Goal: Task Accomplishment & Management: Manage account settings

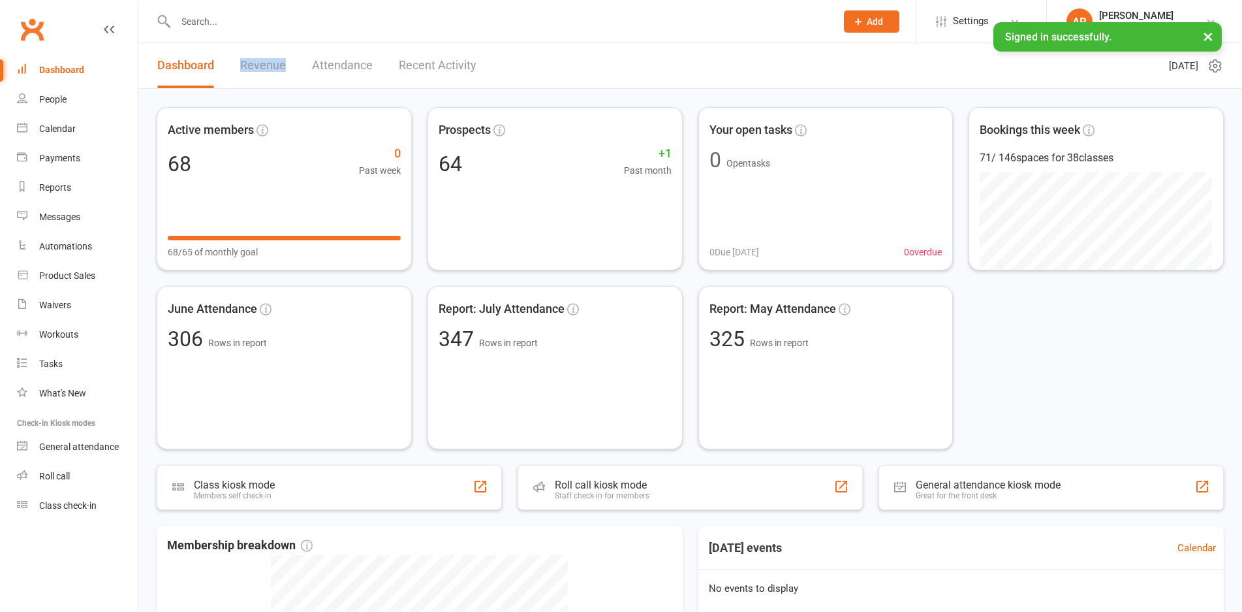
click at [238, 64] on div "Dashboard Revenue Attendance Recent Activity" at bounding box center [316, 65] width 357 height 45
click at [245, 72] on link "Revenue" at bounding box center [263, 65] width 46 height 45
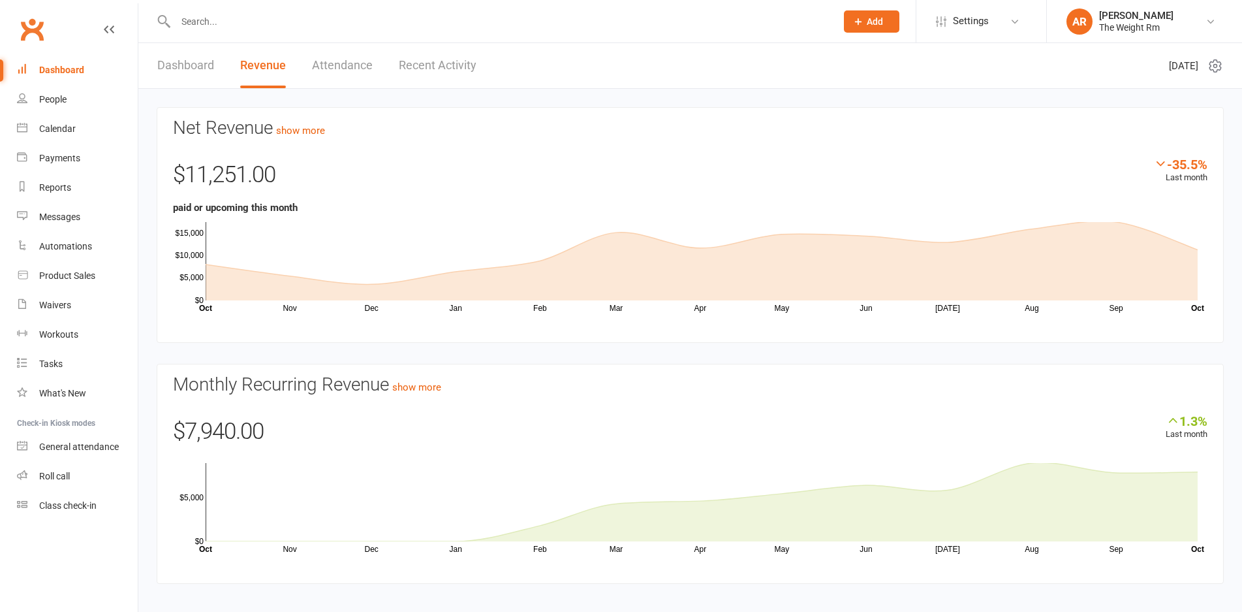
click at [448, 92] on div "Net Revenue show more -35.5% Last month $11,251.00 paid or upcoming this month …" at bounding box center [690, 347] width 1104 height 516
click at [453, 68] on link "Recent Activity" at bounding box center [438, 65] width 78 height 45
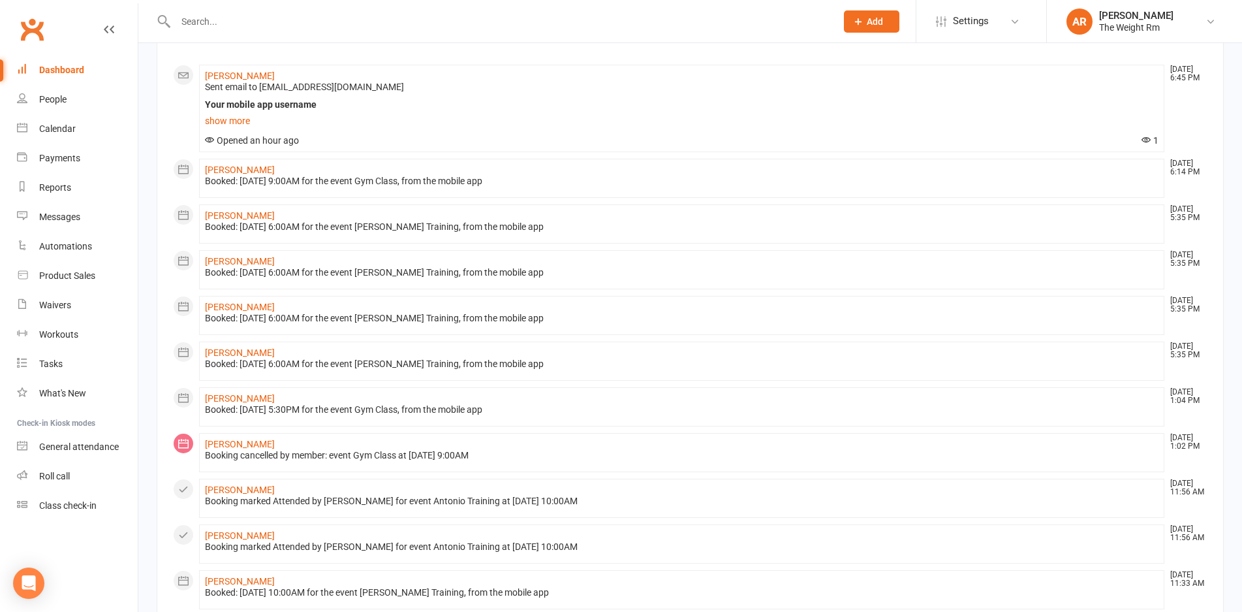
scroll to position [109, 0]
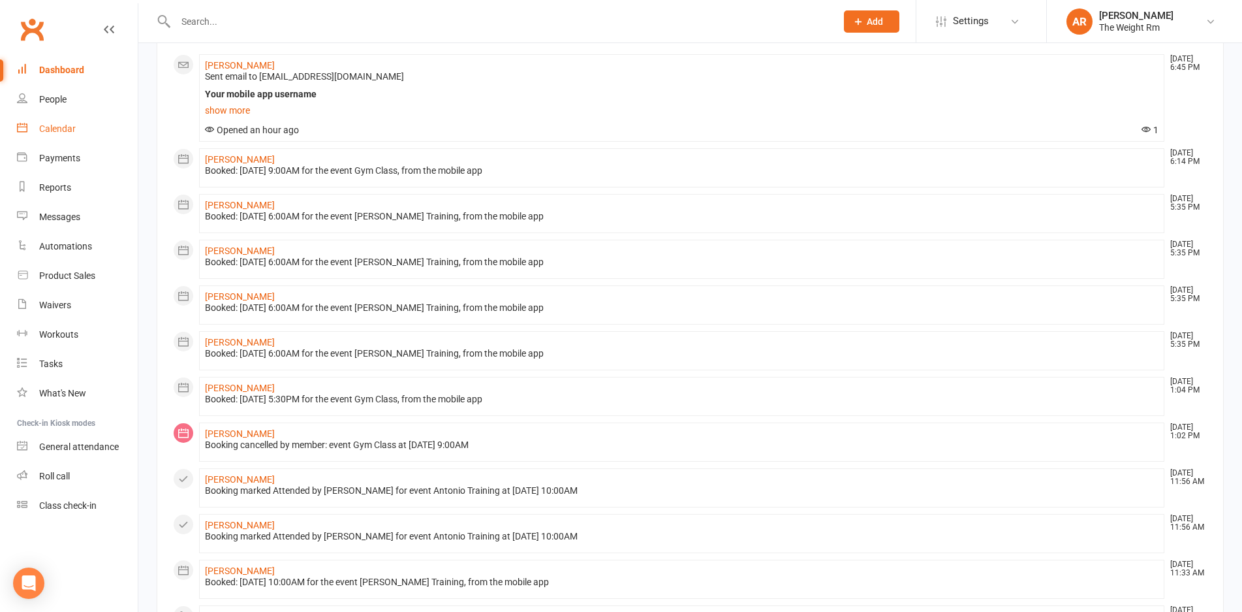
click at [87, 126] on link "Calendar" at bounding box center [77, 128] width 121 height 29
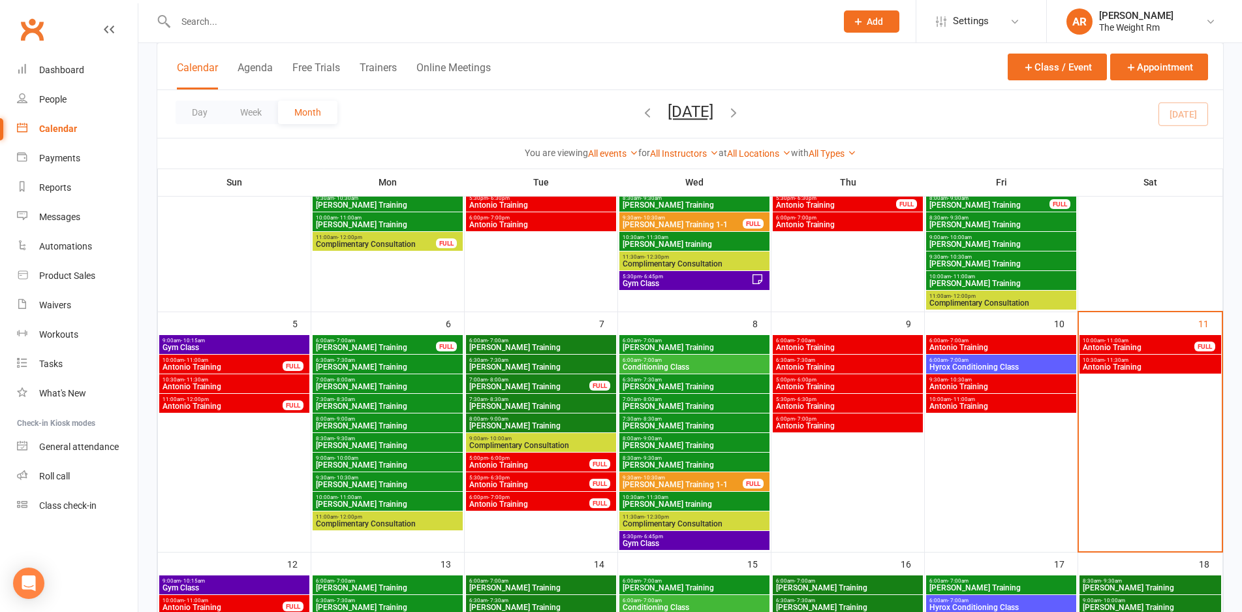
scroll to position [272, 0]
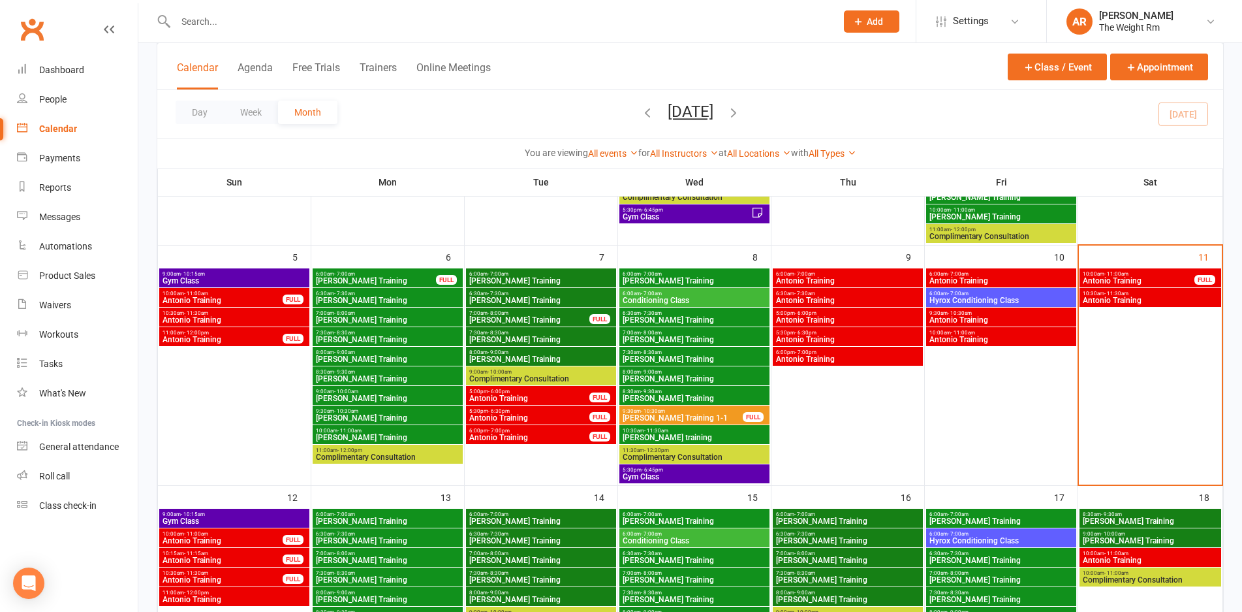
click at [1159, 279] on span "Antonio Training" at bounding box center [1138, 281] width 113 height 8
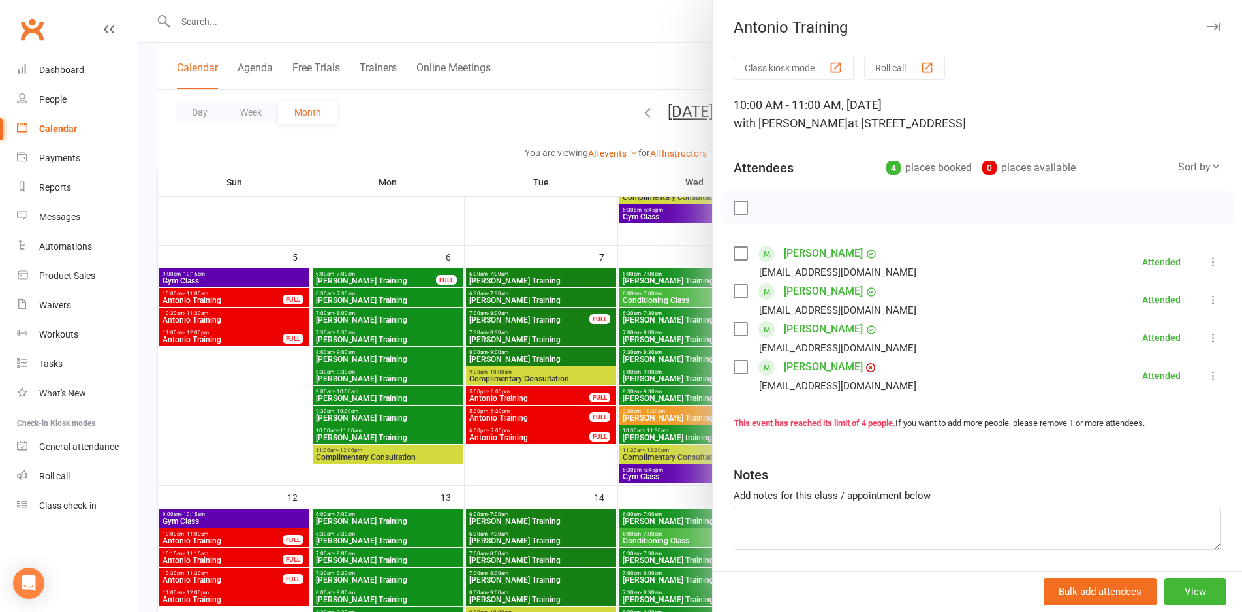
click at [636, 338] on div at bounding box center [690, 306] width 1104 height 612
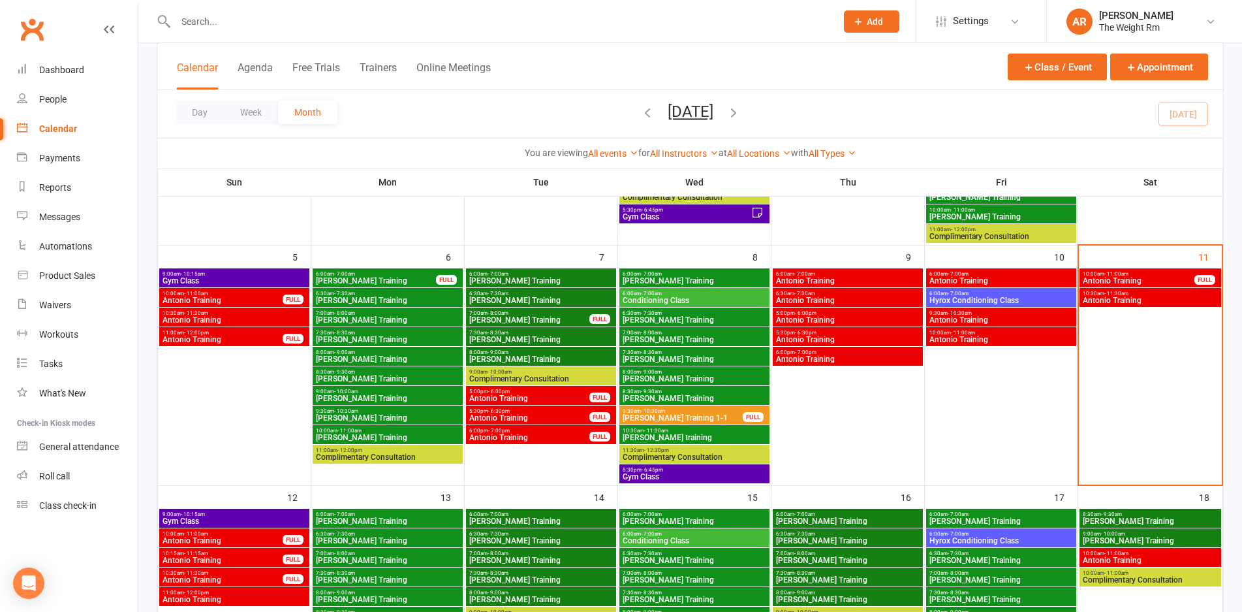
click at [1185, 302] on span "Antonio Training" at bounding box center [1150, 300] width 136 height 8
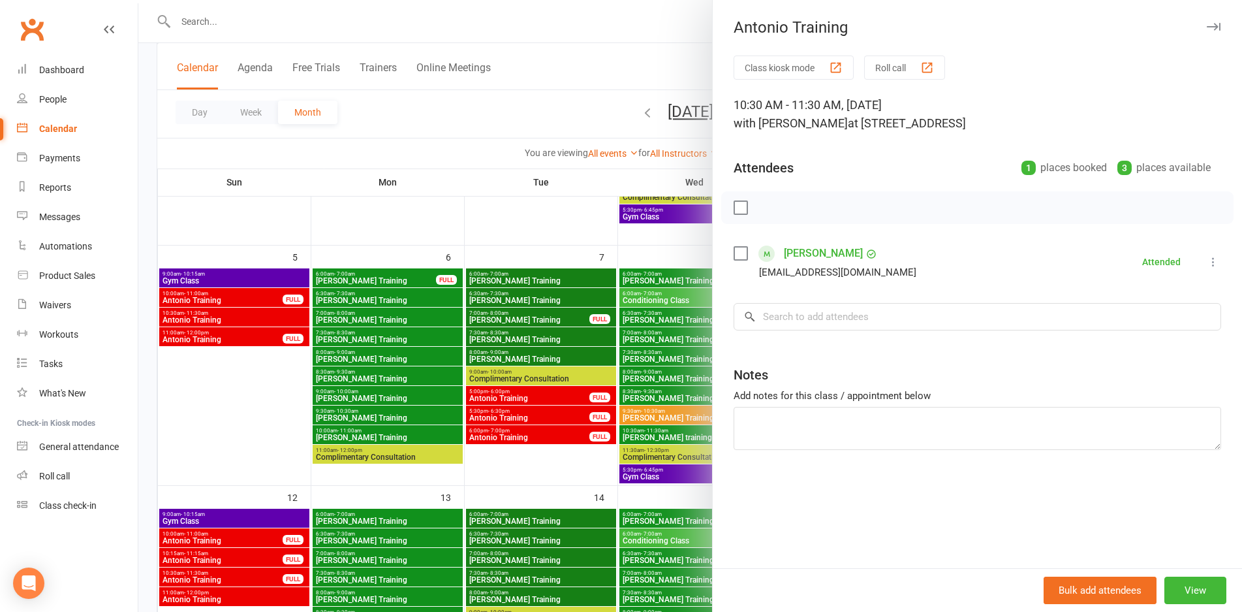
click at [448, 377] on div at bounding box center [690, 306] width 1104 height 612
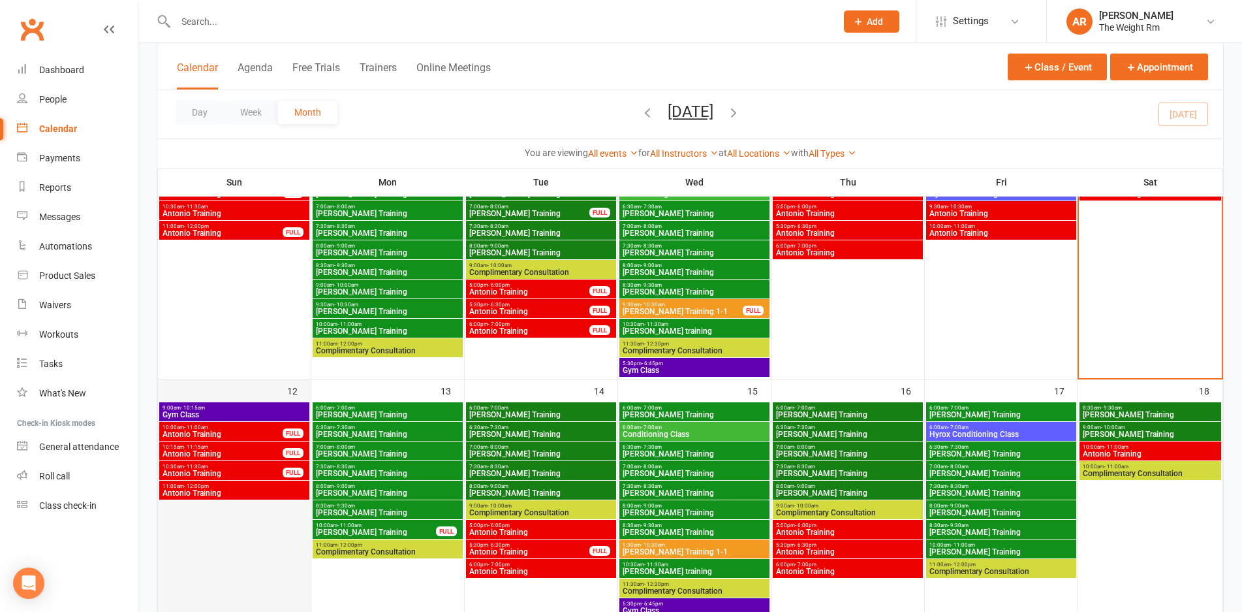
scroll to position [381, 0]
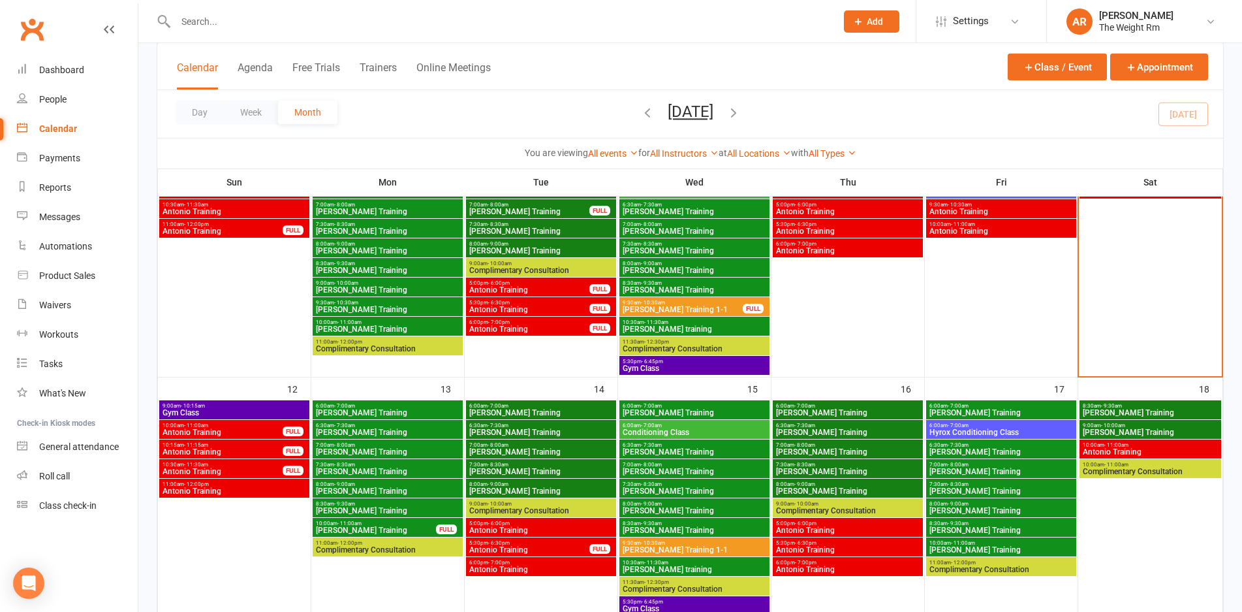
click at [266, 490] on span "Antonio Training" at bounding box center [234, 491] width 145 height 8
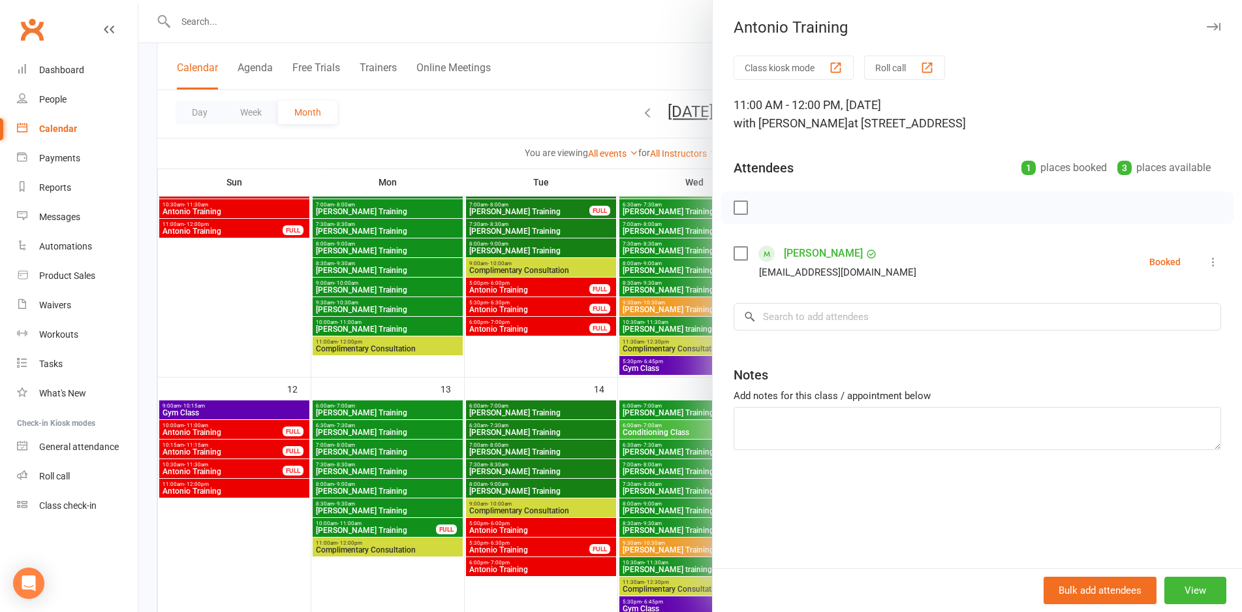
click at [266, 490] on div at bounding box center [690, 306] width 1104 height 612
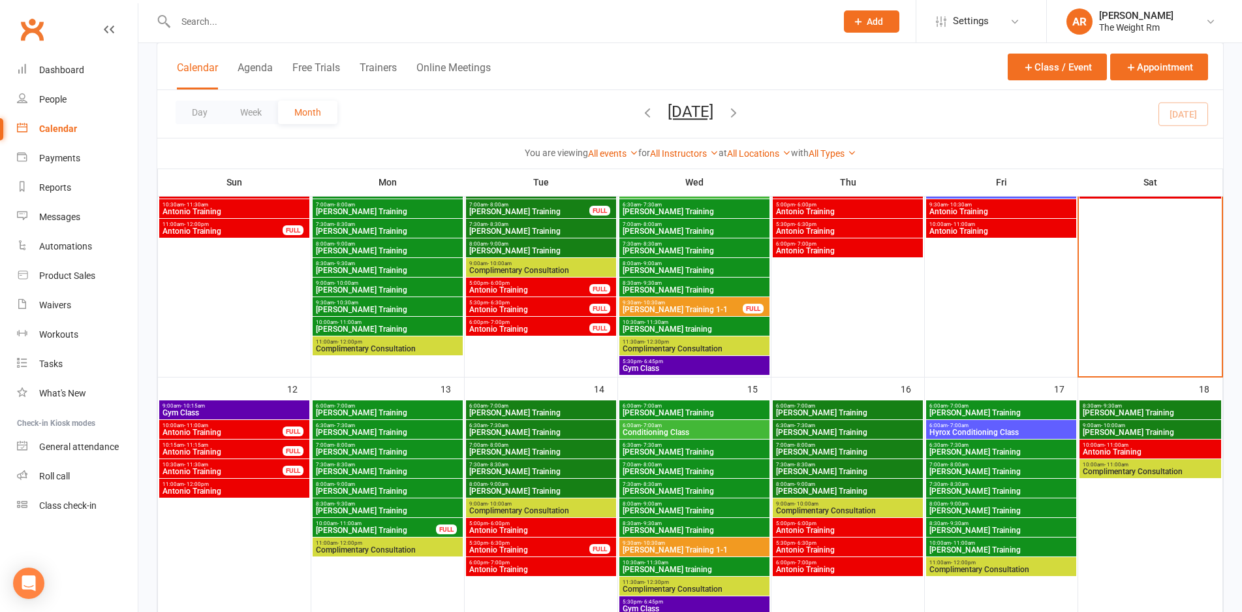
click at [258, 471] on span "Antonio Training" at bounding box center [222, 471] width 121 height 8
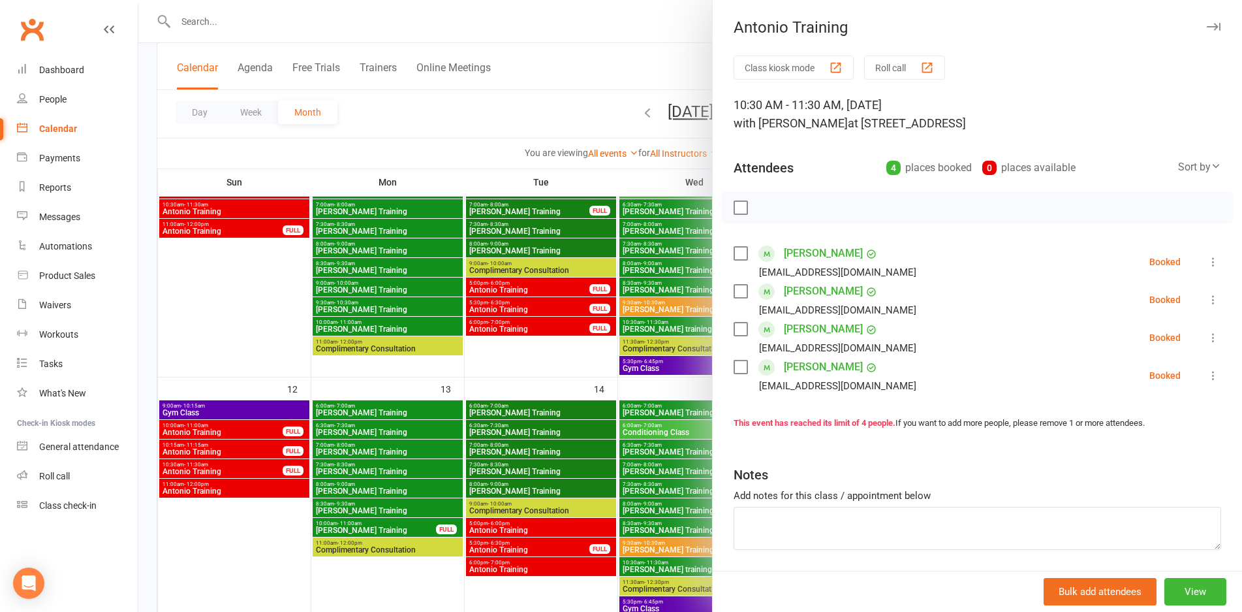
click at [258, 471] on div at bounding box center [690, 306] width 1104 height 612
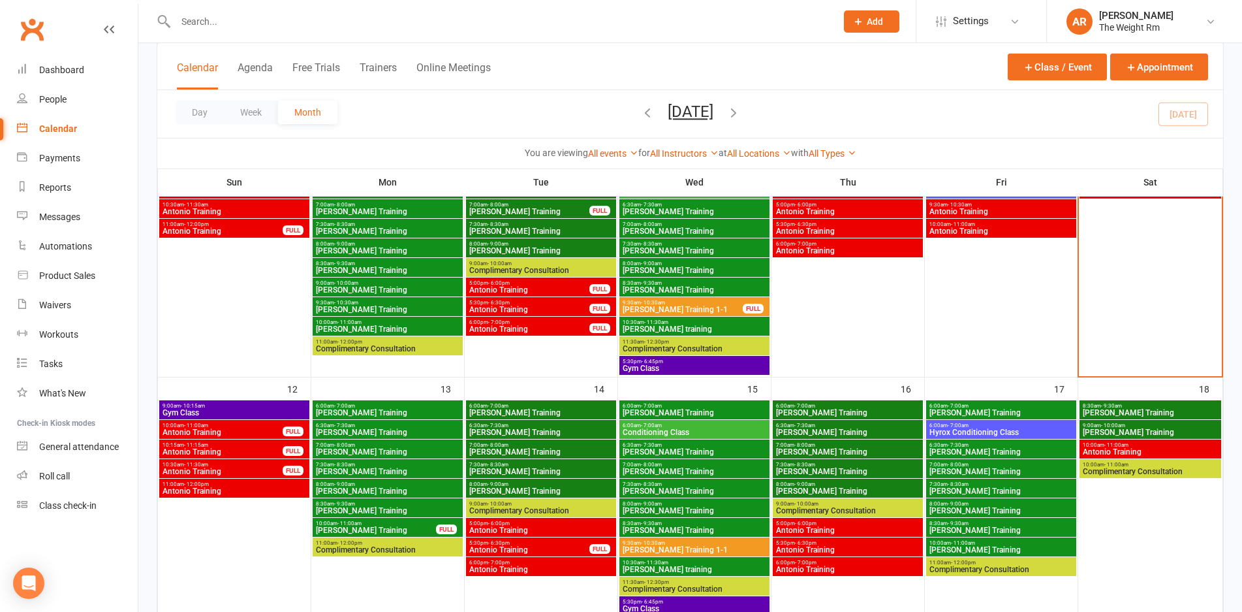
click at [261, 446] on span "10:15am - 11:15am" at bounding box center [222, 445] width 121 height 6
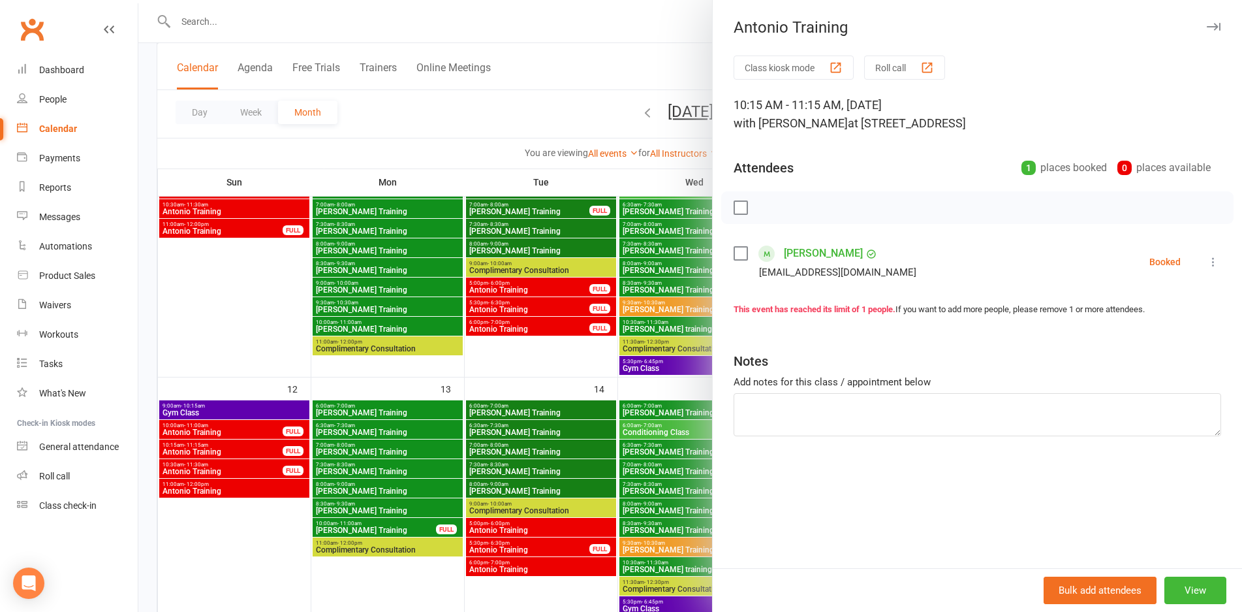
click at [261, 446] on div at bounding box center [690, 306] width 1104 height 612
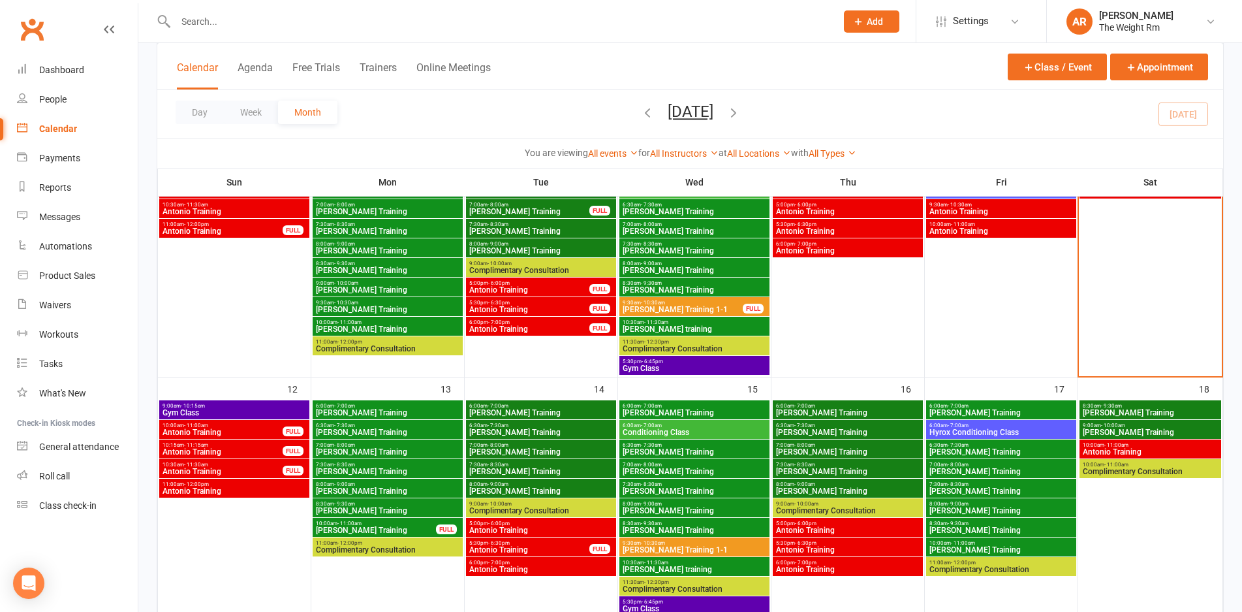
click at [262, 426] on span "10:00am - 11:00am" at bounding box center [222, 425] width 121 height 6
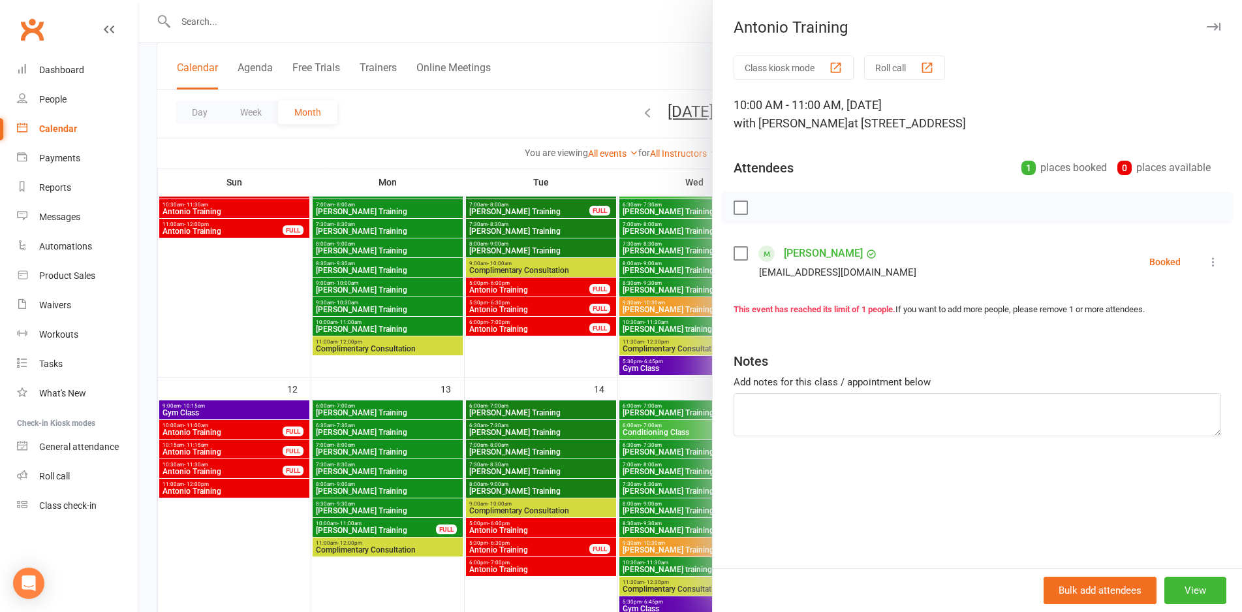
click at [262, 426] on div at bounding box center [690, 306] width 1104 height 612
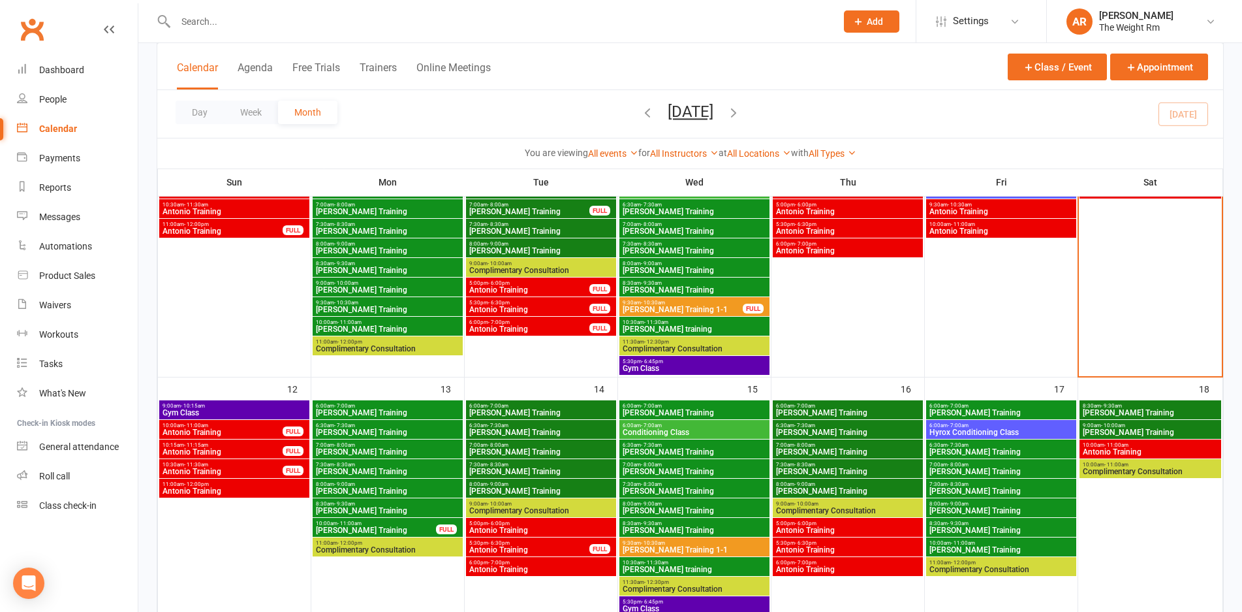
click at [257, 413] on span "Gym Class" at bounding box center [234, 413] width 145 height 8
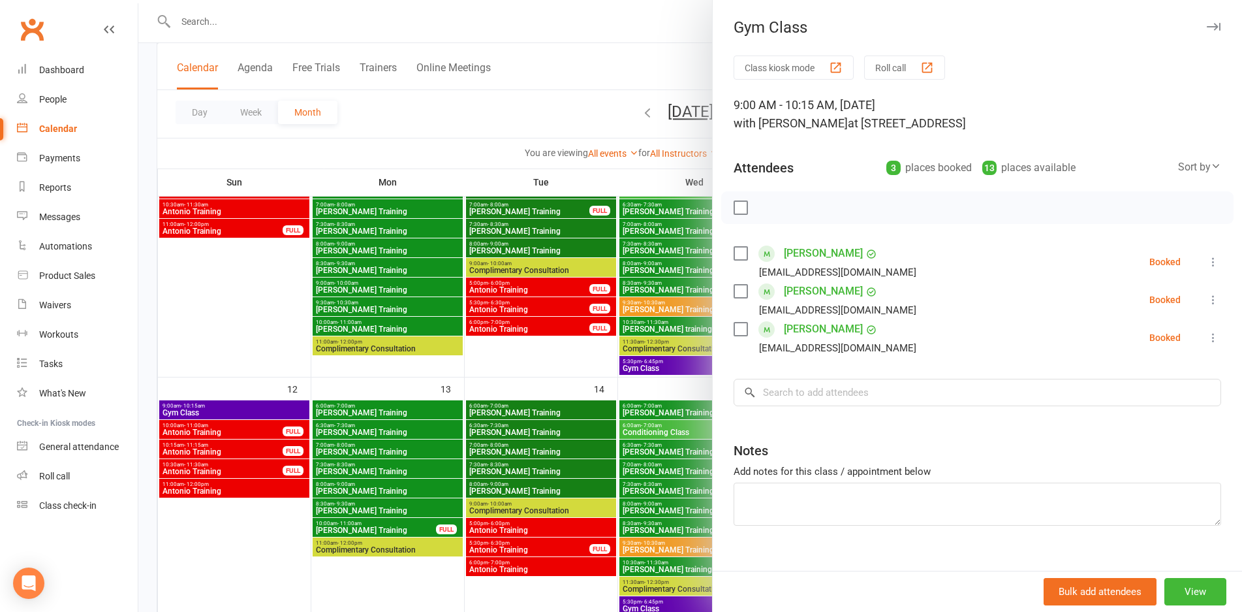
click at [257, 413] on div at bounding box center [690, 306] width 1104 height 612
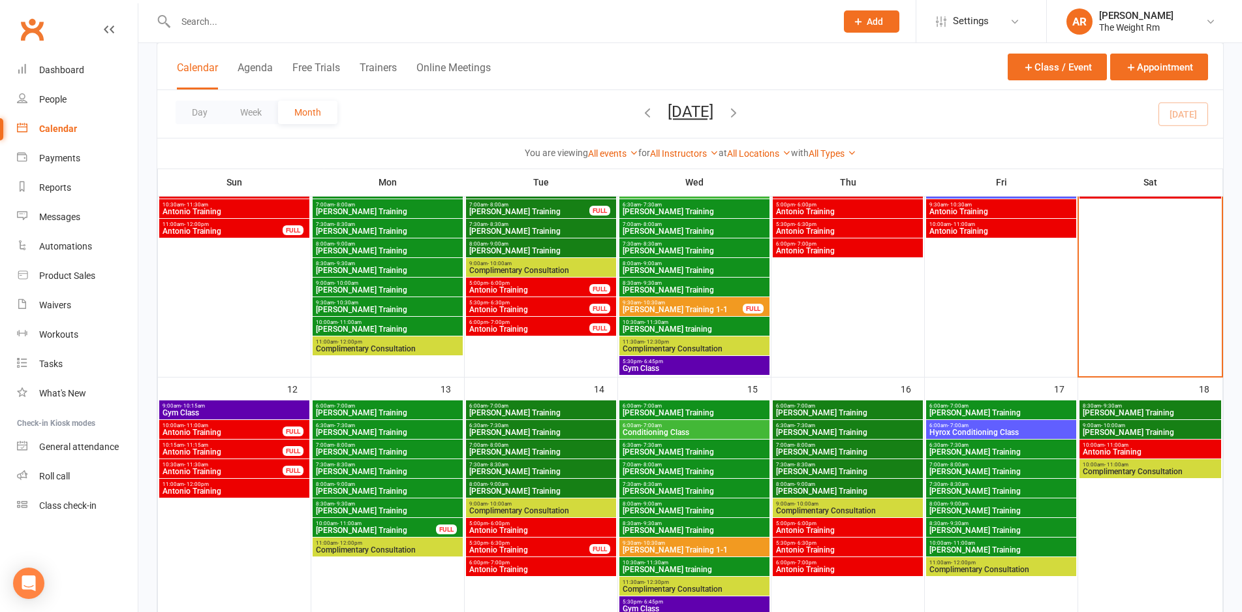
click at [411, 409] on span "[PERSON_NAME] Training" at bounding box center [387, 413] width 145 height 8
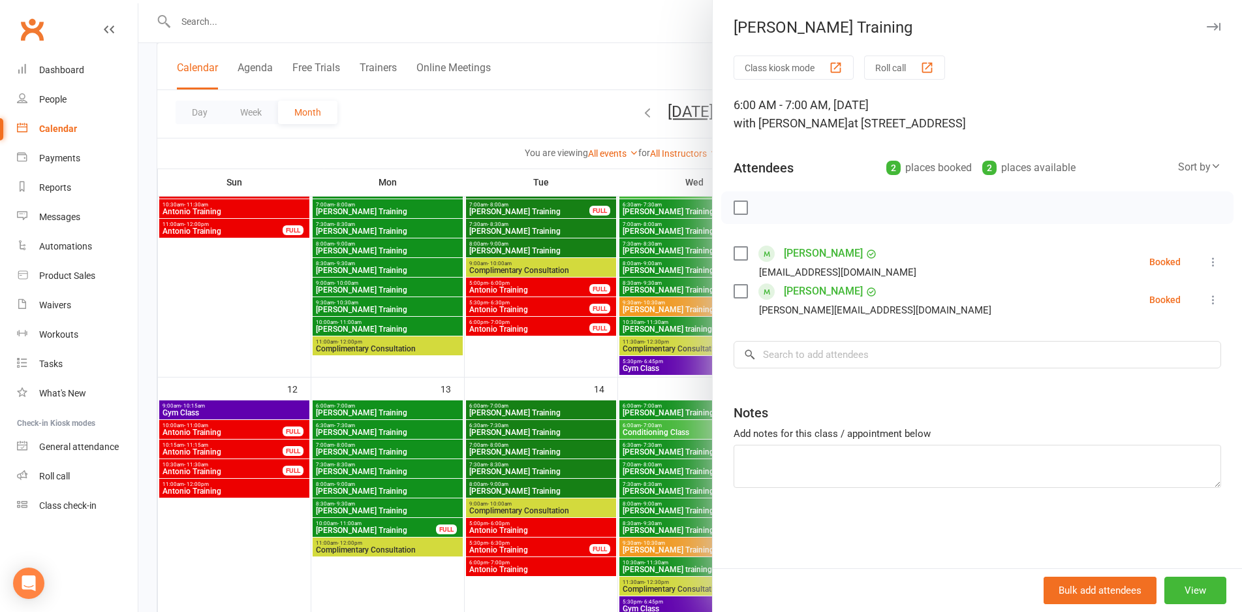
click at [411, 409] on div at bounding box center [690, 306] width 1104 height 612
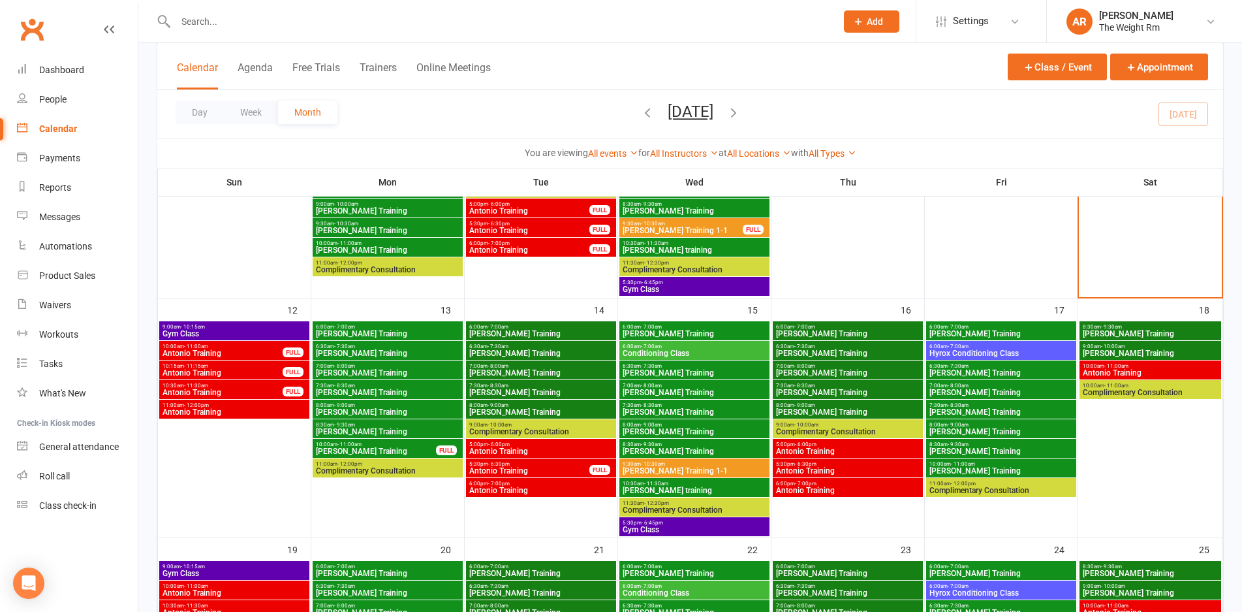
scroll to position [468, 0]
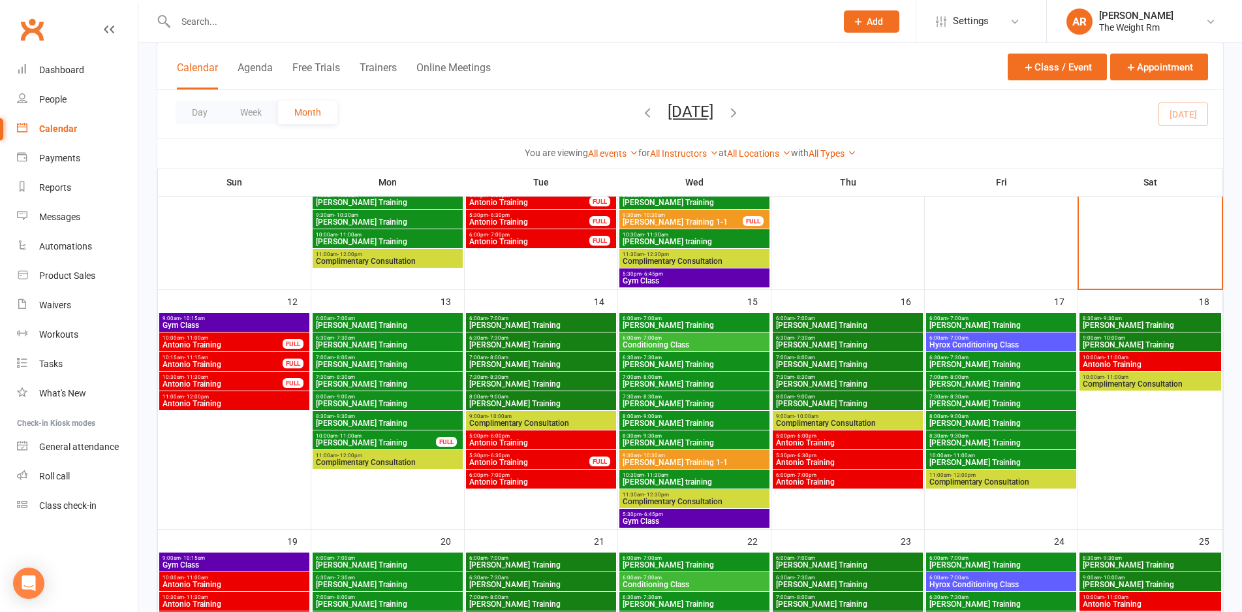
click at [691, 521] on span "Gym Class" at bounding box center [694, 521] width 145 height 8
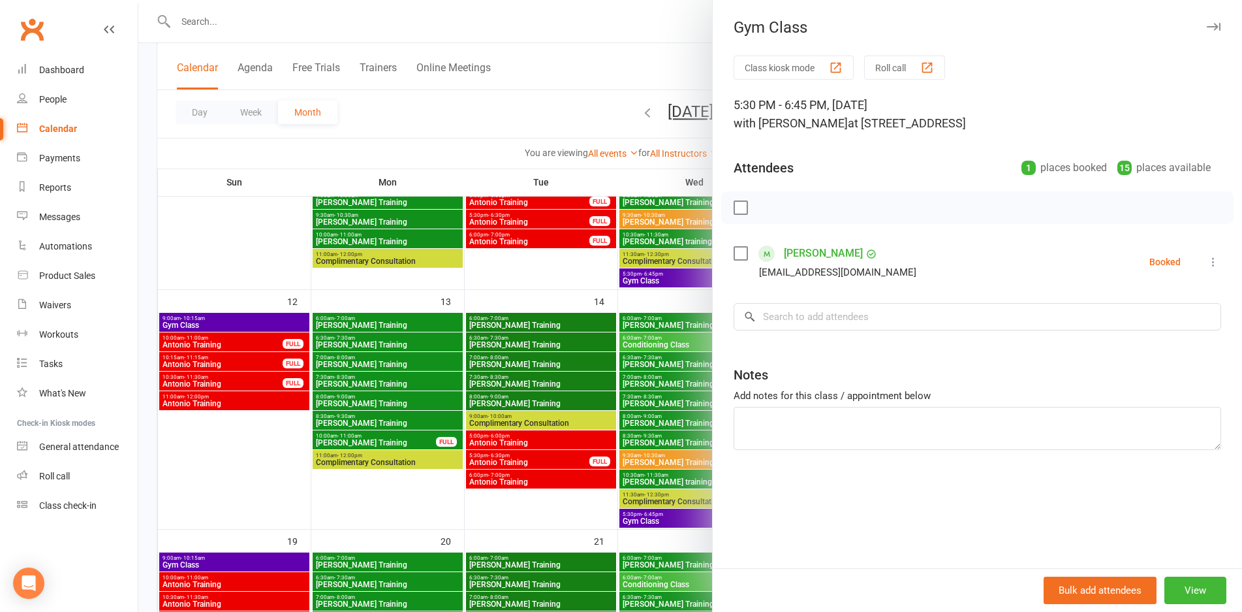
click at [666, 475] on div at bounding box center [690, 306] width 1104 height 612
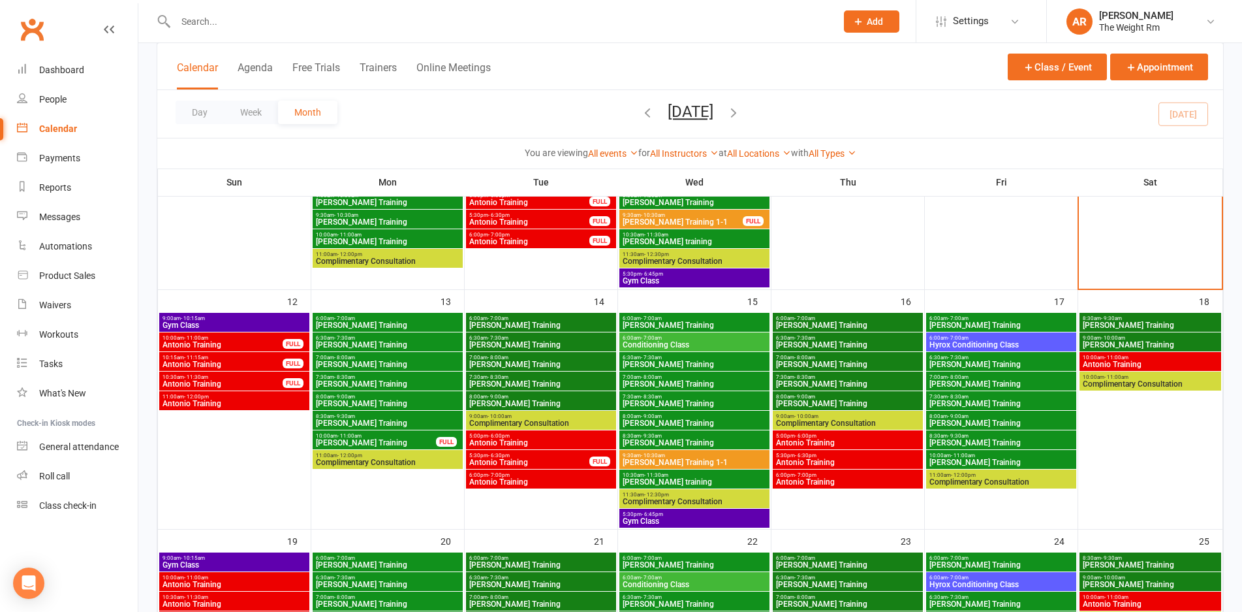
click at [546, 441] on span "Antonio Training" at bounding box center [541, 443] width 145 height 8
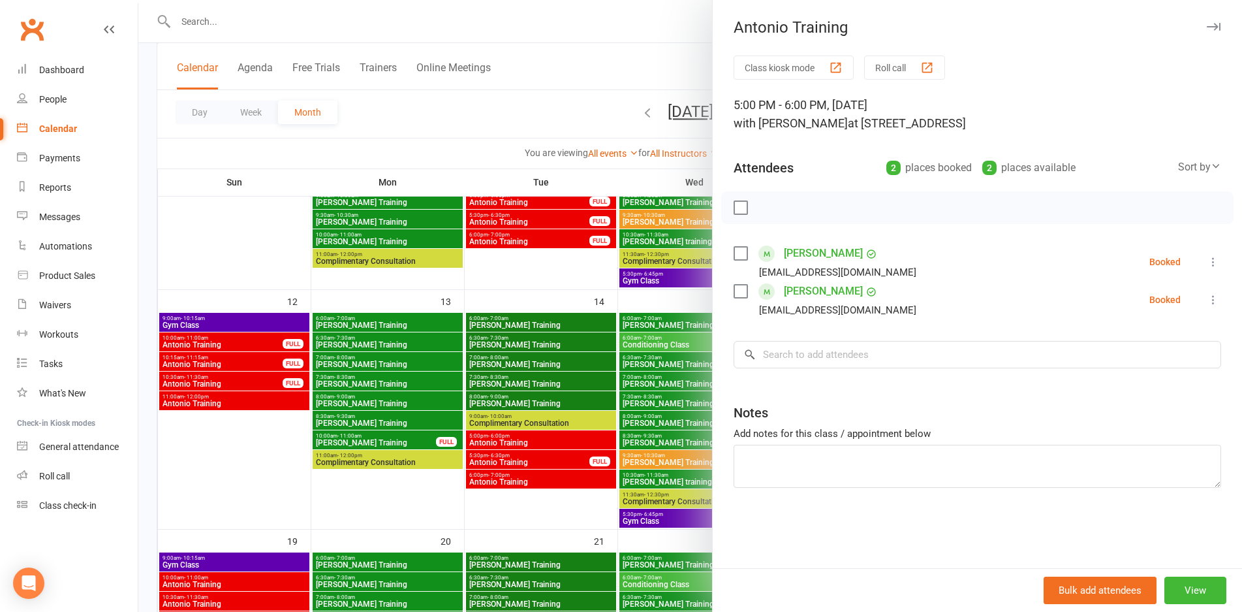
click at [546, 441] on div at bounding box center [690, 306] width 1104 height 612
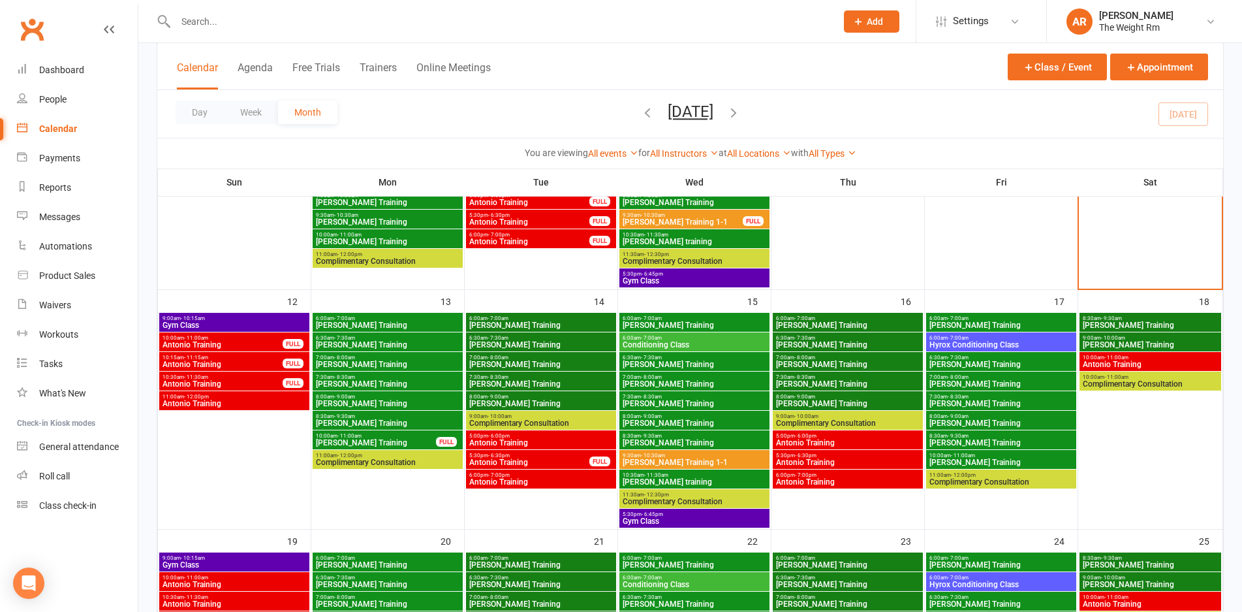
click at [964, 336] on span "- 7:00am" at bounding box center [958, 338] width 21 height 6
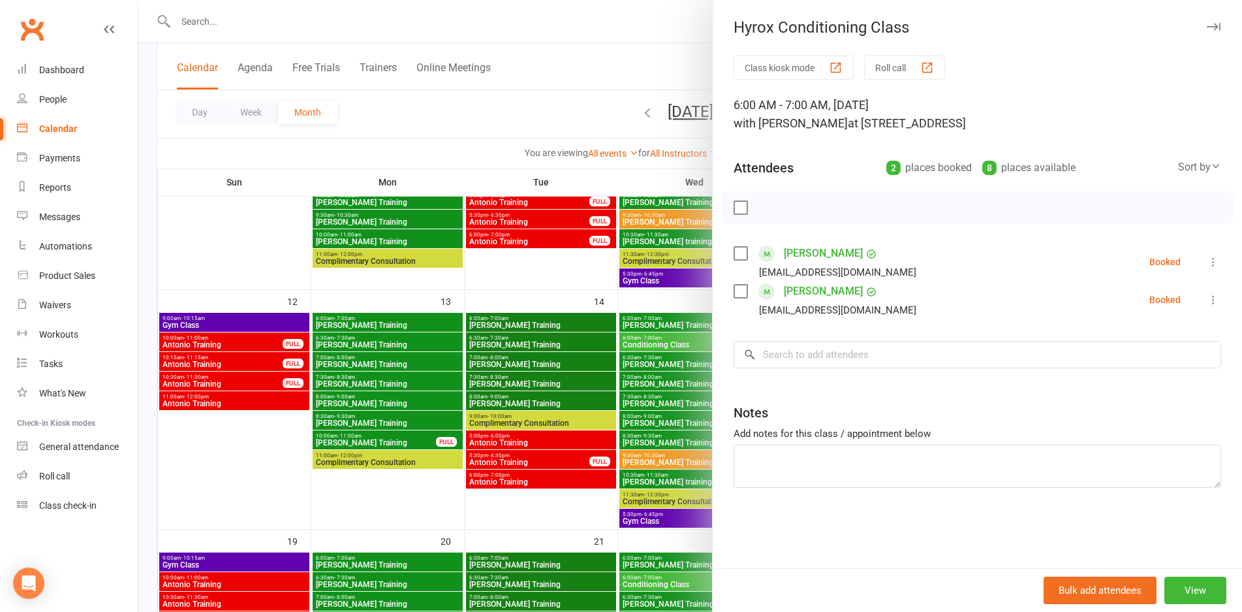
click at [424, 434] on div at bounding box center [690, 306] width 1104 height 612
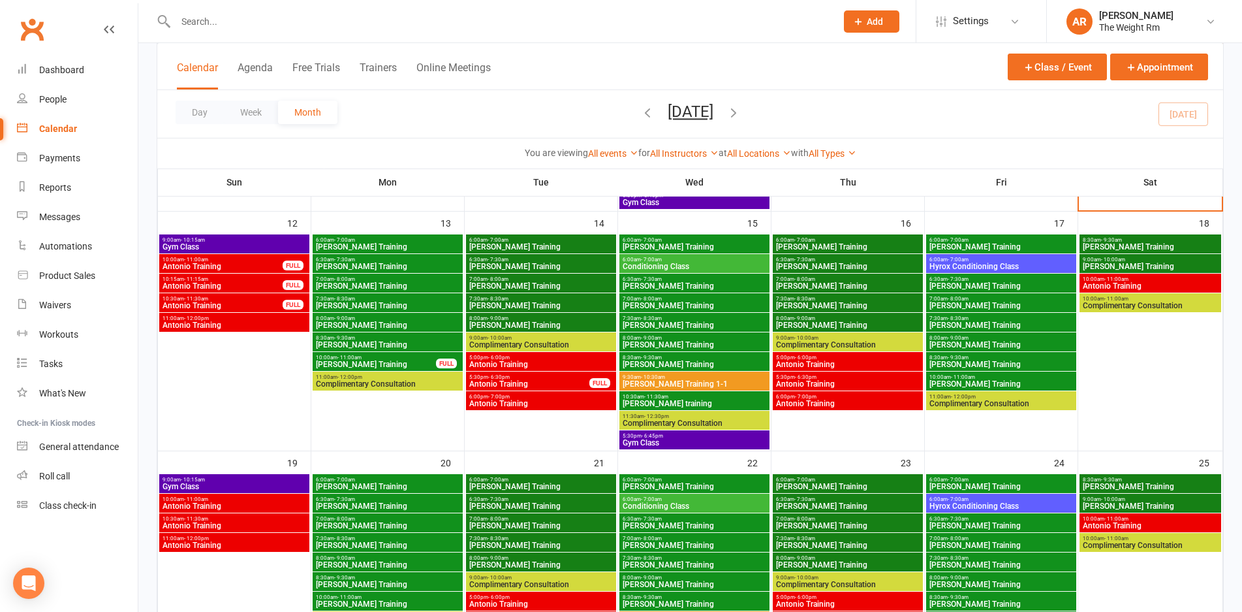
scroll to position [555, 0]
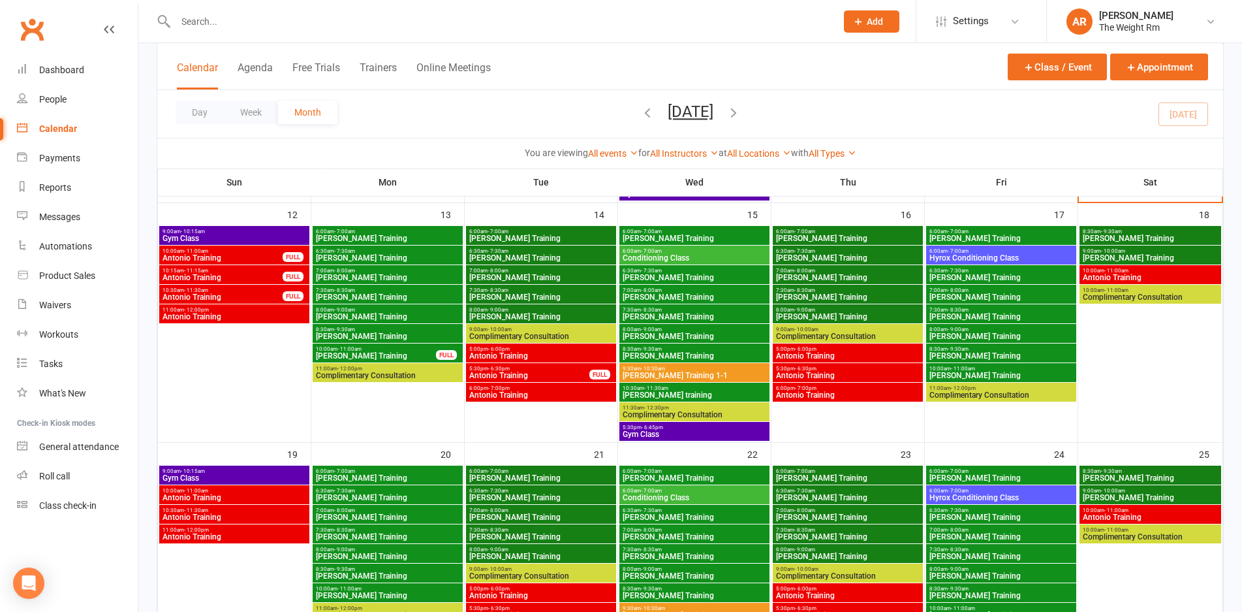
click at [291, 473] on span "9:00am - 10:15am" at bounding box center [234, 471] width 145 height 6
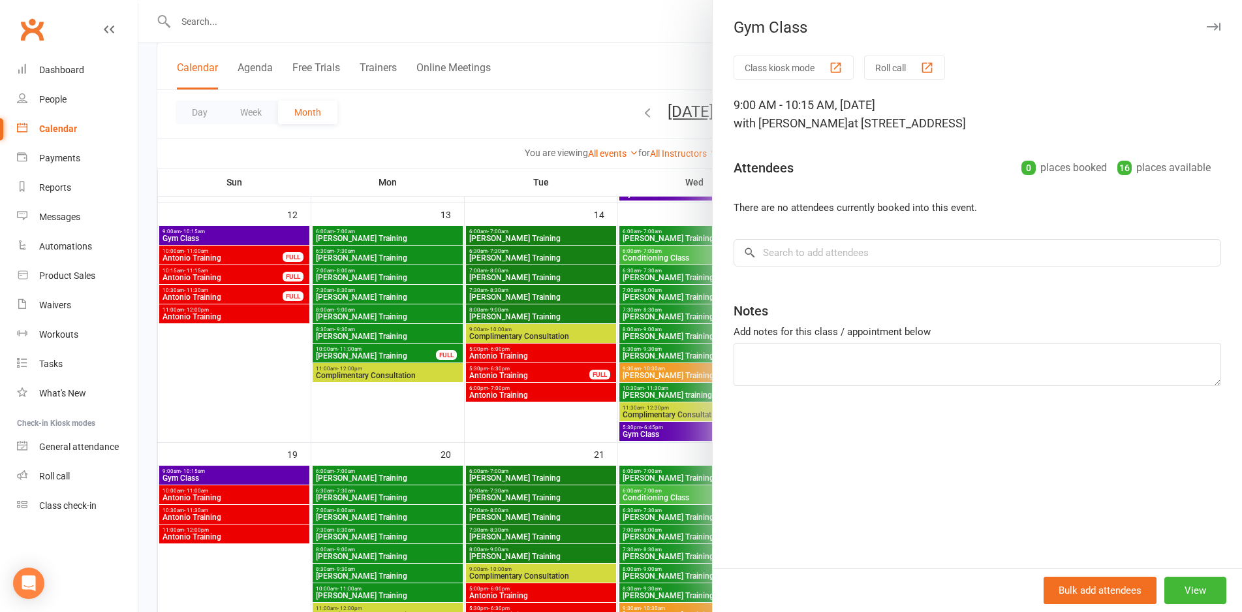
click at [281, 490] on div at bounding box center [690, 306] width 1104 height 612
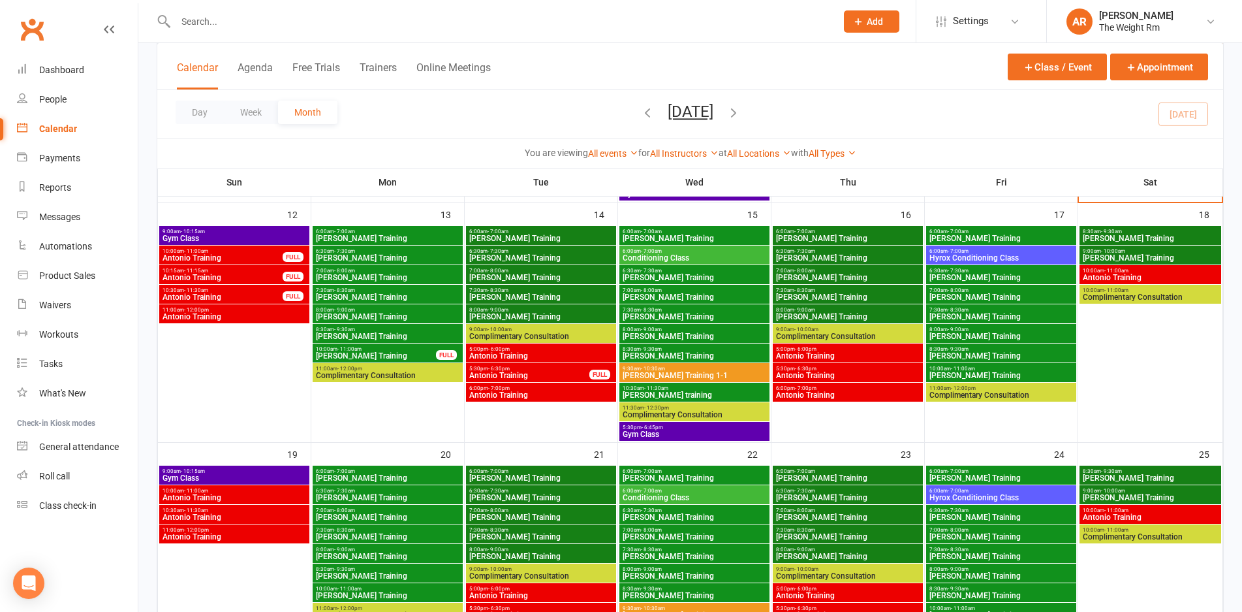
click at [277, 495] on span "Antonio Training" at bounding box center [234, 498] width 145 height 8
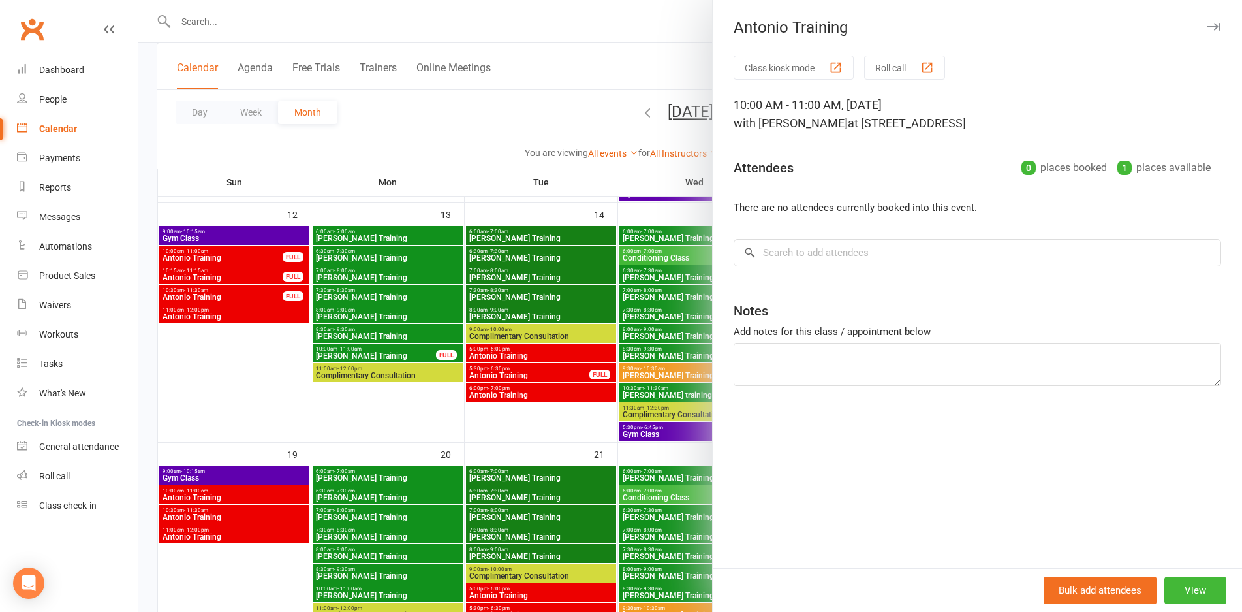
click at [277, 495] on div at bounding box center [690, 306] width 1104 height 612
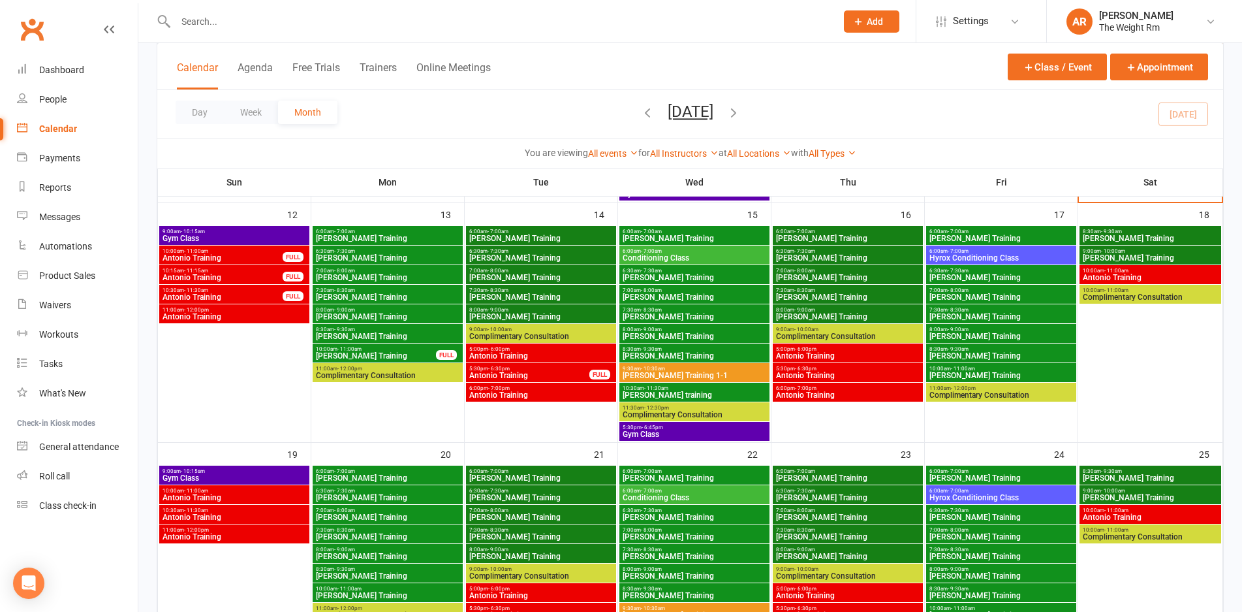
click at [283, 511] on span "10:30am - 11:30am" at bounding box center [234, 510] width 145 height 6
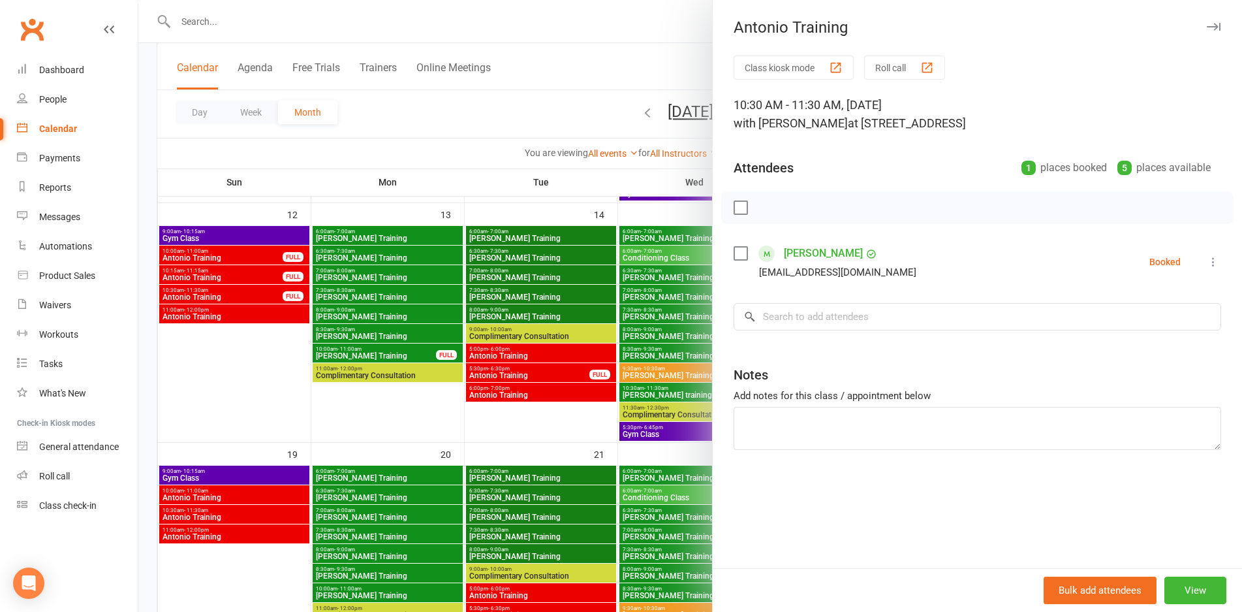
click at [283, 511] on div at bounding box center [690, 306] width 1104 height 612
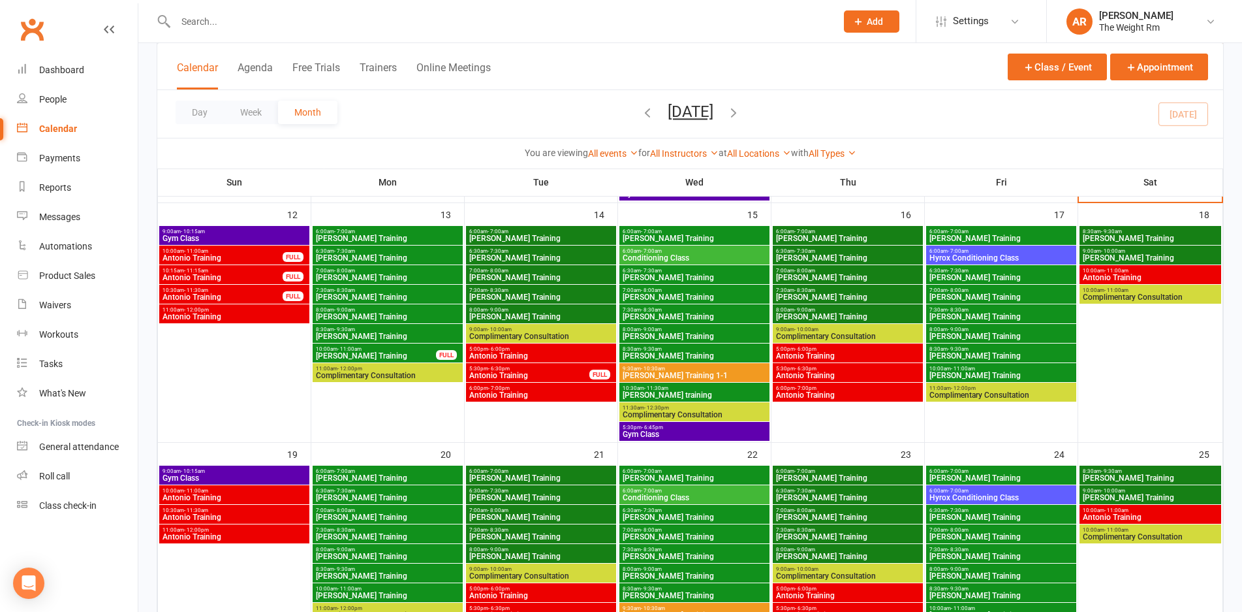
click at [276, 492] on span "10:00am - 11:00am" at bounding box center [234, 491] width 145 height 6
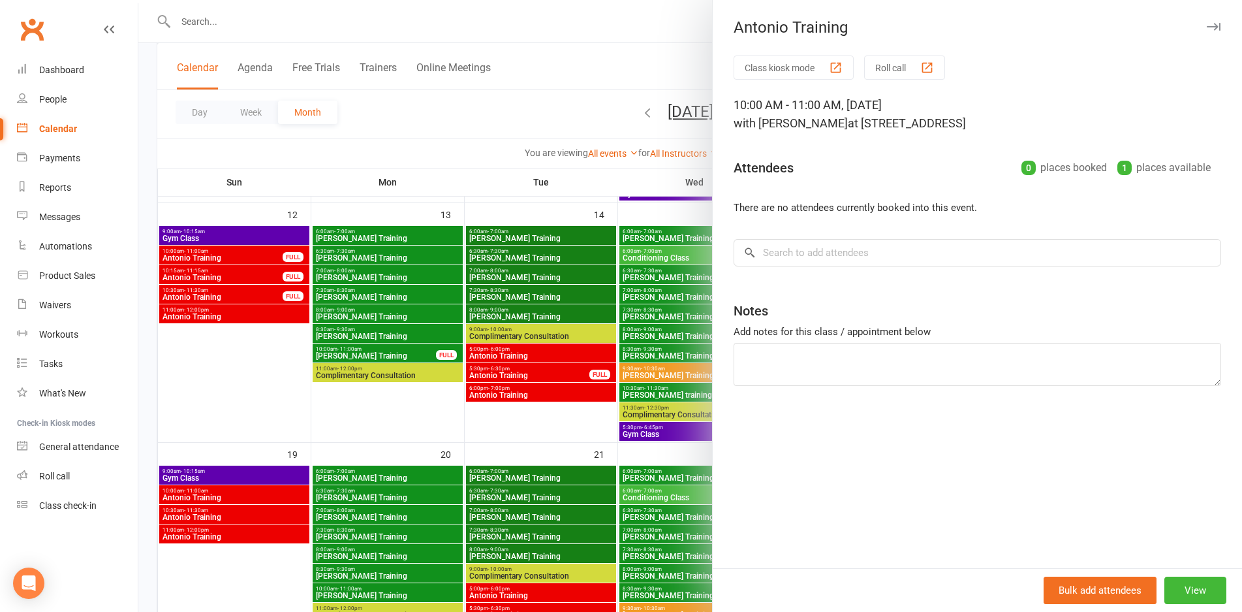
click at [276, 492] on div at bounding box center [690, 306] width 1104 height 612
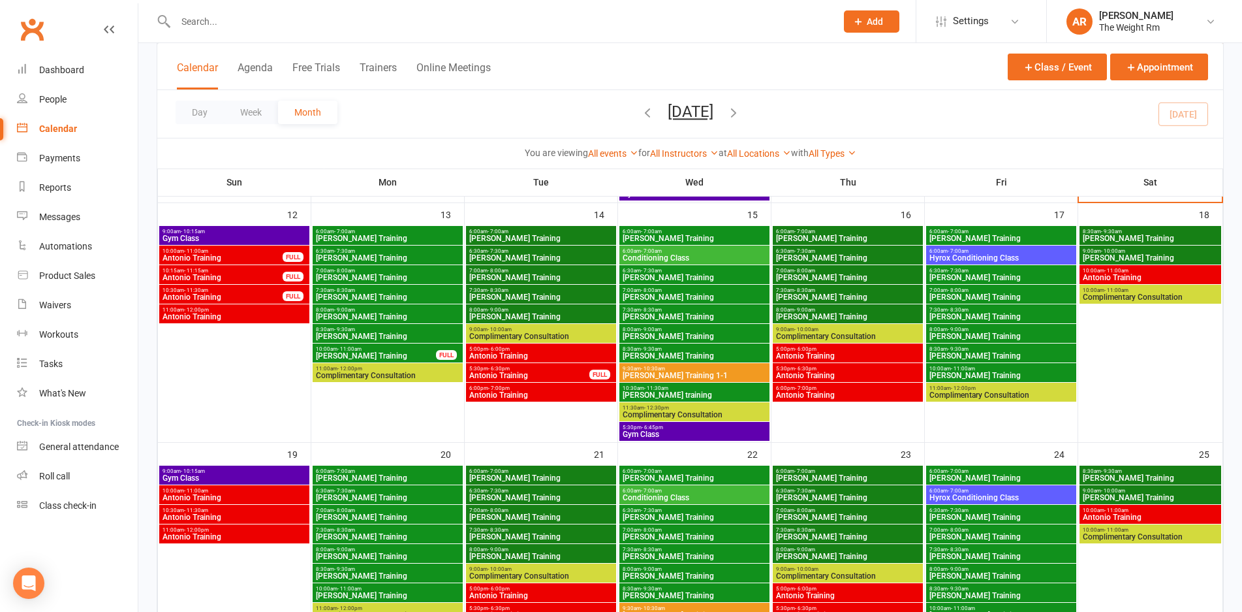
click at [268, 521] on div "10:30am - 11:30am Antonio Training" at bounding box center [234, 514] width 150 height 19
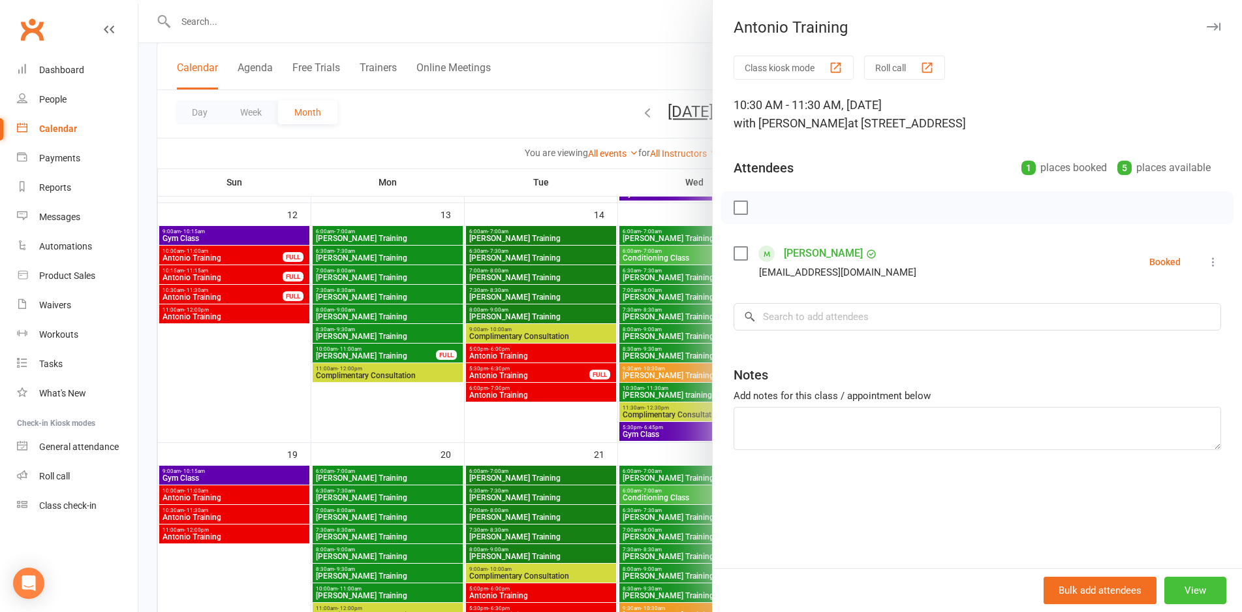
click at [1205, 582] on button "View" at bounding box center [1196, 589] width 62 height 27
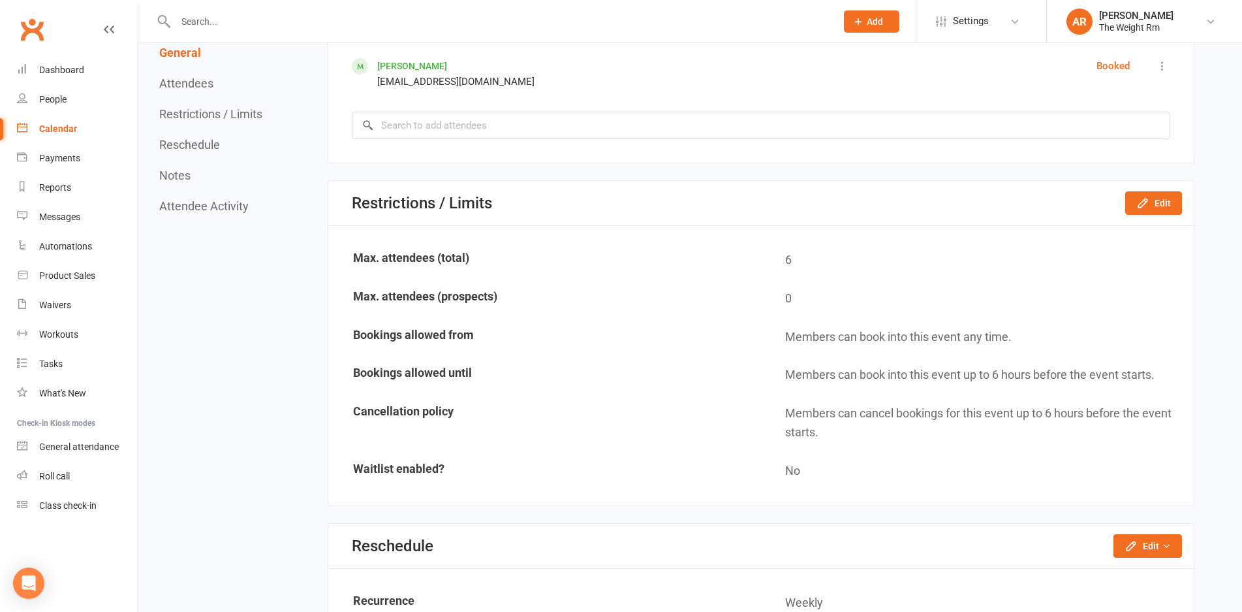
scroll to position [746, 0]
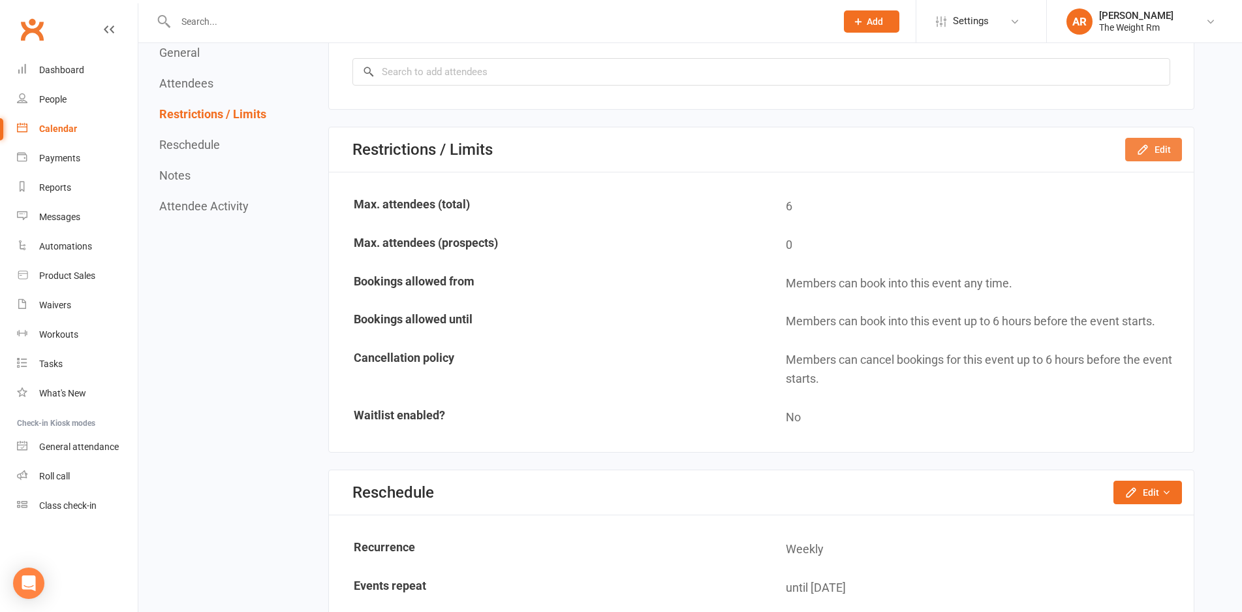
click at [1148, 147] on icon "button" at bounding box center [1143, 149] width 13 height 13
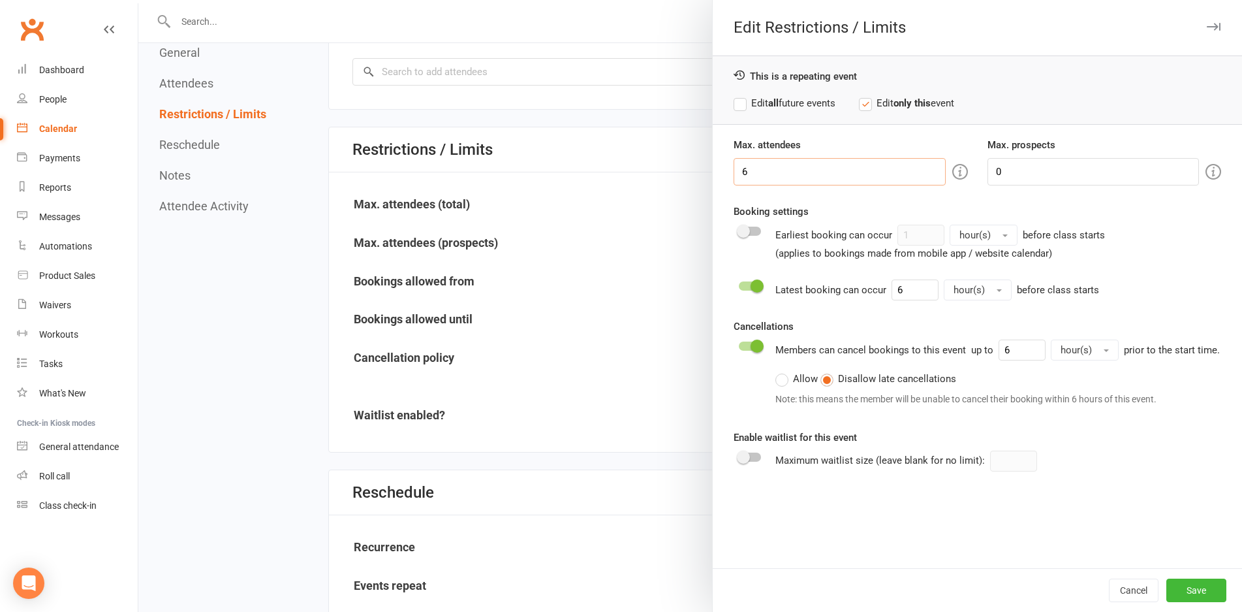
drag, startPoint x: 759, startPoint y: 180, endPoint x: 684, endPoint y: 187, distance: 75.4
click at [684, 0] on div "Edit Restrictions / Limits This is a repeating event Edit all future events Edi…" at bounding box center [690, 0] width 1104 height 0
type input "4"
click at [1197, 593] on button "Save" at bounding box center [1197, 590] width 60 height 24
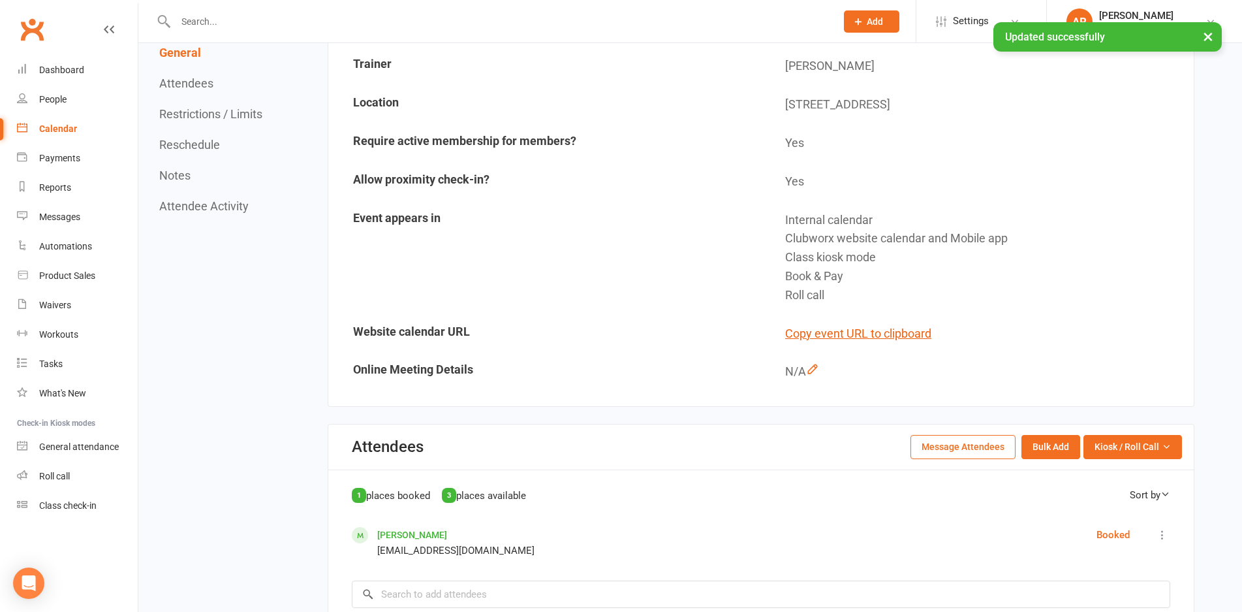
scroll to position [0, 0]
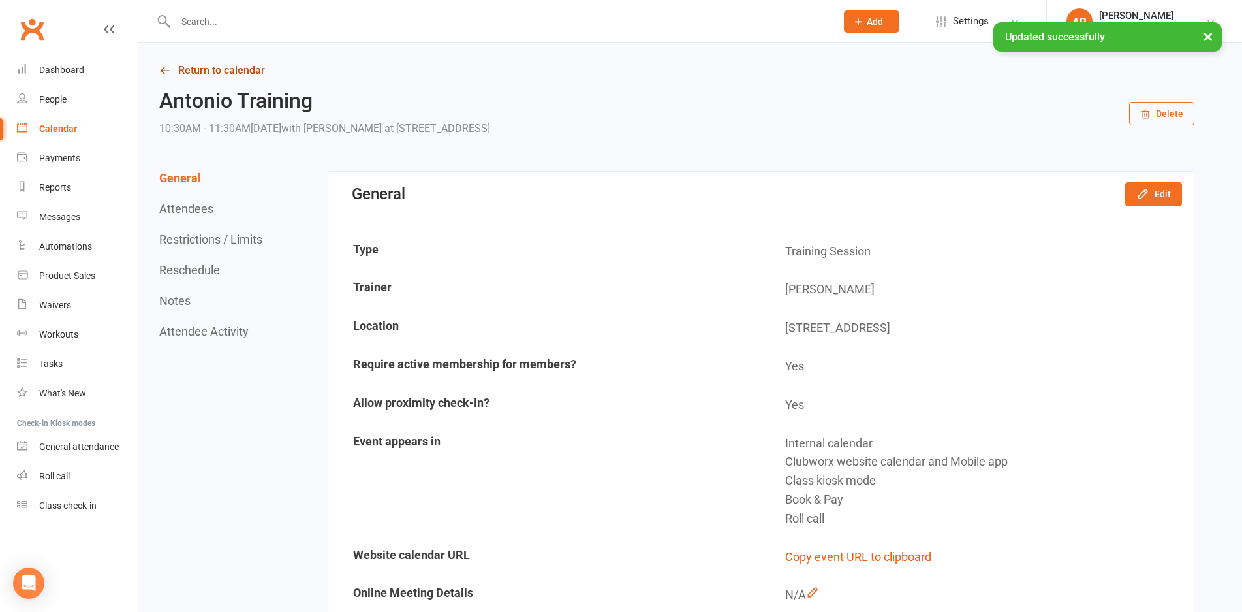
click at [163, 69] on icon at bounding box center [165, 71] width 12 height 12
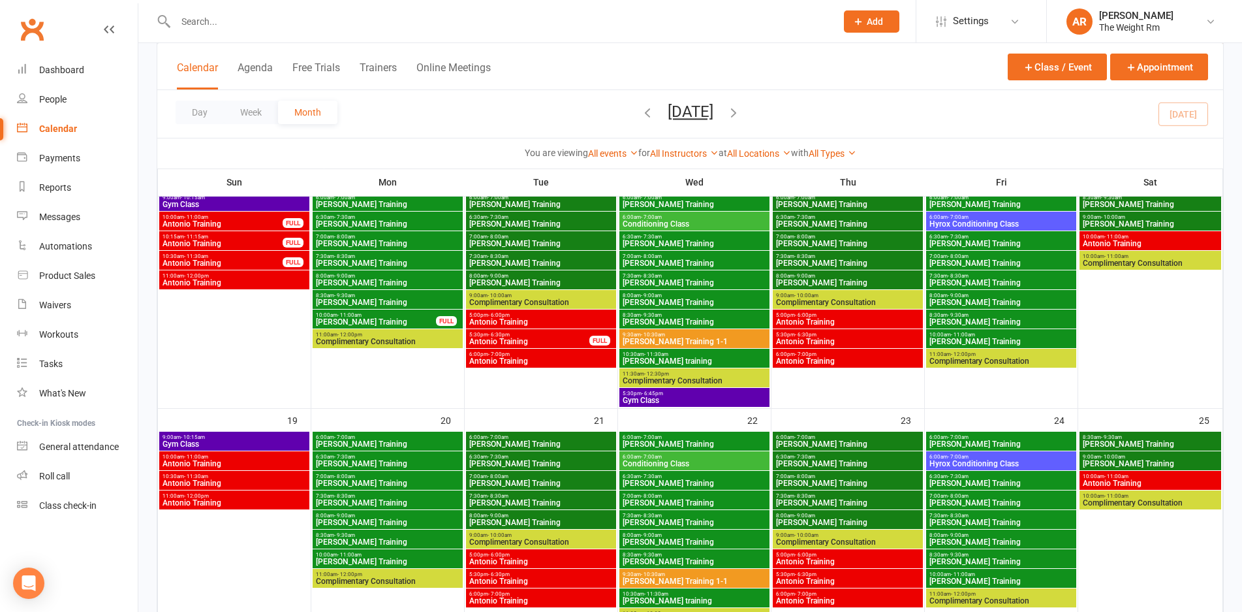
scroll to position [591, 0]
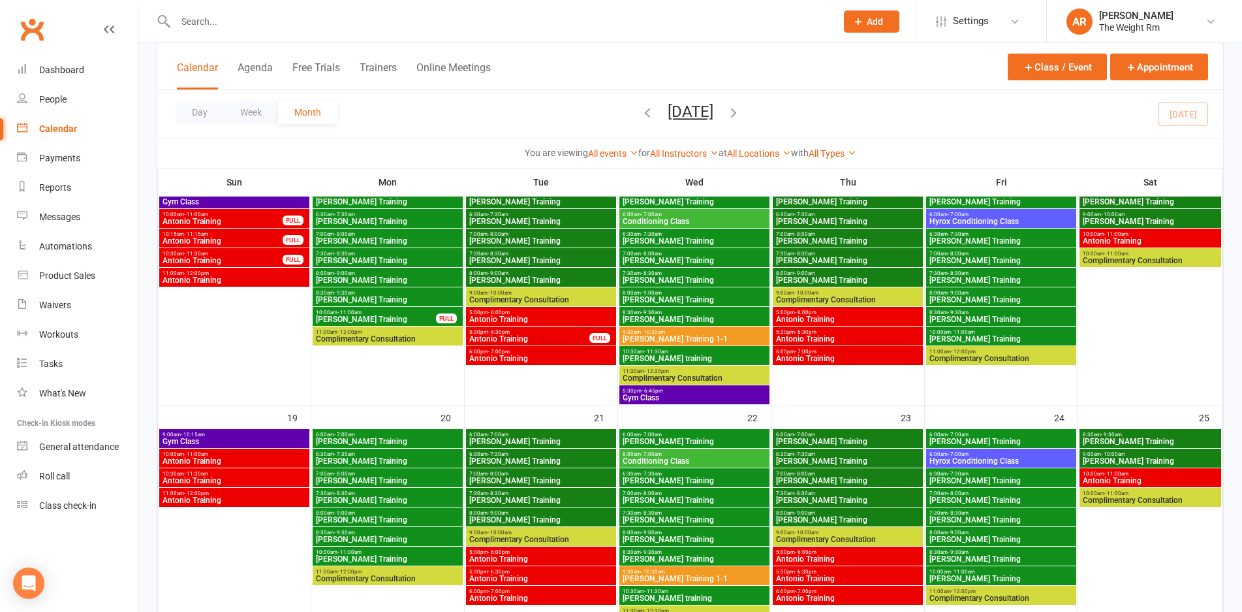
click at [228, 479] on span "Antonio Training" at bounding box center [234, 481] width 145 height 8
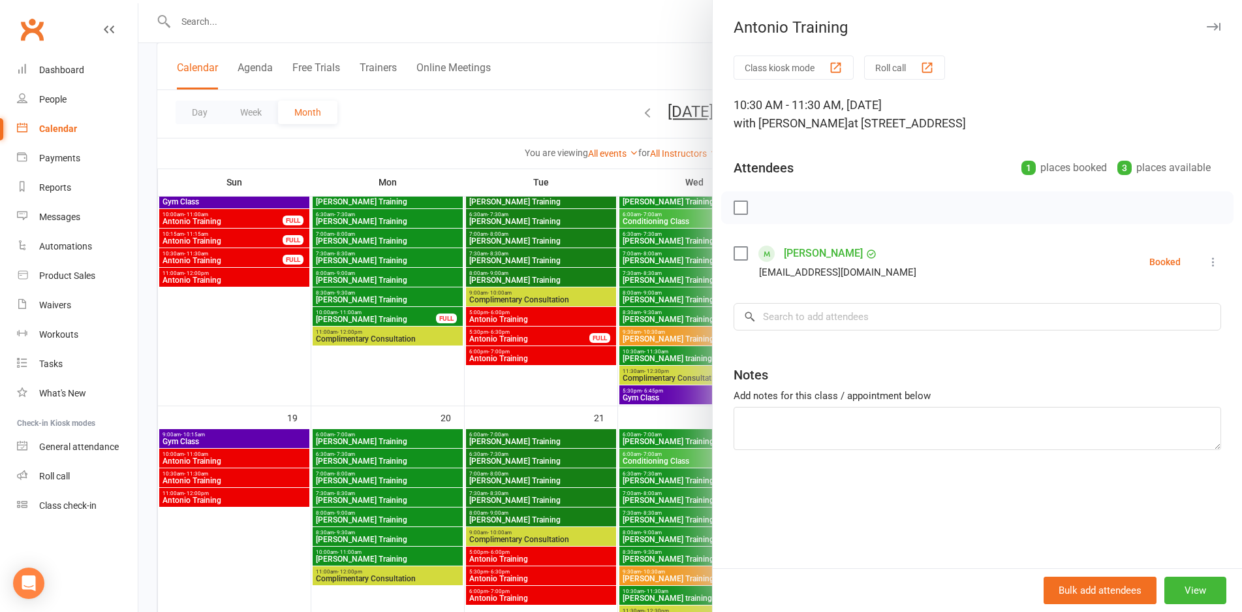
click at [228, 479] on div at bounding box center [690, 306] width 1104 height 612
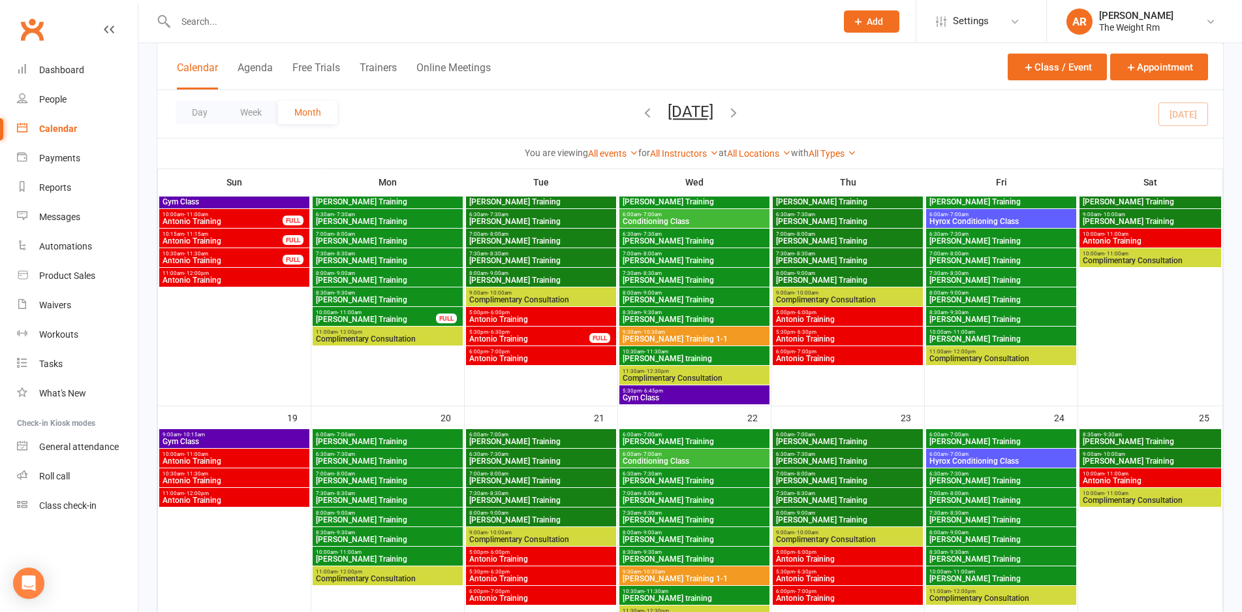
click at [231, 459] on span "Antonio Training" at bounding box center [234, 461] width 145 height 8
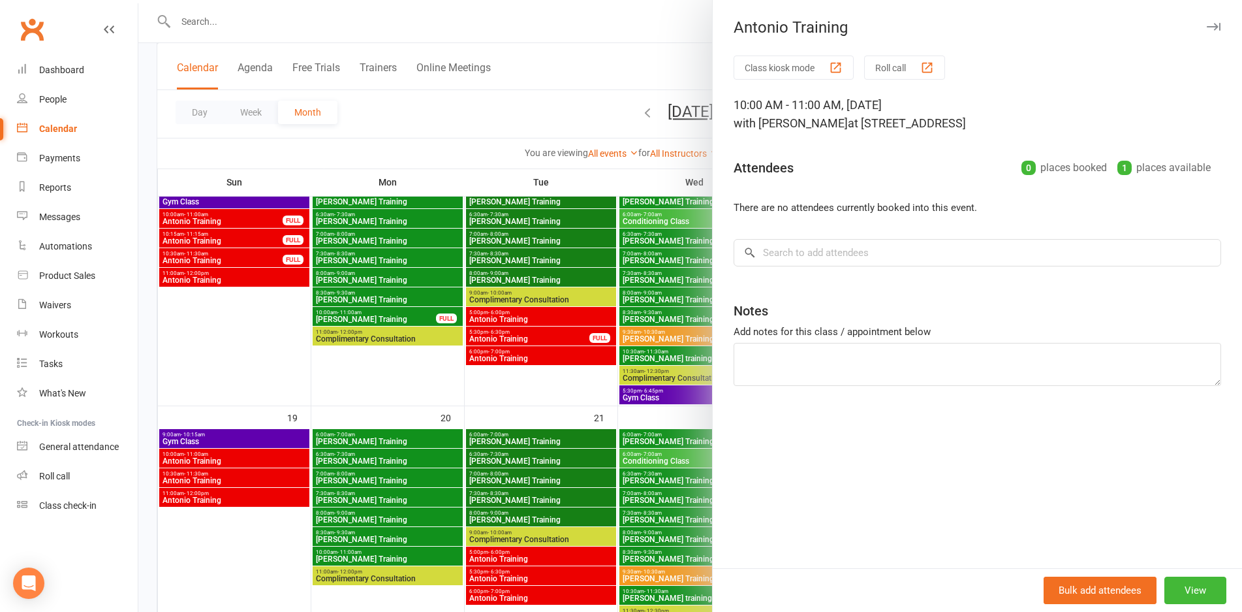
click at [231, 459] on div at bounding box center [690, 306] width 1104 height 612
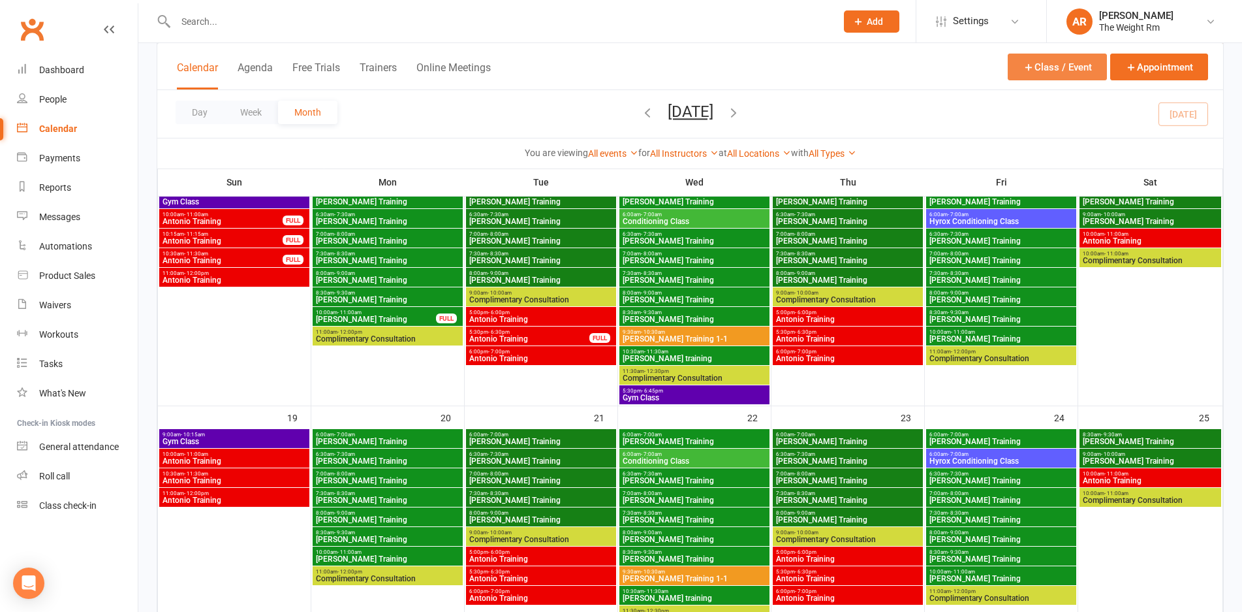
click at [1027, 74] on button "Class / Event" at bounding box center [1057, 67] width 99 height 27
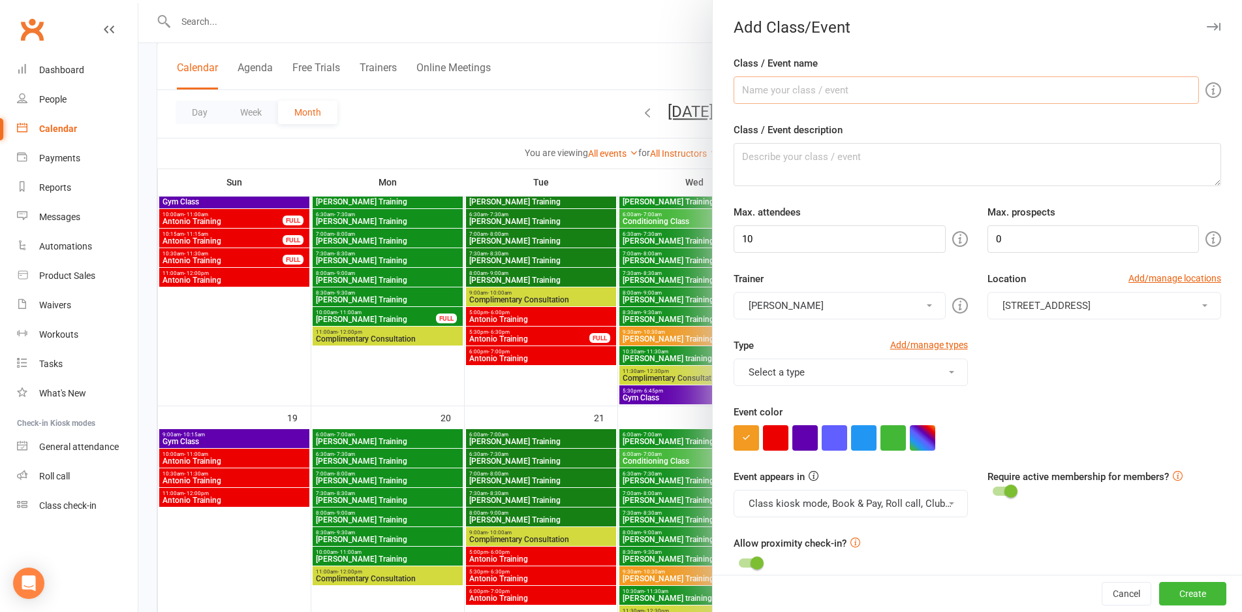
click at [855, 95] on input "Class / Event name" at bounding box center [966, 89] width 465 height 27
type input "Antonio Training"
drag, startPoint x: 781, startPoint y: 240, endPoint x: 692, endPoint y: 257, distance: 91.0
click at [138, 0] on new-event-schedule "Add Class/Event Class / Event name Antonio Training Class / Event description […" at bounding box center [138, 0] width 0 height 0
type input "1"
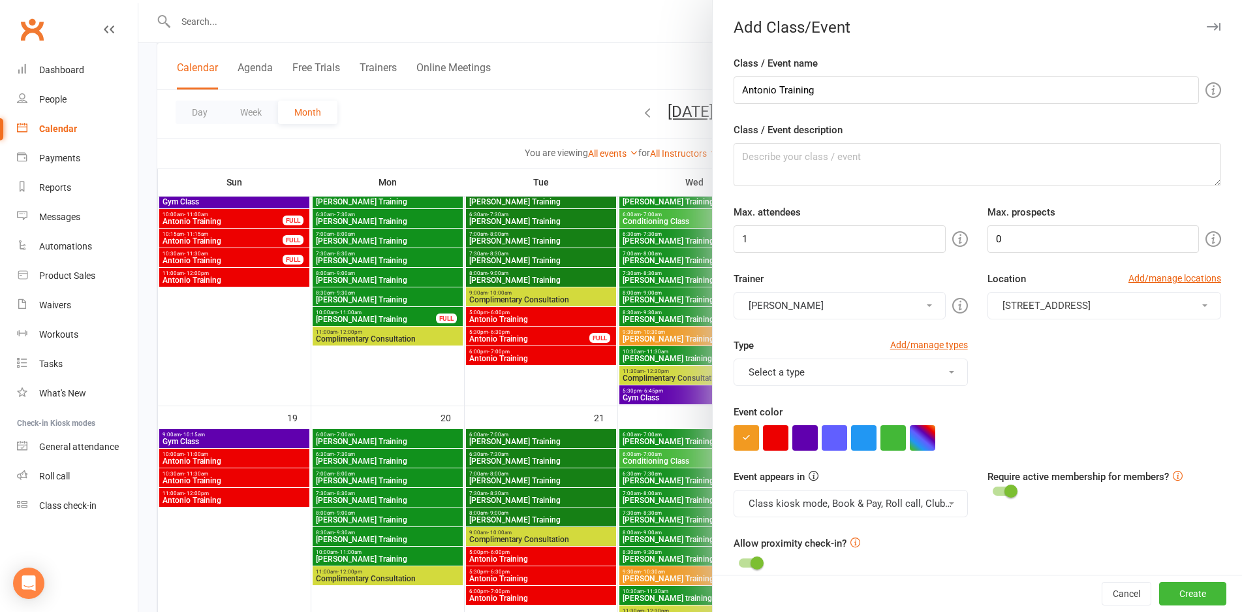
click at [804, 369] on button "Select a type" at bounding box center [851, 371] width 234 height 27
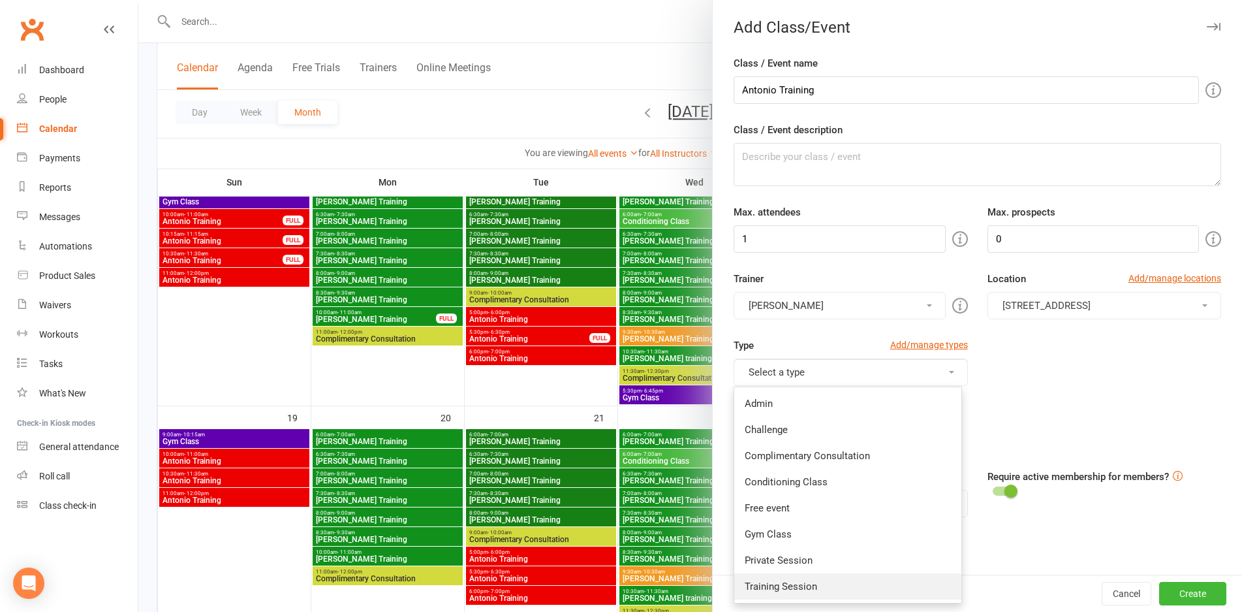
click at [774, 586] on link "Training Session" at bounding box center [847, 586] width 227 height 26
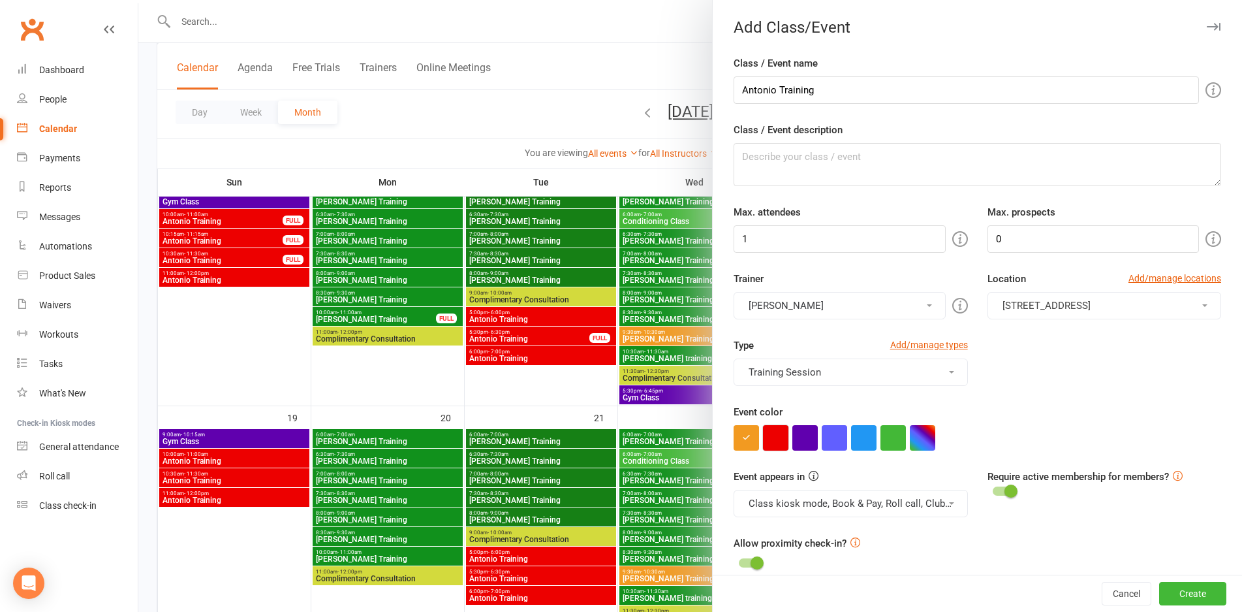
click at [764, 441] on button "button" at bounding box center [775, 437] width 25 height 25
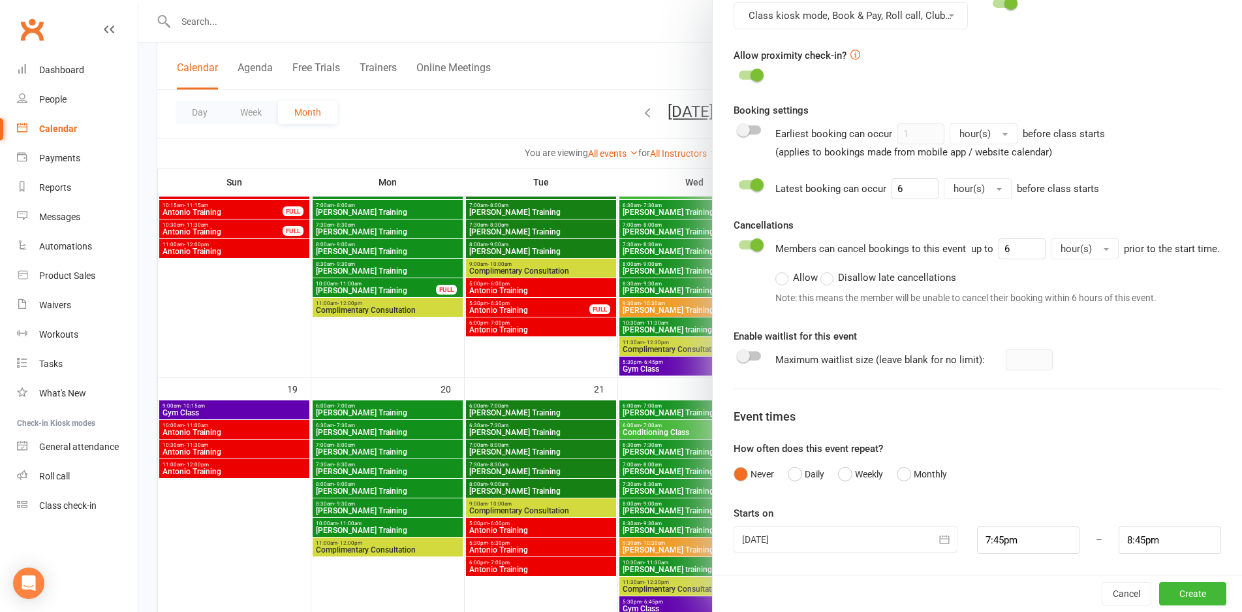
scroll to position [678, 0]
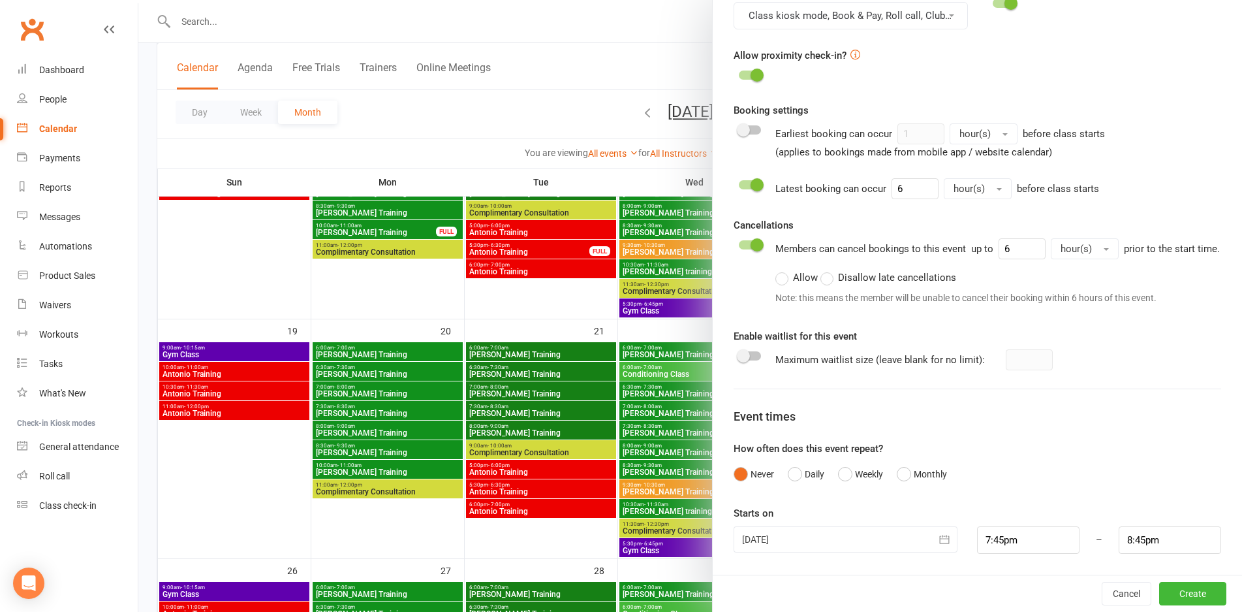
click at [932, 548] on button "button" at bounding box center [945, 539] width 26 height 26
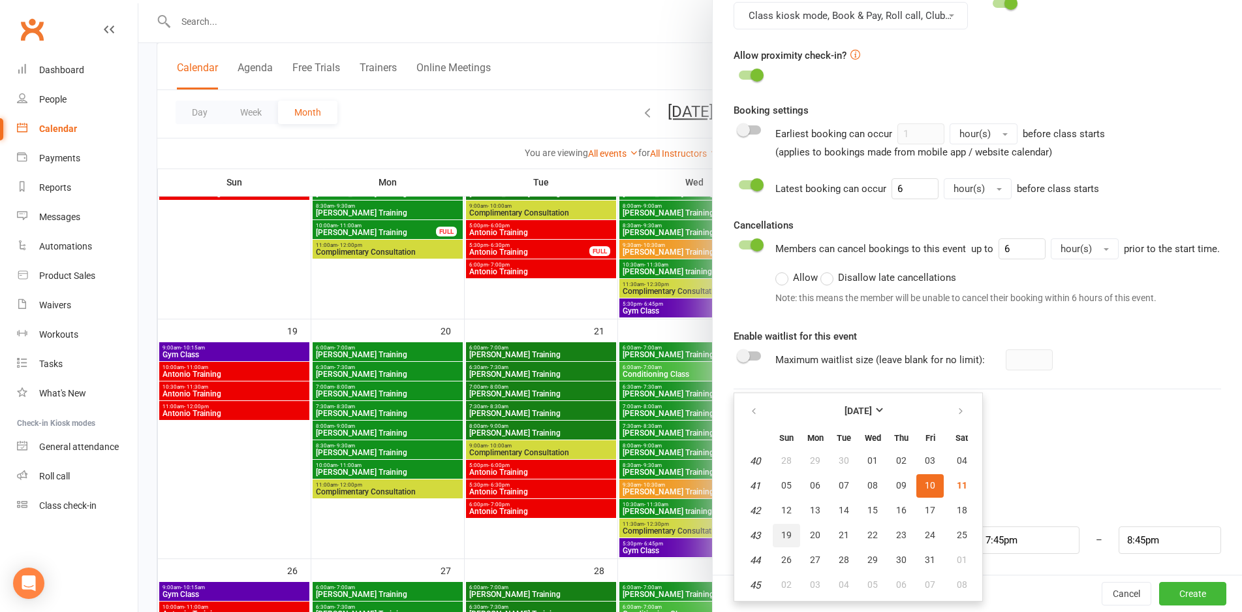
click at [783, 532] on span "19" at bounding box center [786, 534] width 10 height 10
type input "[DATE]"
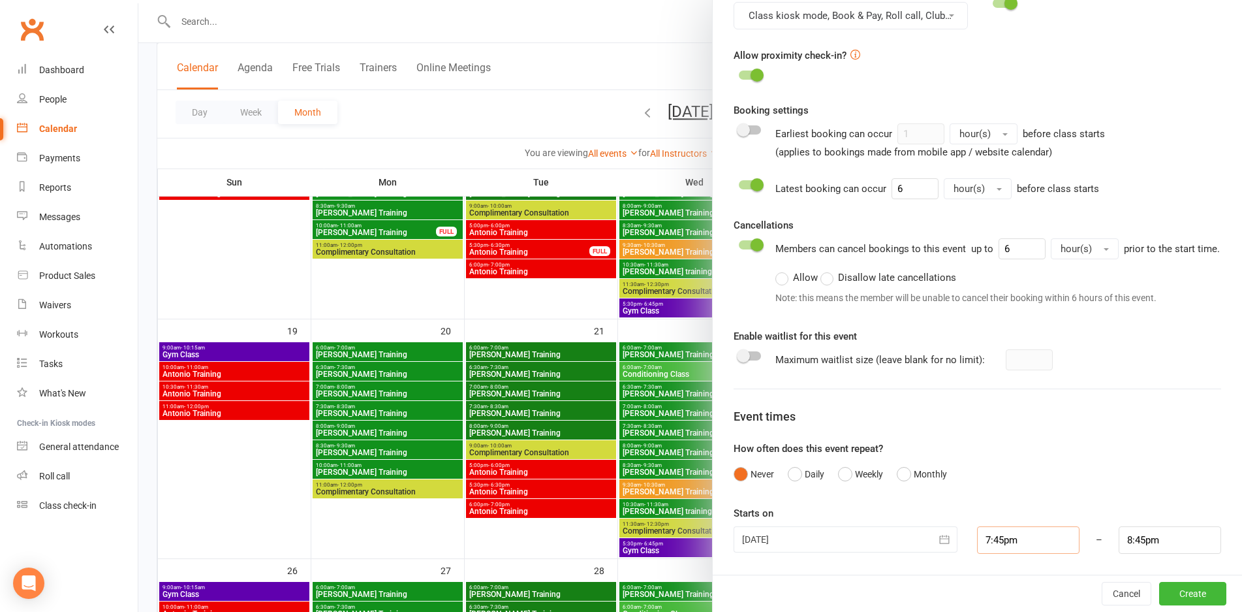
click at [1024, 548] on input "7:45pm" at bounding box center [1028, 539] width 102 height 27
type input "10:15am"
type input "11:15am"
click at [992, 473] on li "10:15am" at bounding box center [1009, 475] width 63 height 20
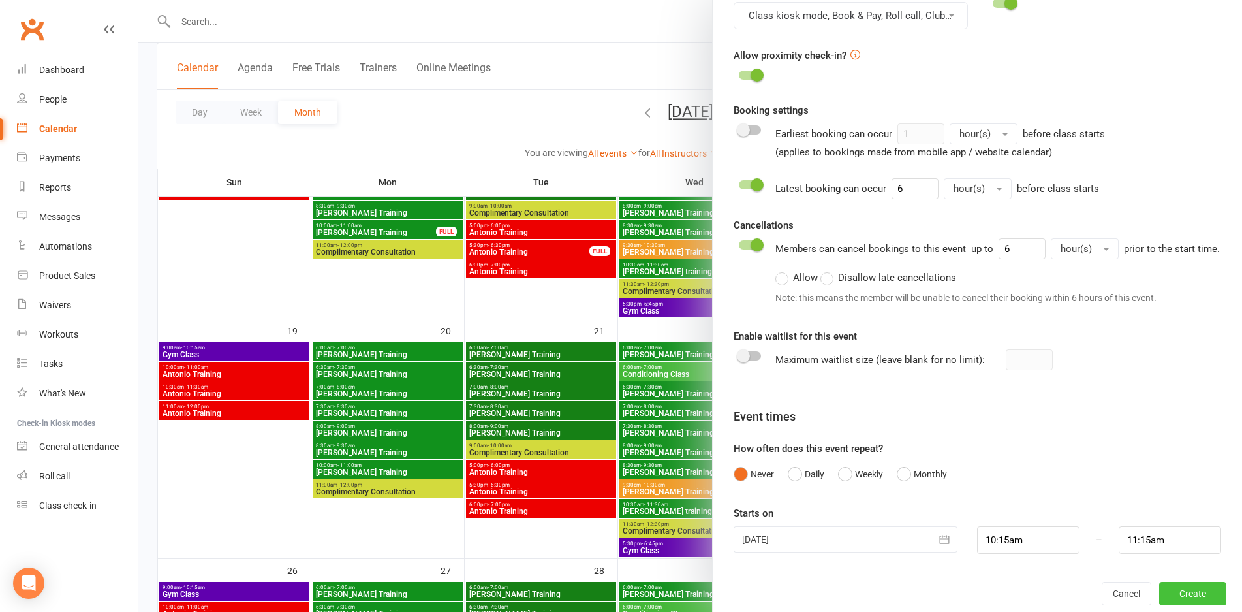
drag, startPoint x: 1188, startPoint y: 590, endPoint x: 1189, endPoint y: 484, distance: 105.1
click at [1189, 484] on div "Add Class/Event Class / Event name Antonio Training Class / Event description […" at bounding box center [977, 306] width 530 height 612
click at [1179, 597] on button "Create" at bounding box center [1192, 594] width 67 height 24
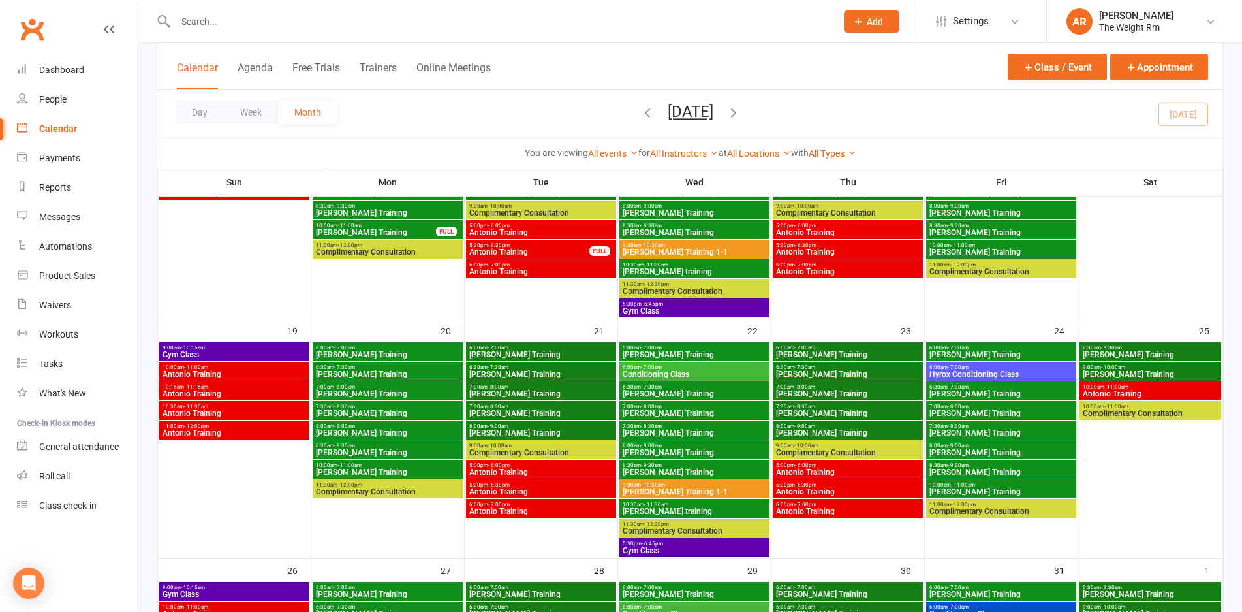
click at [249, 372] on span "Antonio Training" at bounding box center [234, 374] width 145 height 8
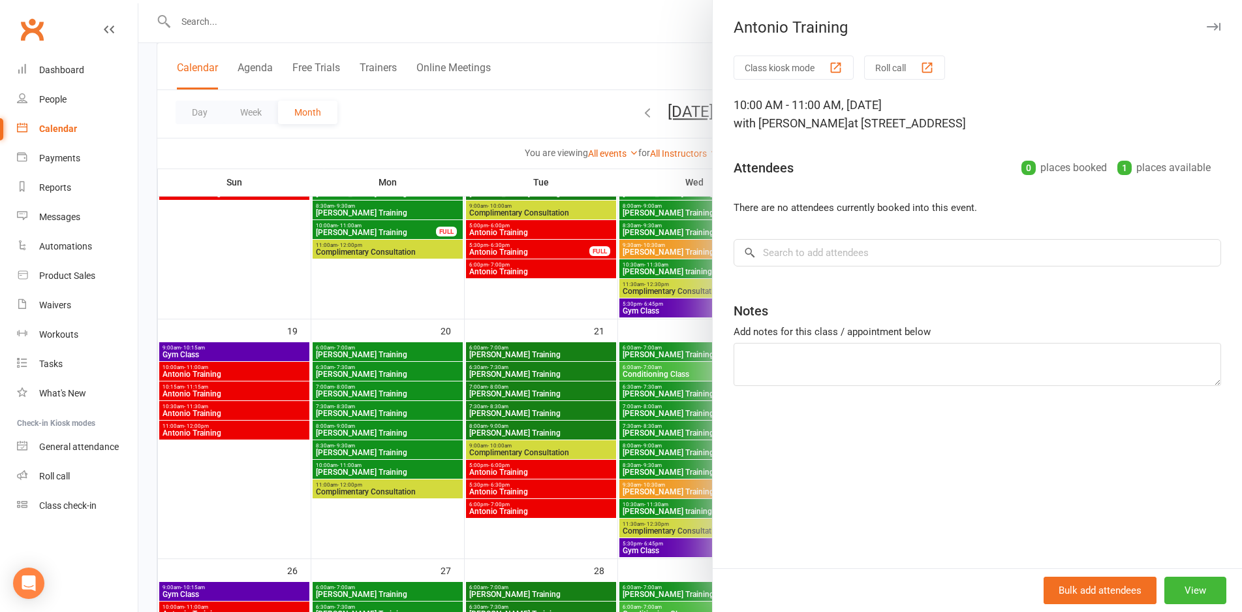
click at [249, 372] on div at bounding box center [690, 306] width 1104 height 612
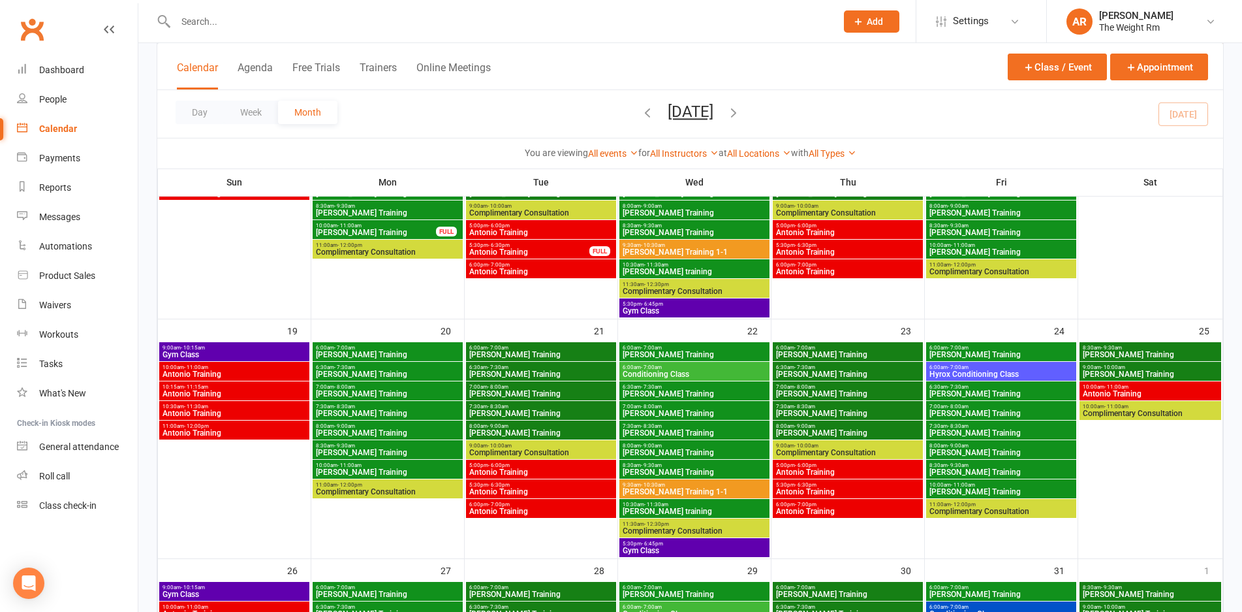
click at [241, 394] on span "Antonio Training" at bounding box center [234, 394] width 145 height 8
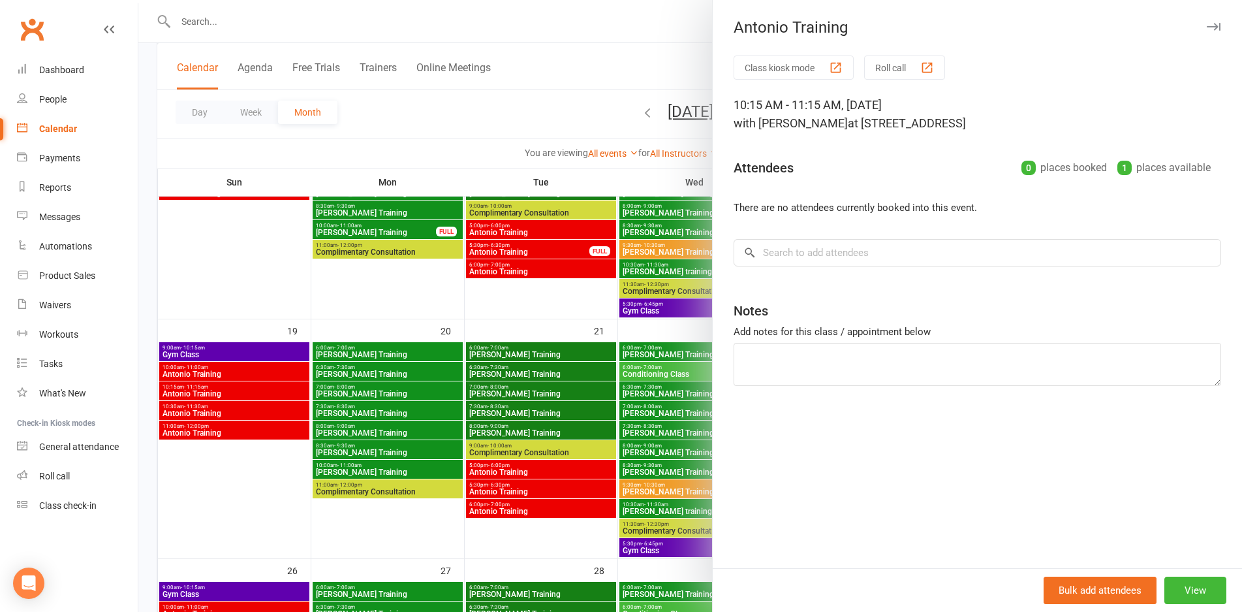
click at [241, 394] on div at bounding box center [690, 306] width 1104 height 612
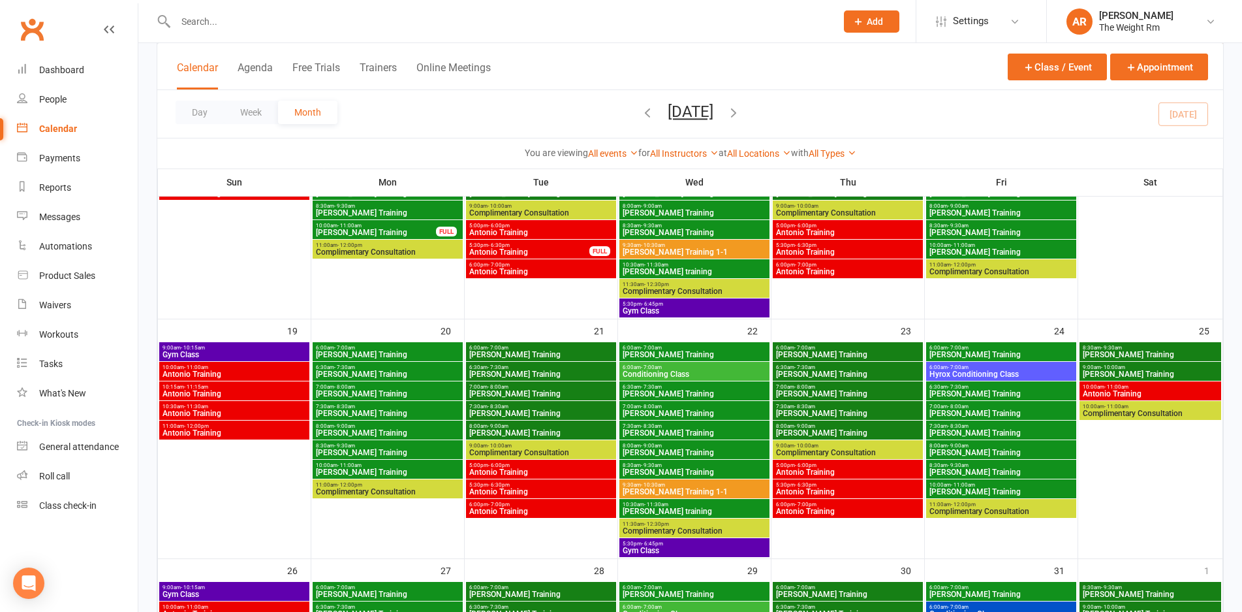
click at [238, 410] on span "Antonio Training" at bounding box center [234, 413] width 145 height 8
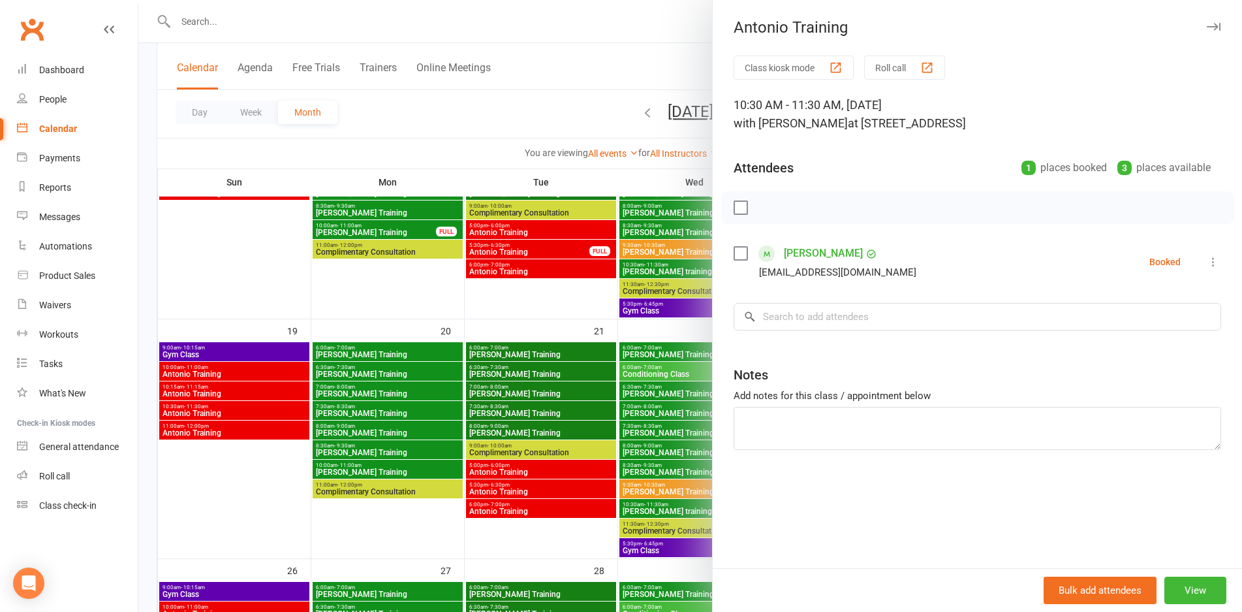
click at [238, 410] on div at bounding box center [690, 306] width 1104 height 612
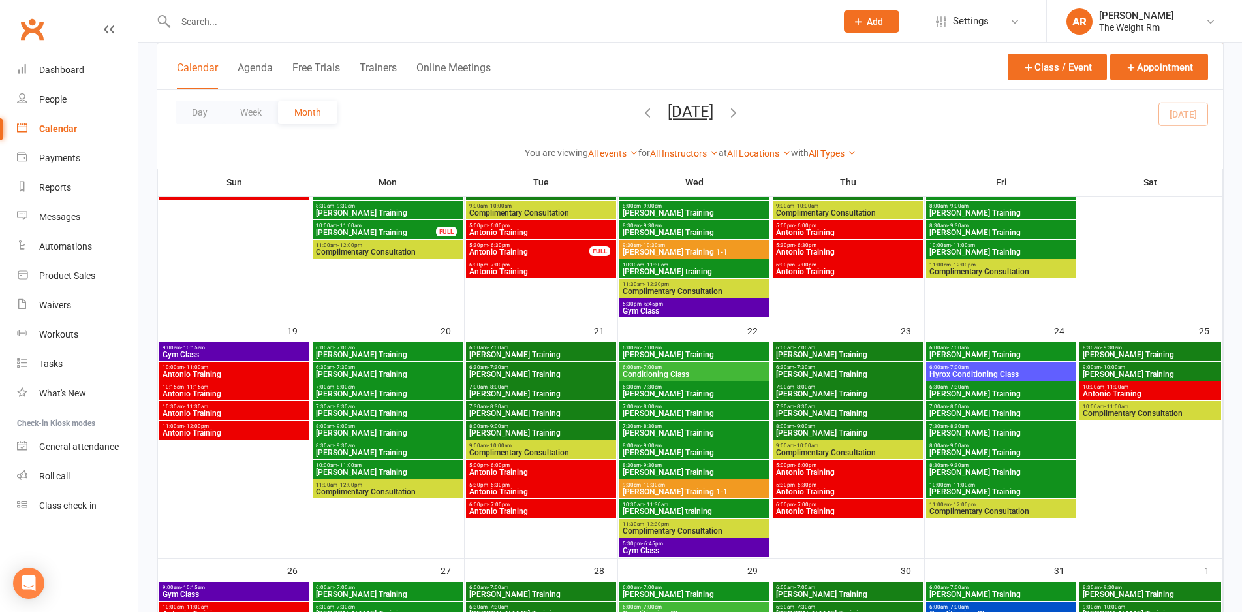
click at [236, 430] on span "Antonio Training" at bounding box center [234, 433] width 145 height 8
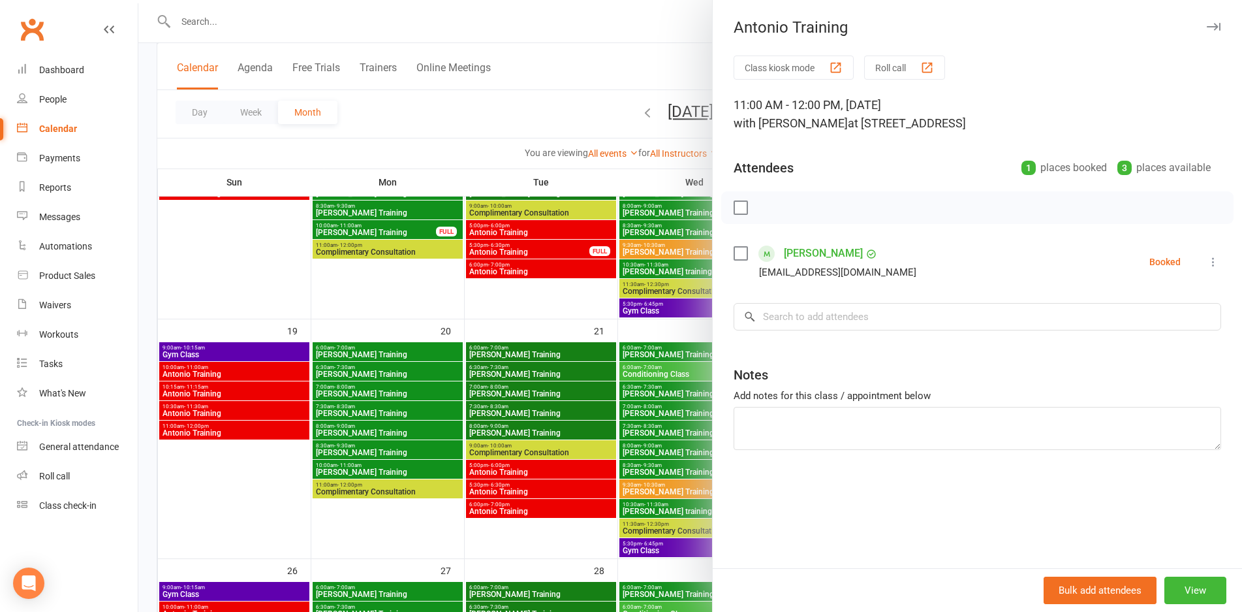
click at [236, 430] on div at bounding box center [690, 306] width 1104 height 612
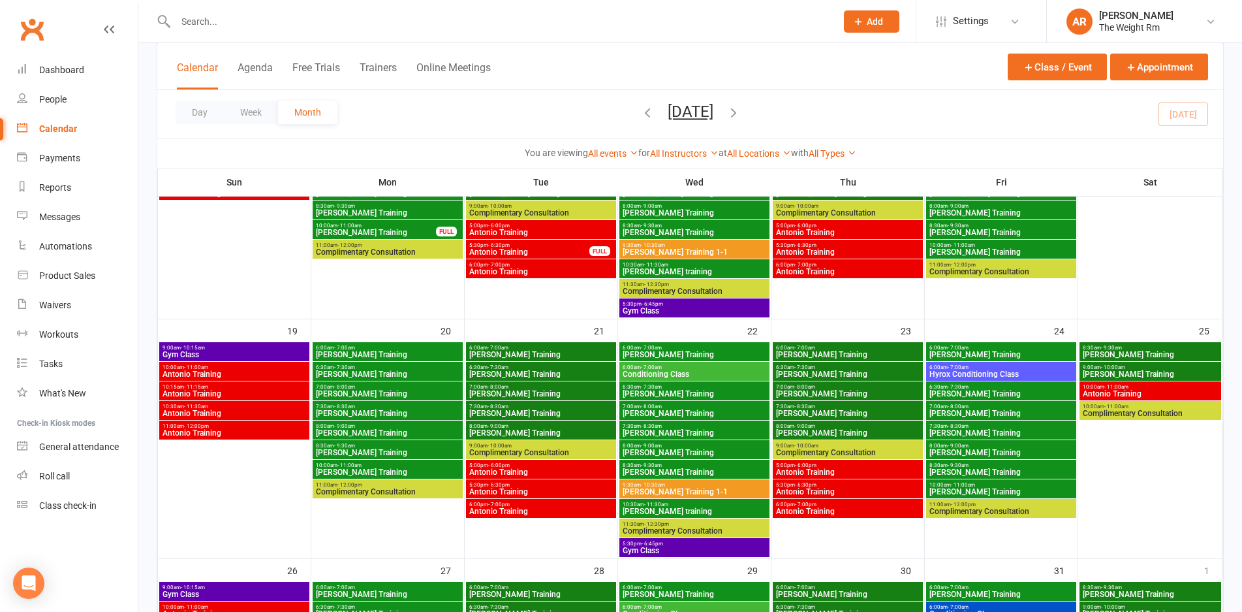
click at [1154, 394] on span "Antonio Training" at bounding box center [1150, 394] width 136 height 8
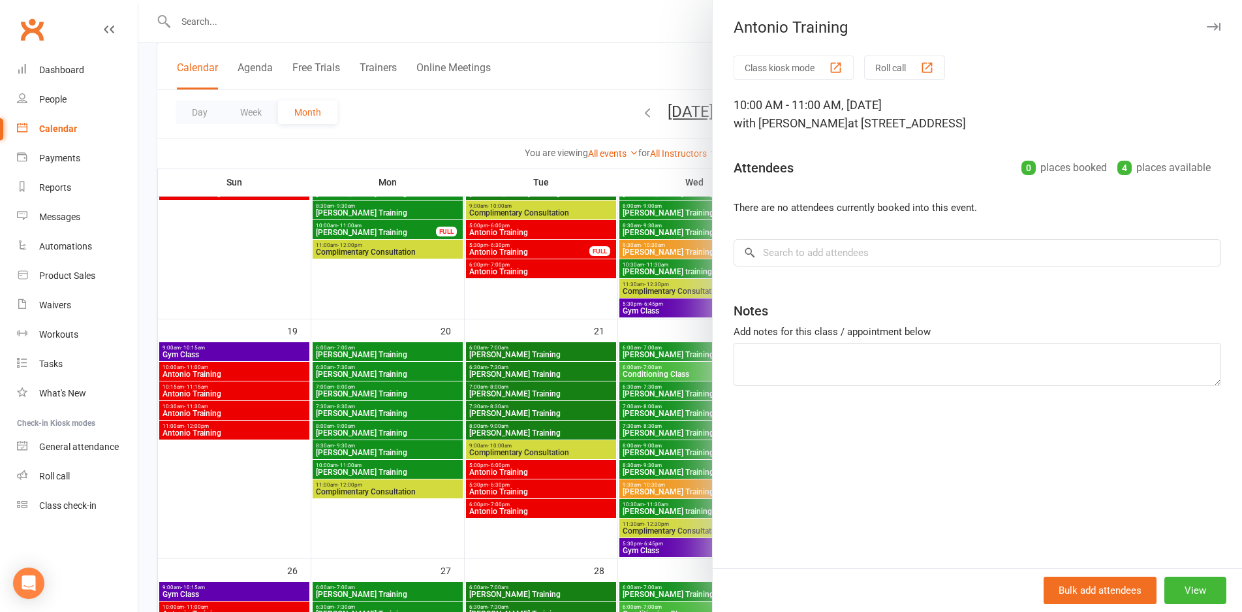
click at [518, 347] on div at bounding box center [690, 306] width 1104 height 612
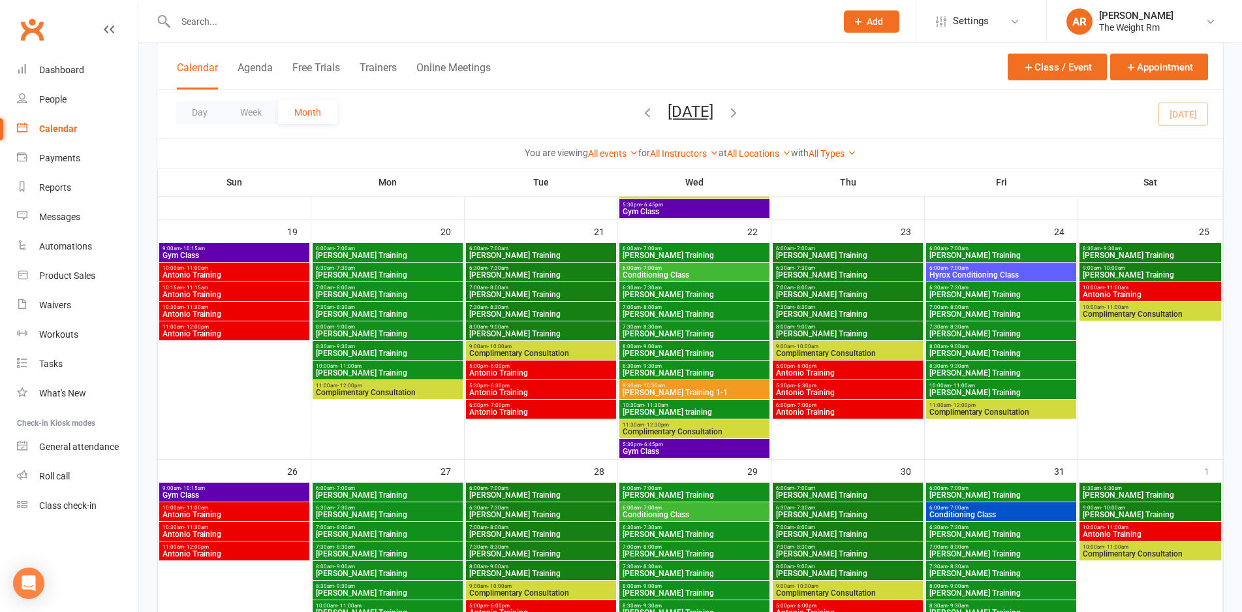
scroll to position [865, 0]
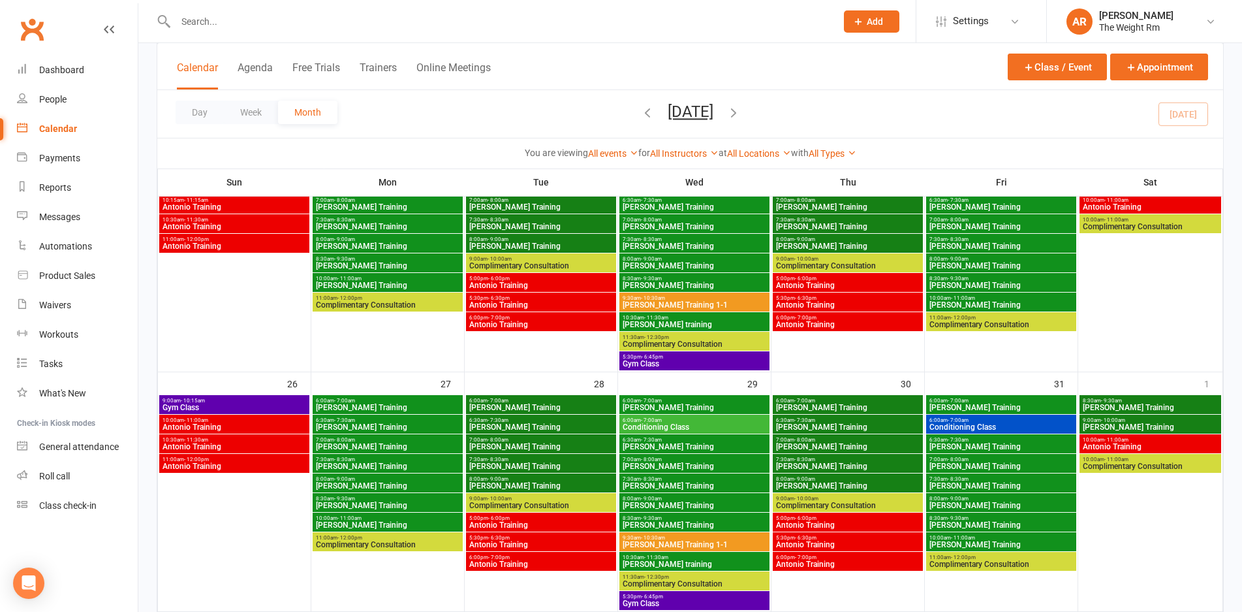
click at [206, 426] on span "Antonio Training" at bounding box center [234, 427] width 145 height 8
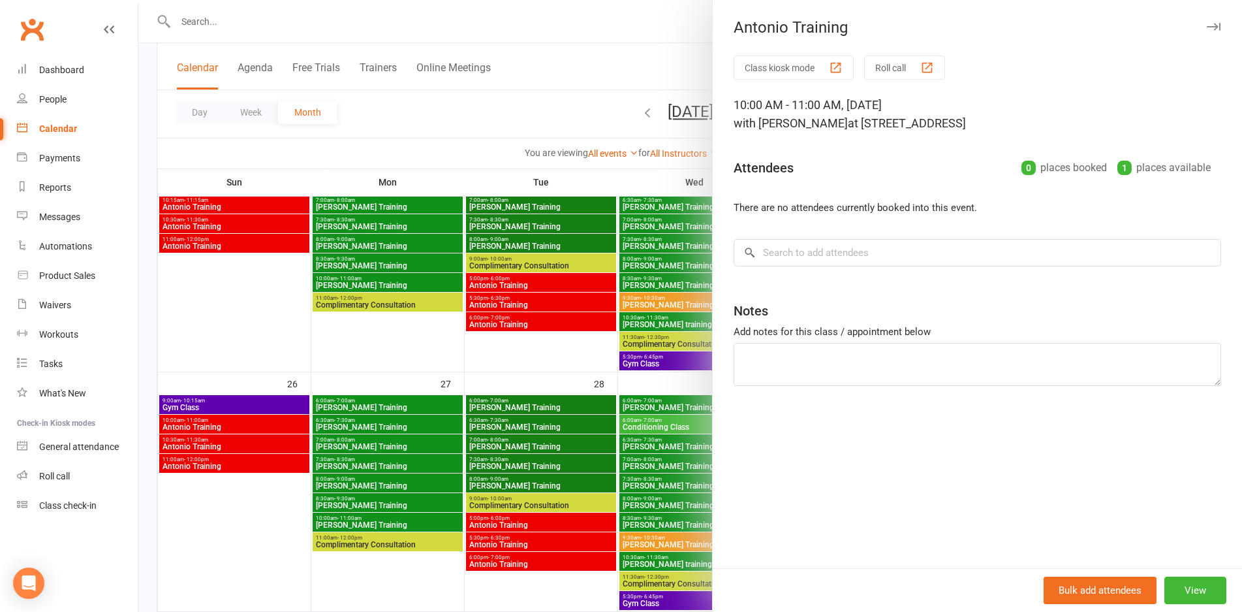
click at [206, 426] on div at bounding box center [690, 306] width 1104 height 612
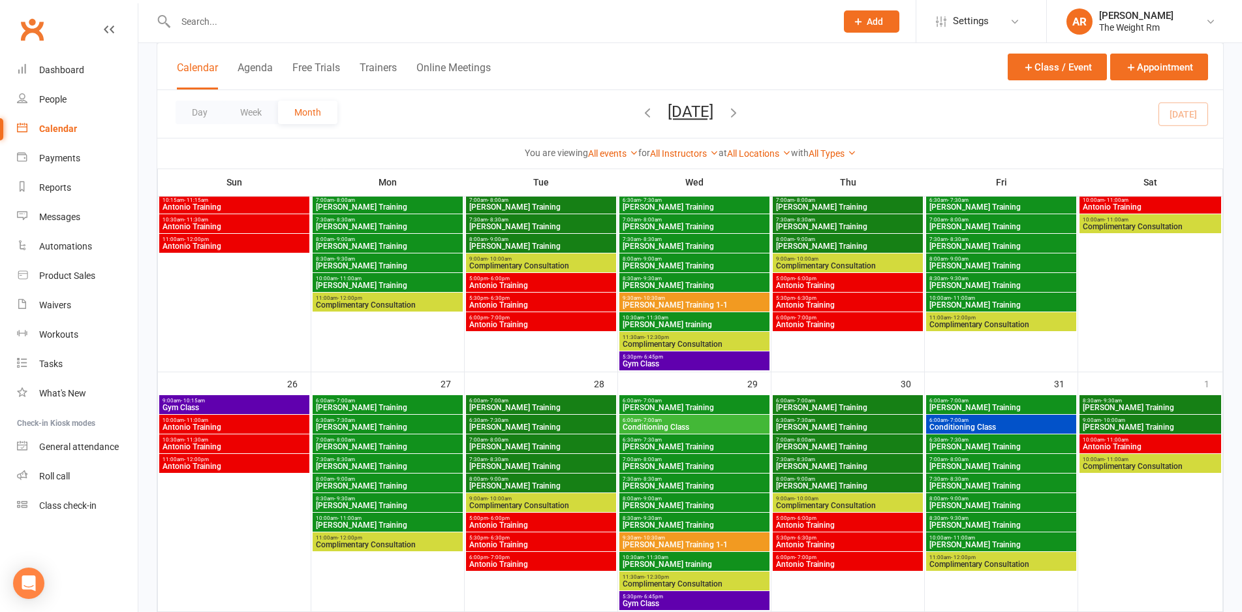
click at [204, 441] on span "- 11:30am" at bounding box center [196, 440] width 24 height 6
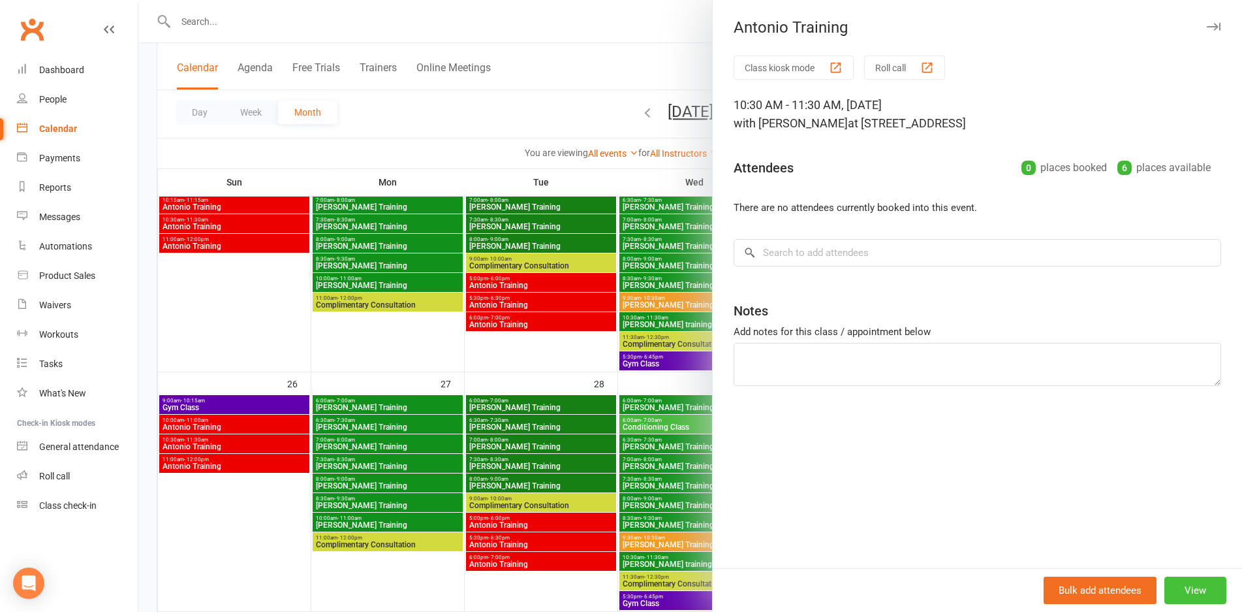
click at [1178, 579] on button "View" at bounding box center [1196, 589] width 62 height 27
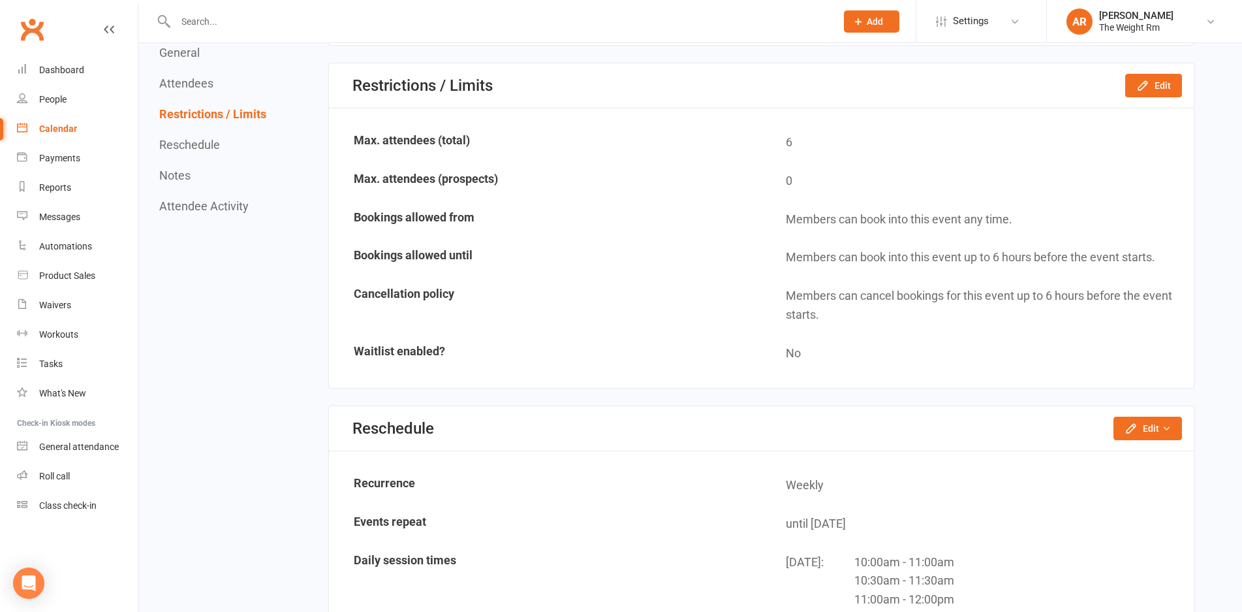
scroll to position [712, 0]
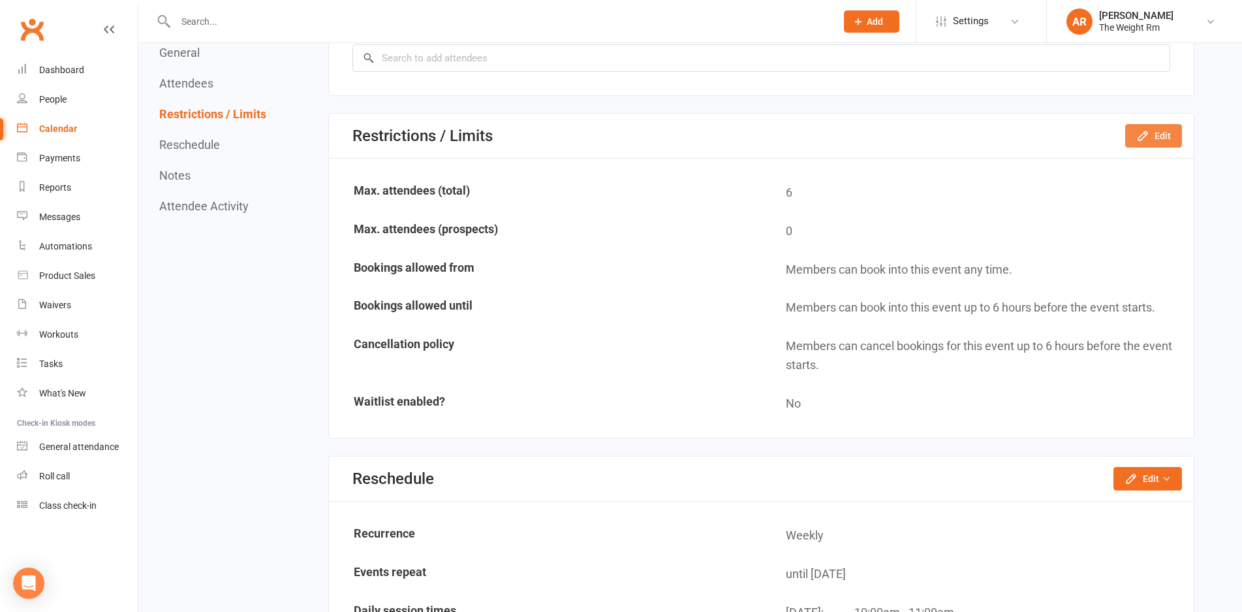
click at [1143, 125] on button "Edit" at bounding box center [1154, 136] width 57 height 24
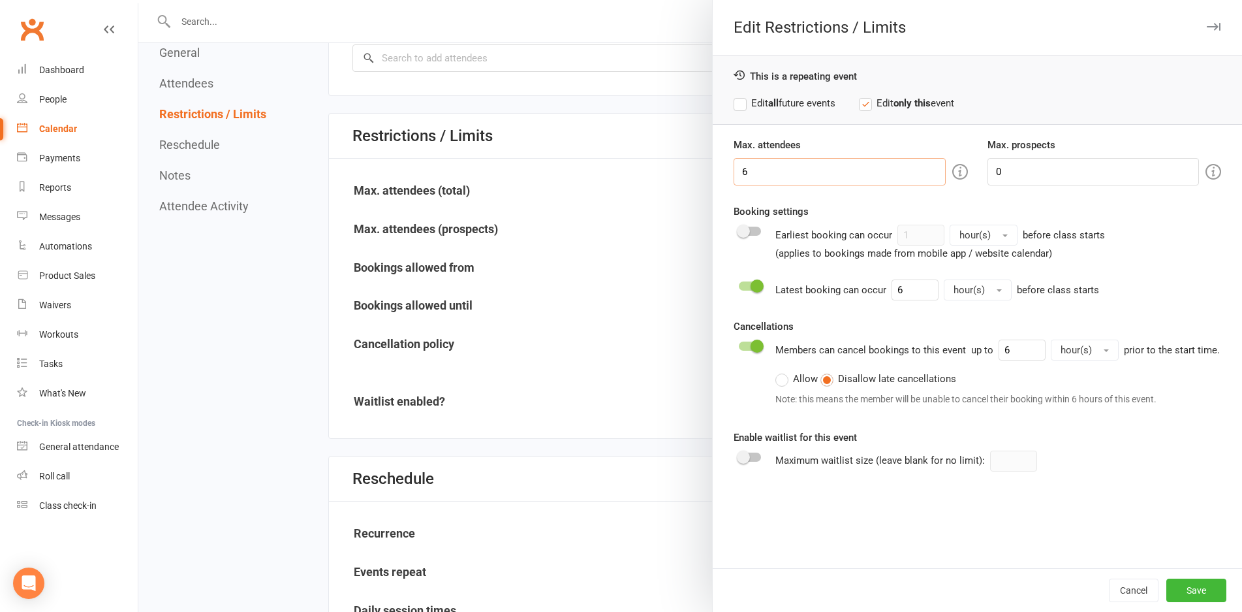
drag, startPoint x: 760, startPoint y: 176, endPoint x: 679, endPoint y: 183, distance: 81.2
click at [679, 0] on div "Edit Restrictions / Limits This is a repeating event Edit all future events Edi…" at bounding box center [690, 0] width 1104 height 0
type input "4"
click at [1197, 599] on button "Save" at bounding box center [1197, 590] width 60 height 24
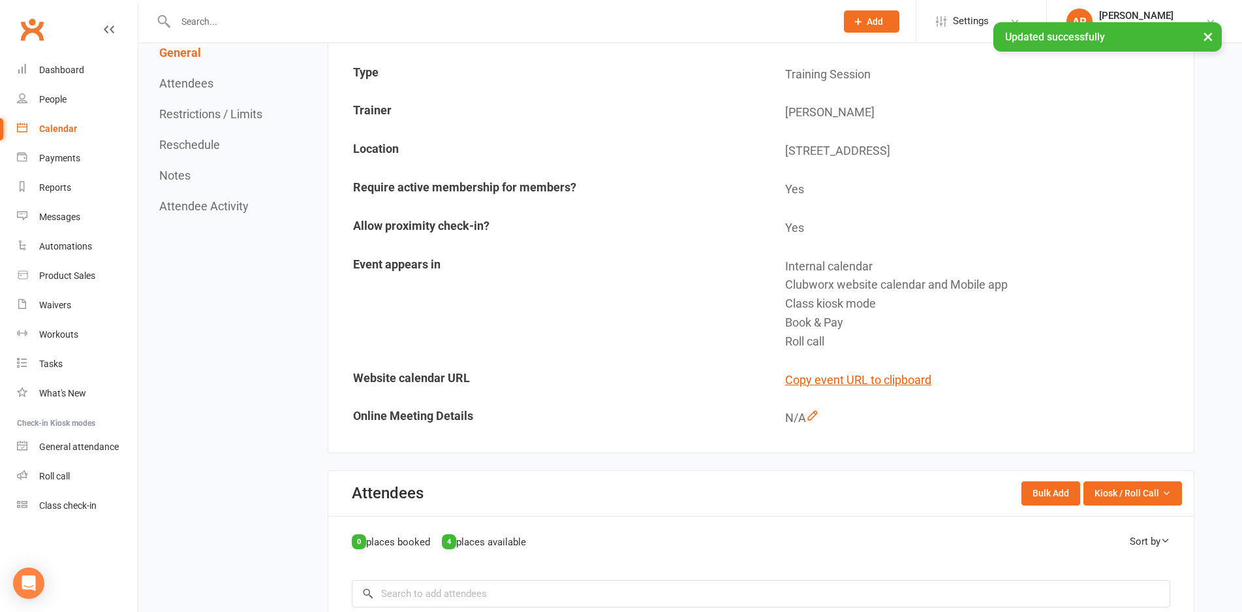
scroll to position [0, 0]
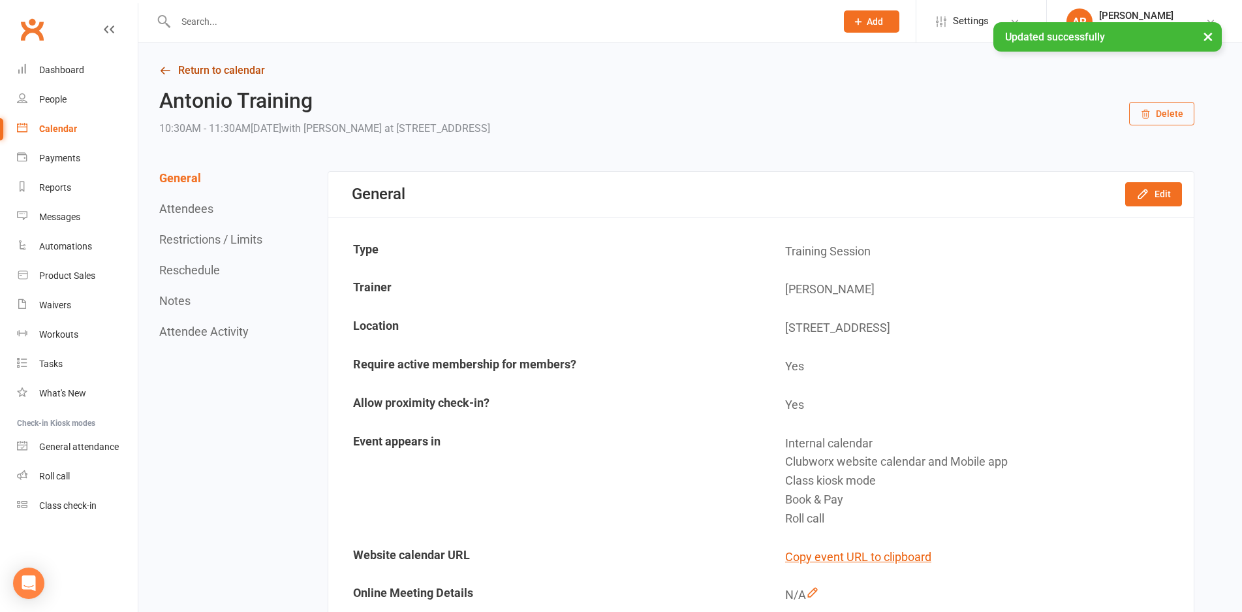
drag, startPoint x: 1253, startPoint y: 82, endPoint x: 174, endPoint y: 79, distance: 1079.2
click at [174, 79] on link "Return to calendar" at bounding box center [676, 70] width 1035 height 18
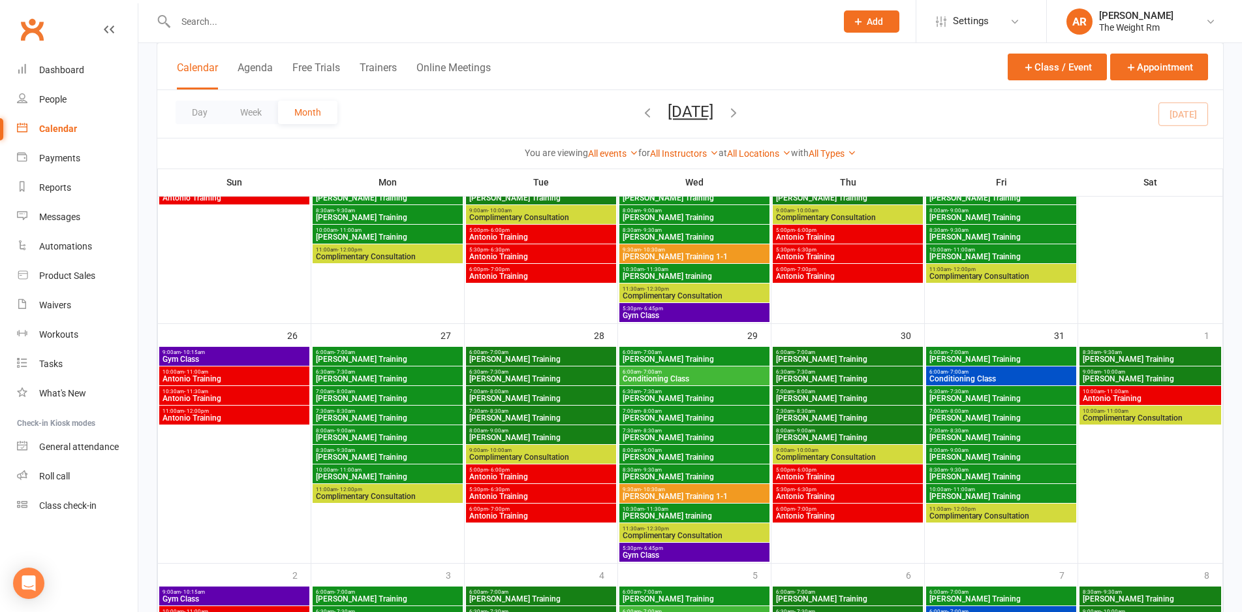
scroll to position [917, 0]
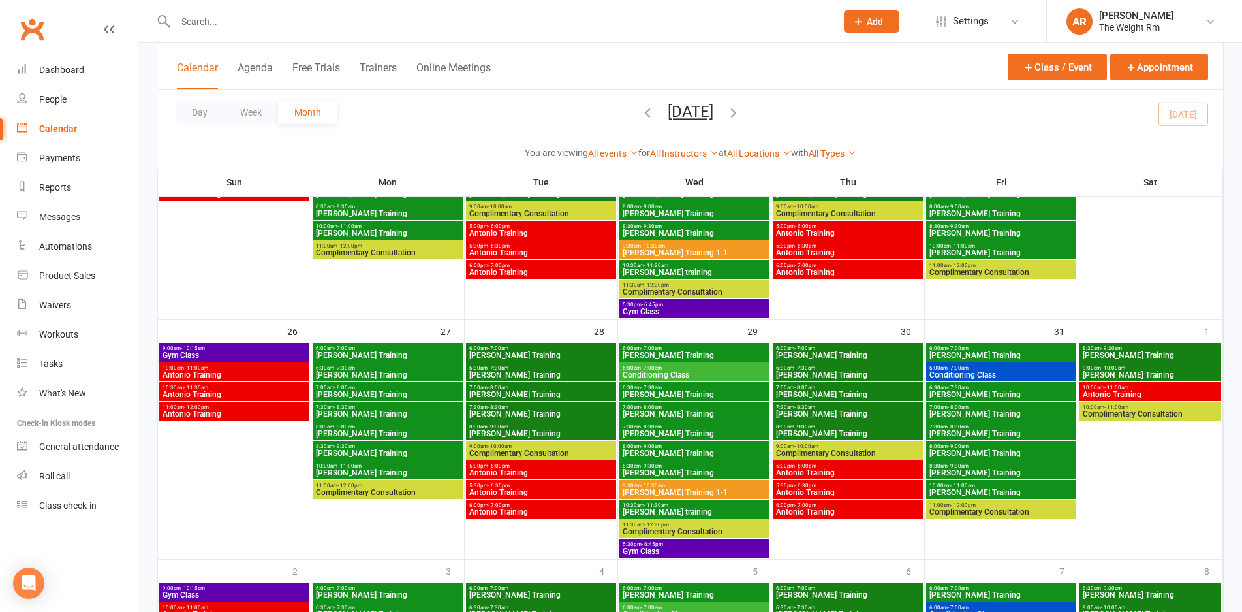
click at [268, 388] on span "10:30am - 11:30am" at bounding box center [234, 388] width 145 height 6
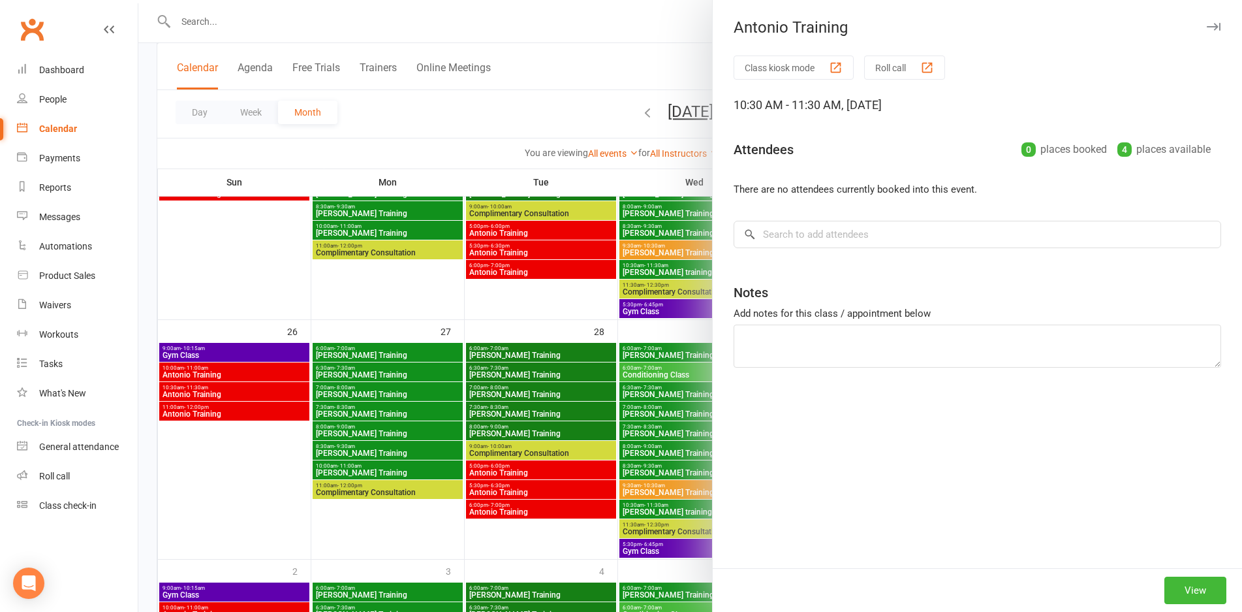
click at [268, 388] on div at bounding box center [690, 306] width 1104 height 612
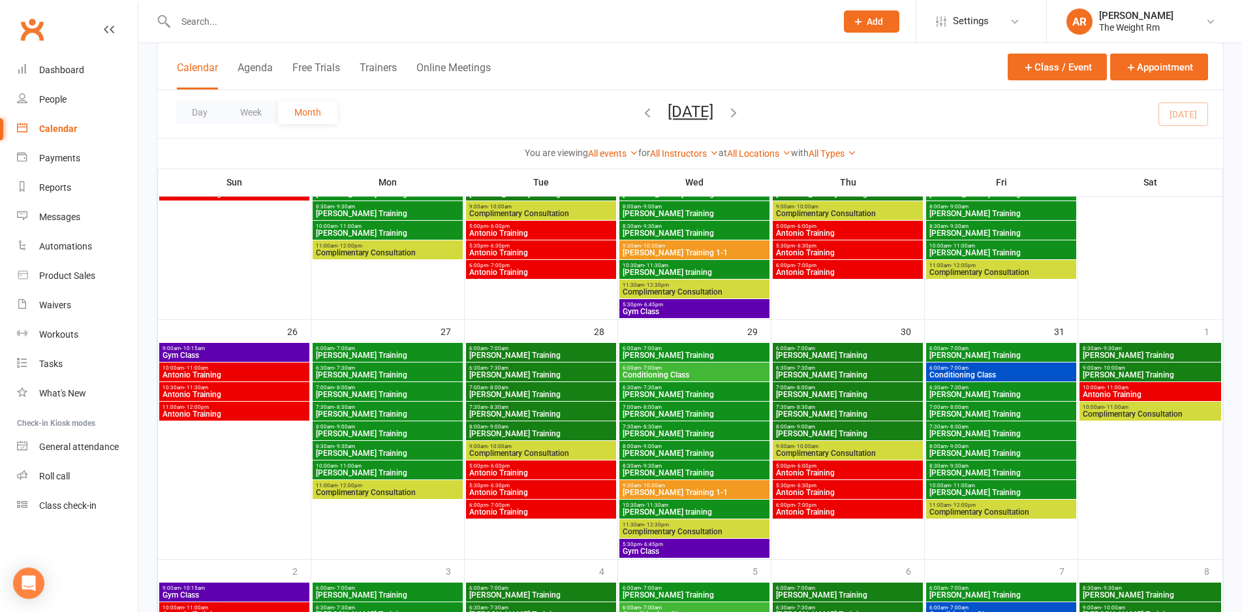
click at [274, 372] on span "Antonio Training" at bounding box center [234, 375] width 145 height 8
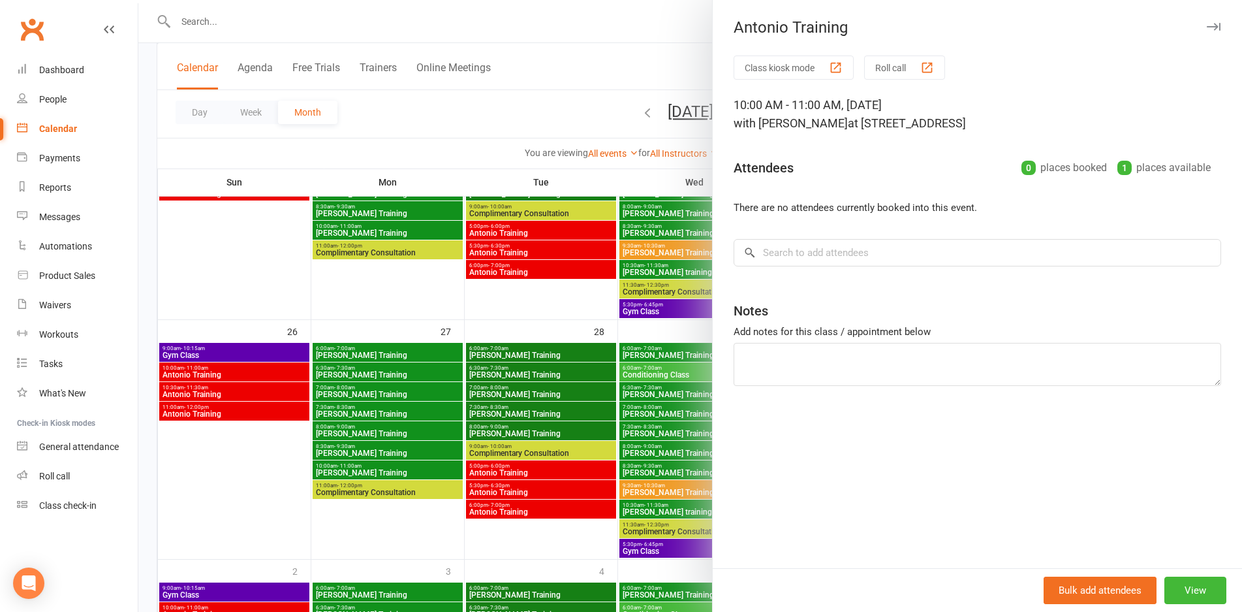
click at [274, 372] on div at bounding box center [690, 306] width 1104 height 612
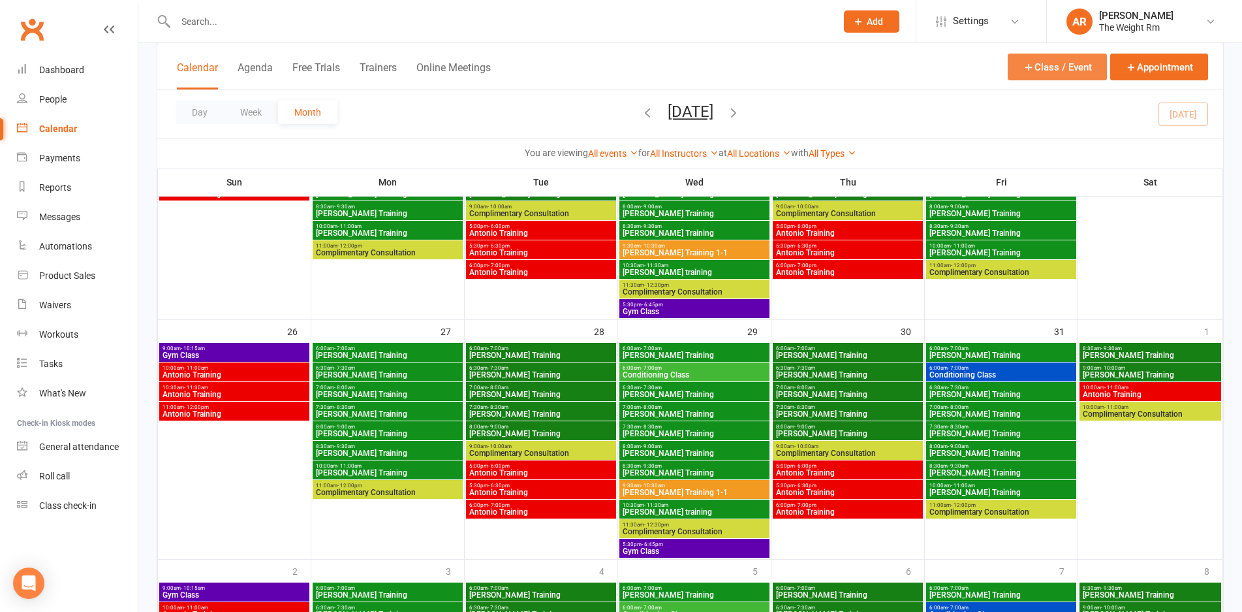
click at [1022, 78] on button "Class / Event" at bounding box center [1057, 67] width 99 height 27
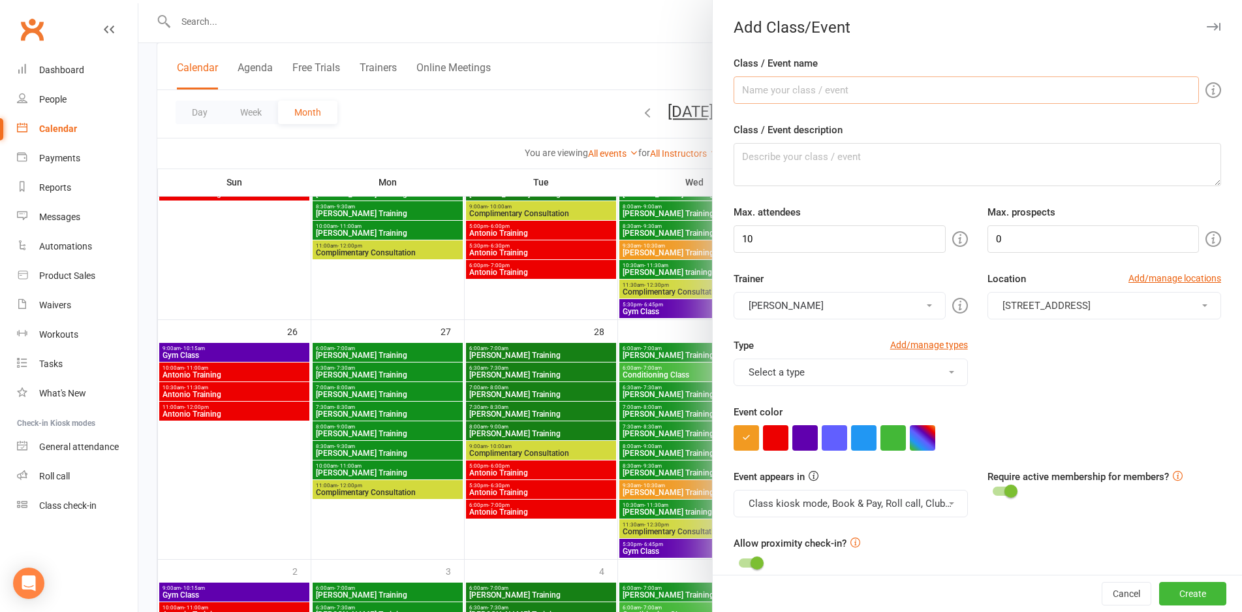
click at [806, 93] on input "Class / Event name" at bounding box center [966, 89] width 465 height 27
type input "Antonio Training"
drag, startPoint x: 778, startPoint y: 235, endPoint x: 657, endPoint y: 244, distance: 121.1
click at [138, 0] on new-event-schedule "Add Class/Event Class / Event name Antonio Training Class / Event description […" at bounding box center [138, 0] width 0 height 0
type input "1"
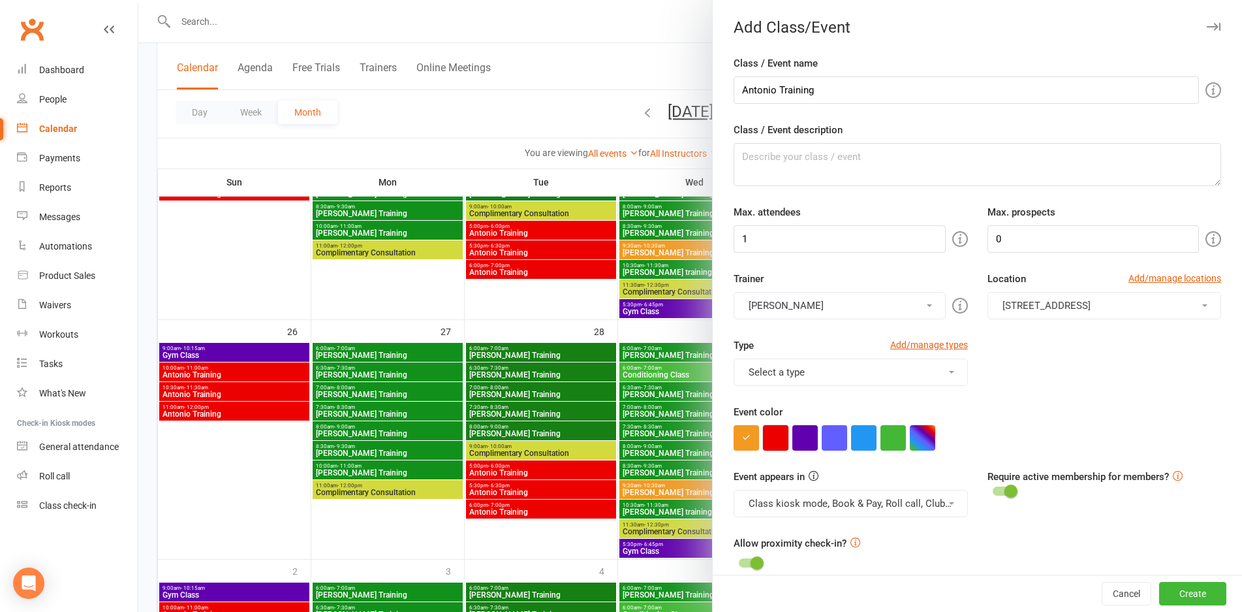
click at [772, 430] on button "button" at bounding box center [775, 437] width 25 height 25
click at [791, 371] on button "Select a type" at bounding box center [851, 371] width 234 height 27
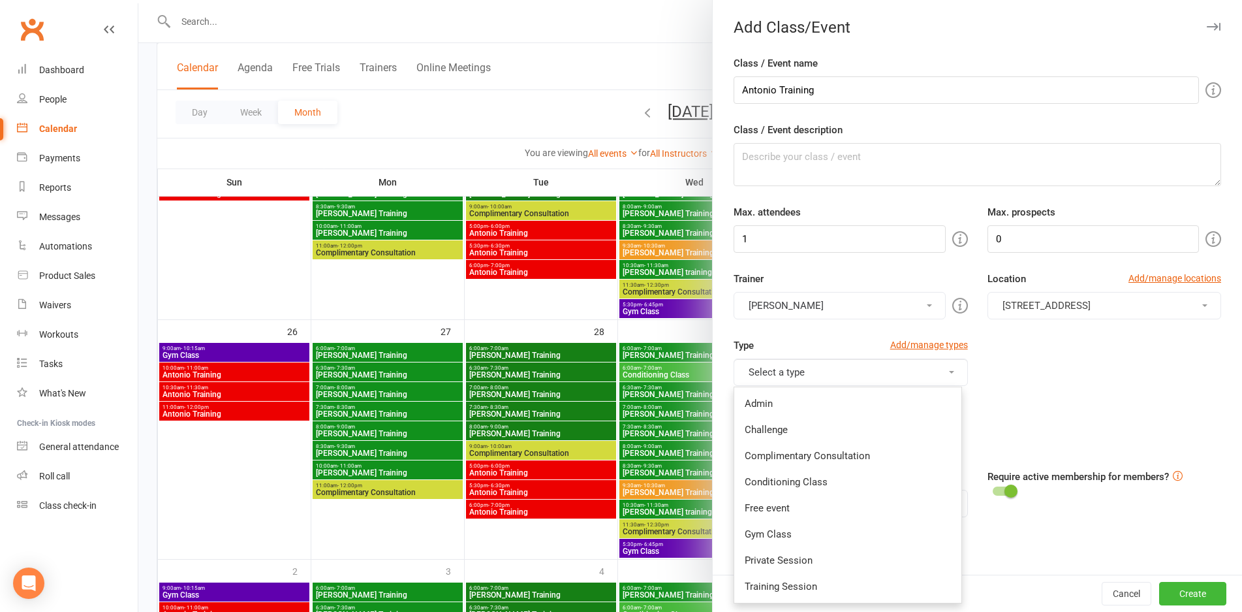
click at [780, 586] on link "Training Session" at bounding box center [847, 586] width 227 height 26
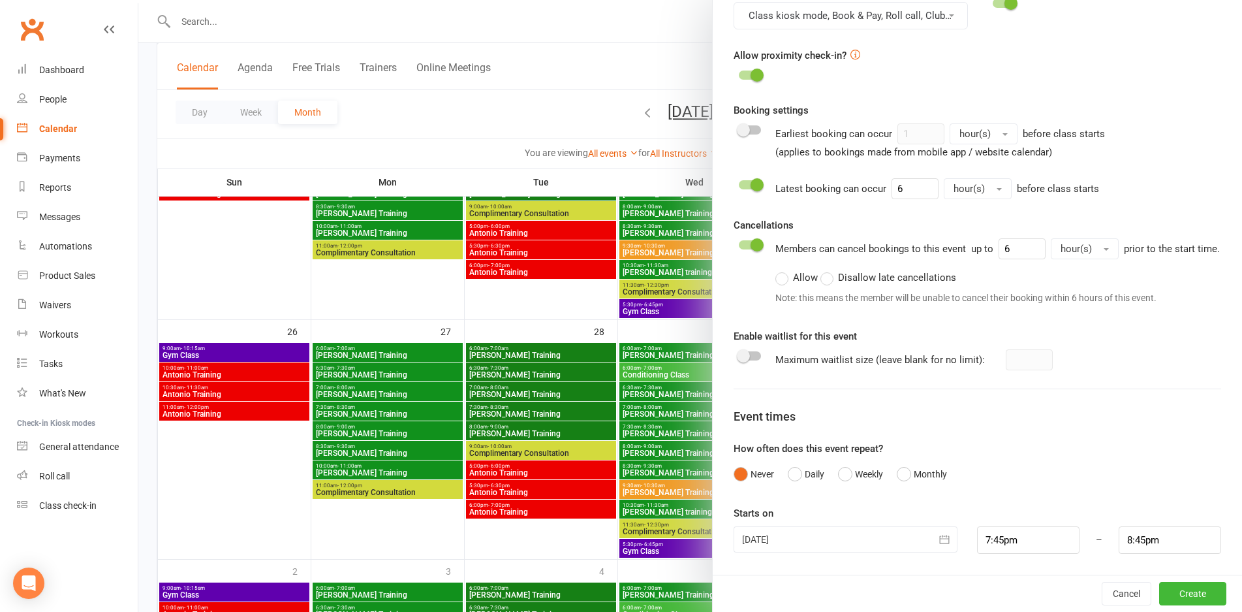
scroll to position [503, 0]
click at [883, 545] on div at bounding box center [846, 539] width 224 height 26
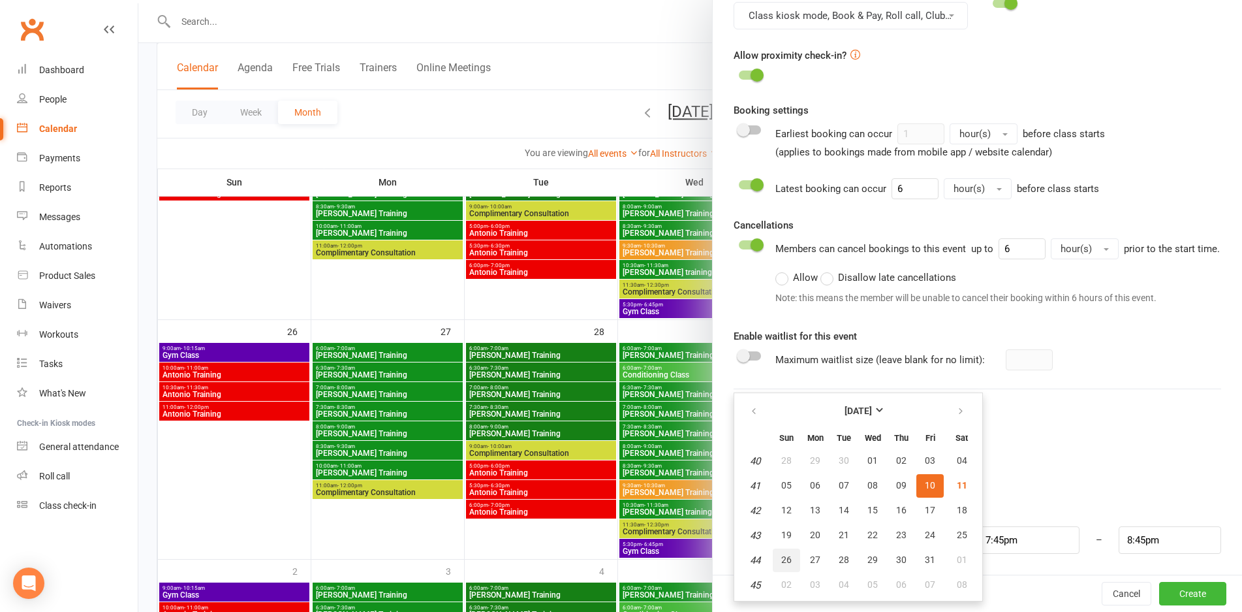
click at [781, 565] on span "26" at bounding box center [786, 559] width 10 height 10
type input "[DATE]"
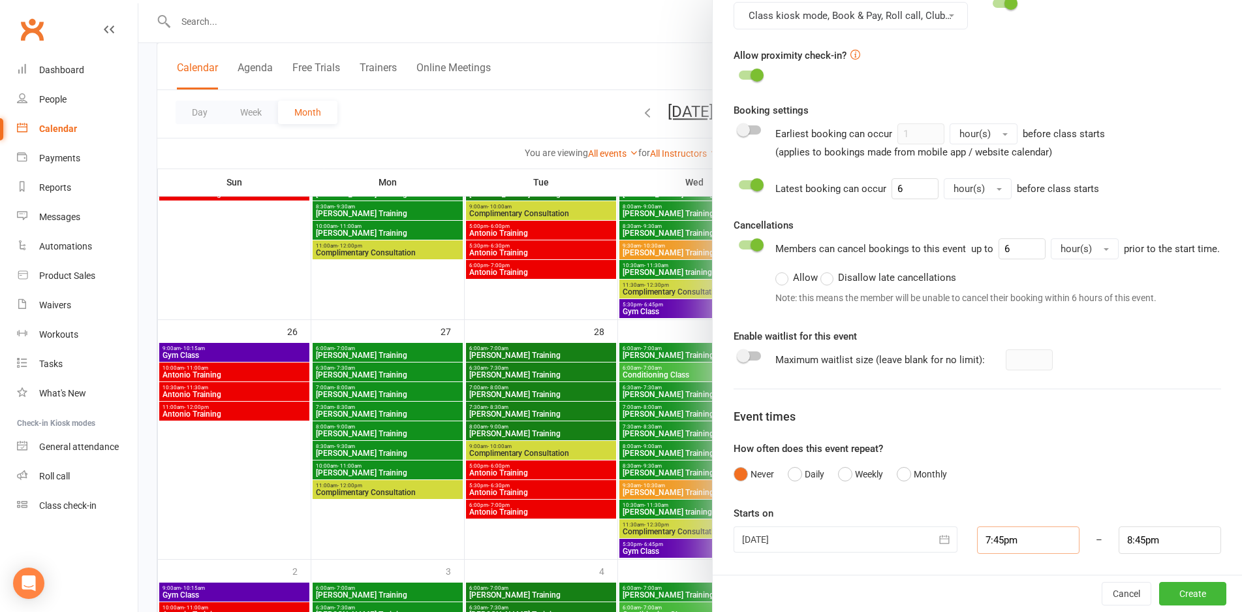
click at [1003, 536] on input "7:45pm" at bounding box center [1028, 539] width 102 height 27
type input "10:15am"
type input "11:15am"
click at [1015, 471] on li "10:15am" at bounding box center [1009, 475] width 63 height 20
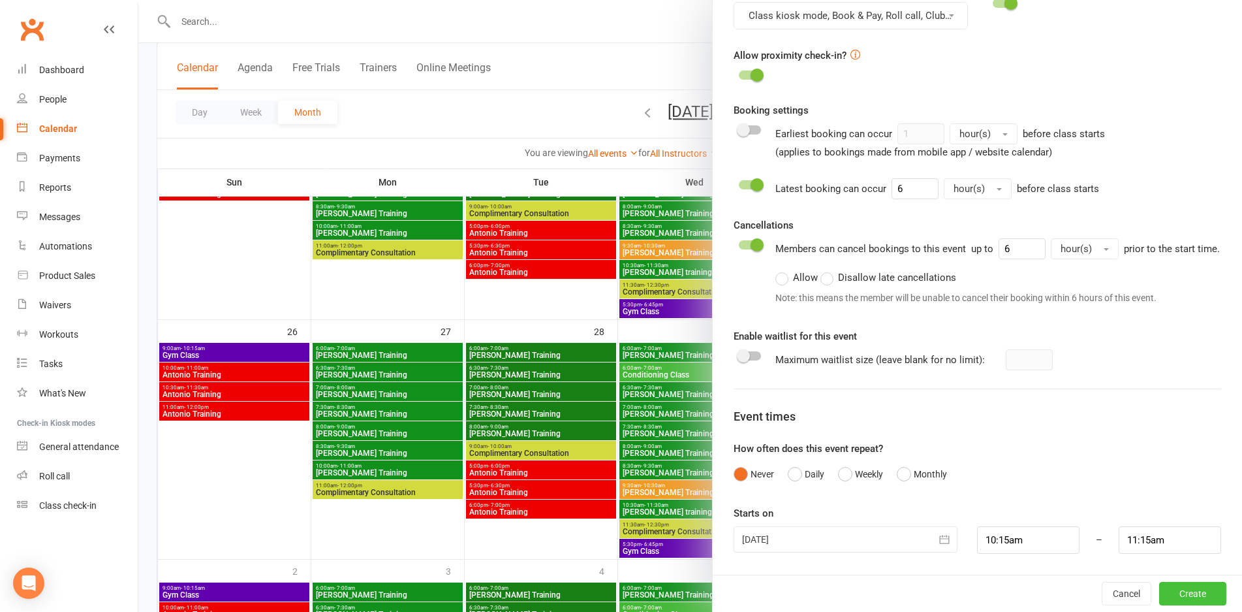
click at [1164, 586] on button "Create" at bounding box center [1192, 594] width 67 height 24
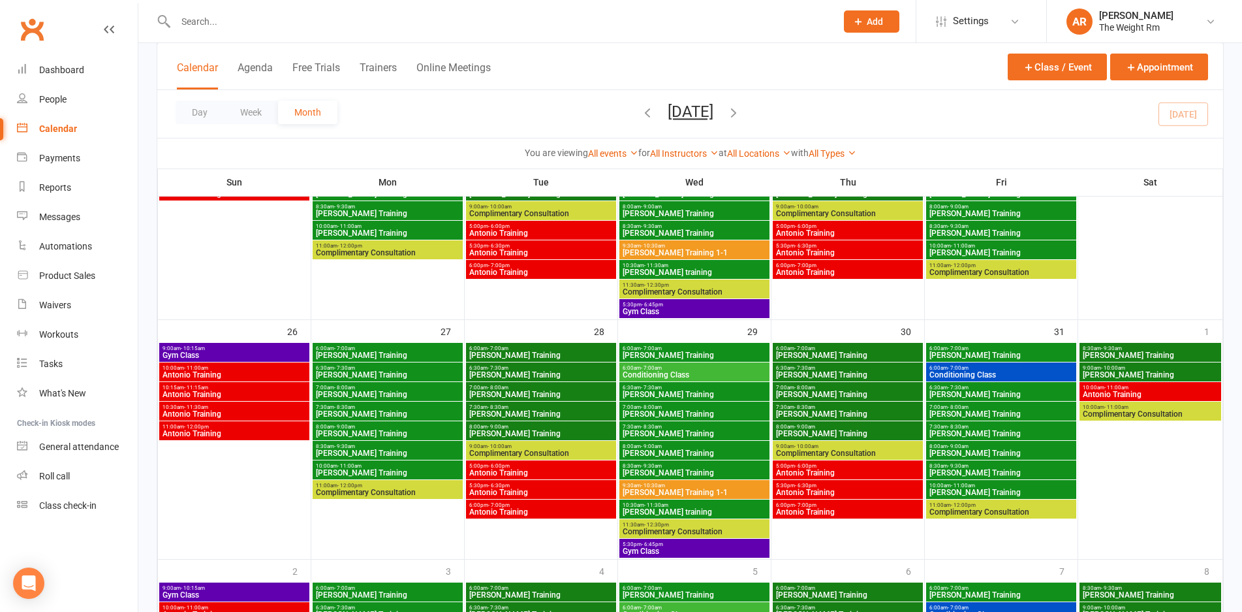
scroll to position [1142, 0]
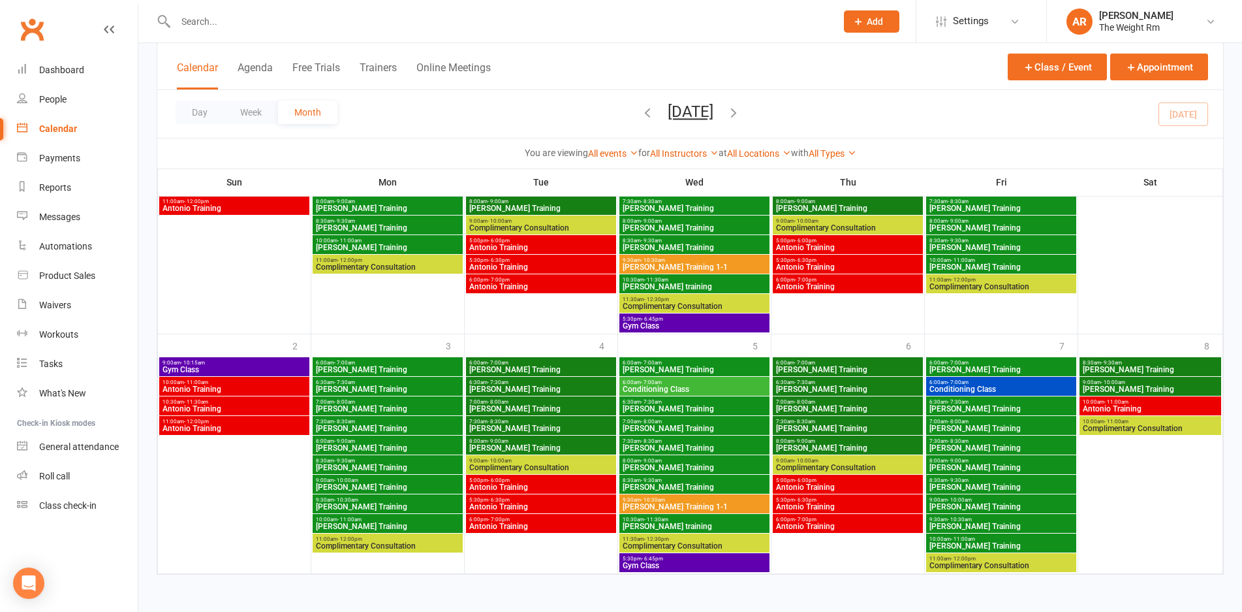
click at [234, 386] on span "Antonio Training" at bounding box center [234, 389] width 145 height 8
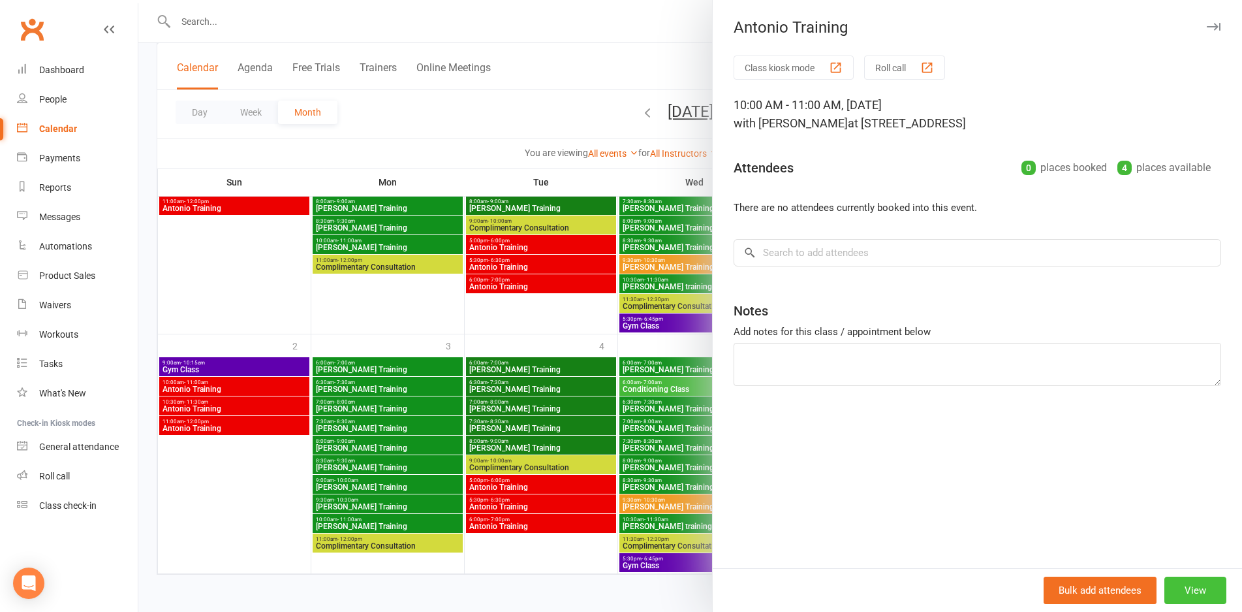
click at [1171, 586] on button "View" at bounding box center [1196, 589] width 62 height 27
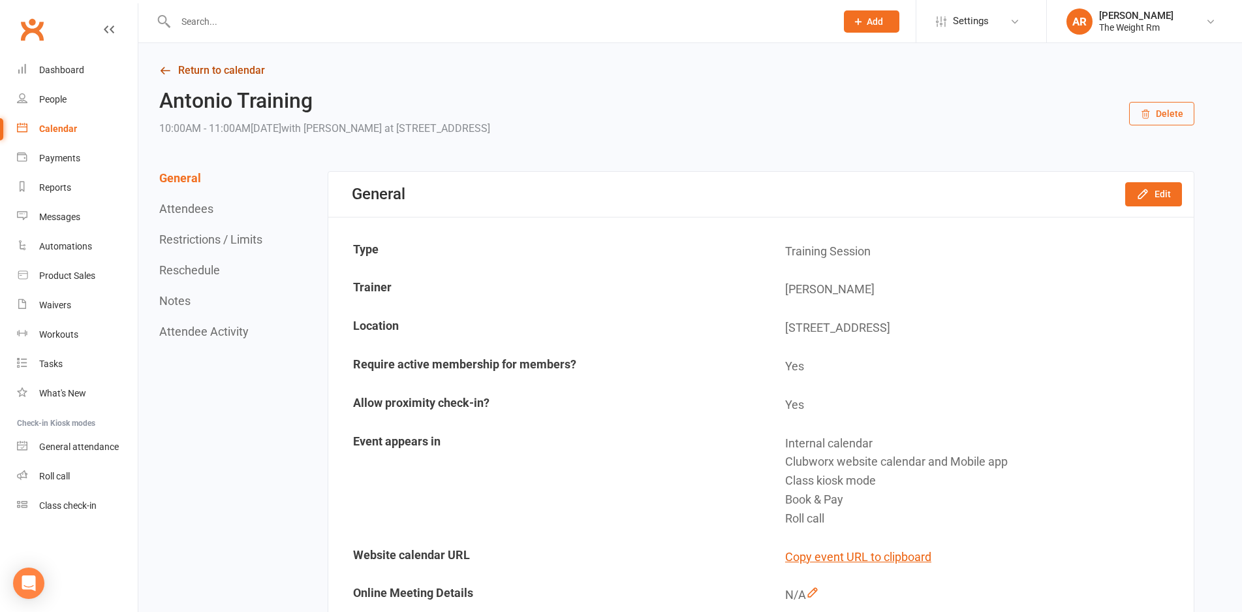
click at [159, 71] on icon at bounding box center [165, 71] width 12 height 12
